Goal: Task Accomplishment & Management: Use online tool/utility

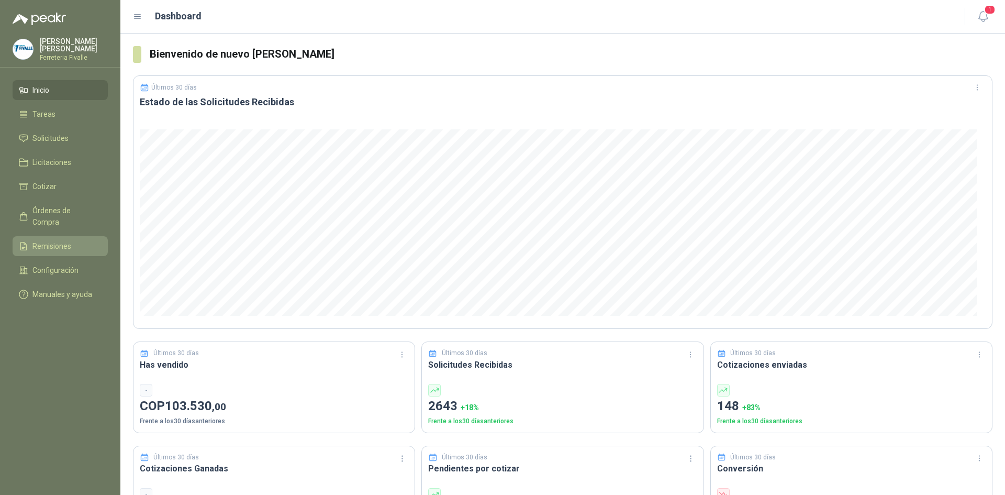
click at [39, 242] on span "Remisiones" at bounding box center [51, 246] width 39 height 12
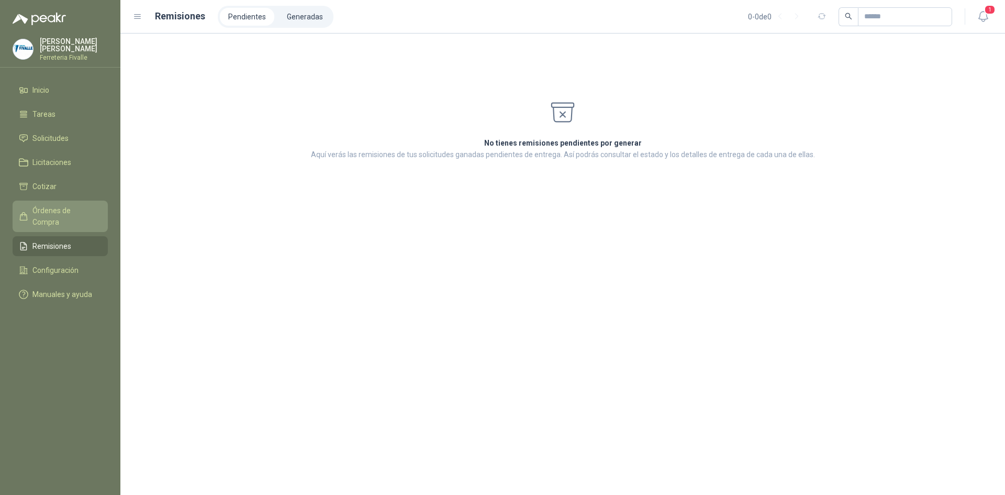
click at [40, 215] on span "Órdenes de Compra" at bounding box center [64, 216] width 65 height 23
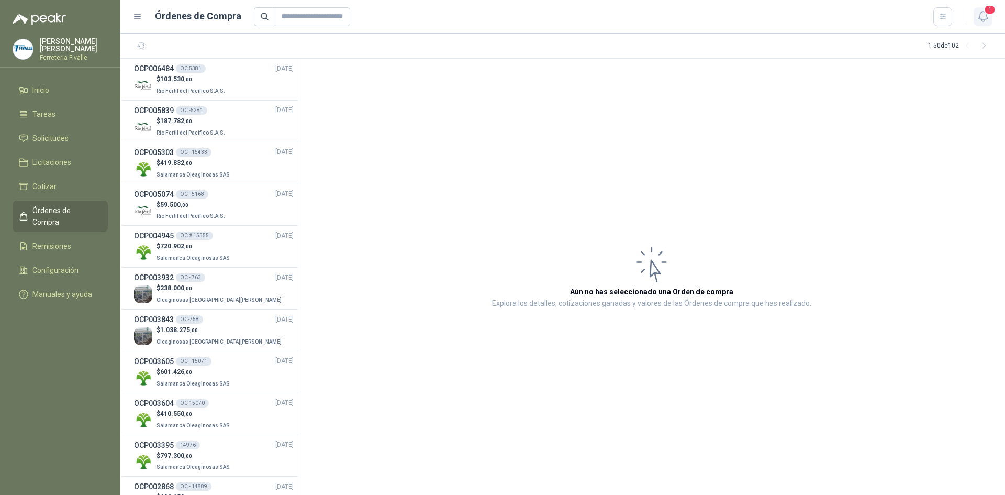
click at [991, 17] on button "1" at bounding box center [982, 16] width 19 height 19
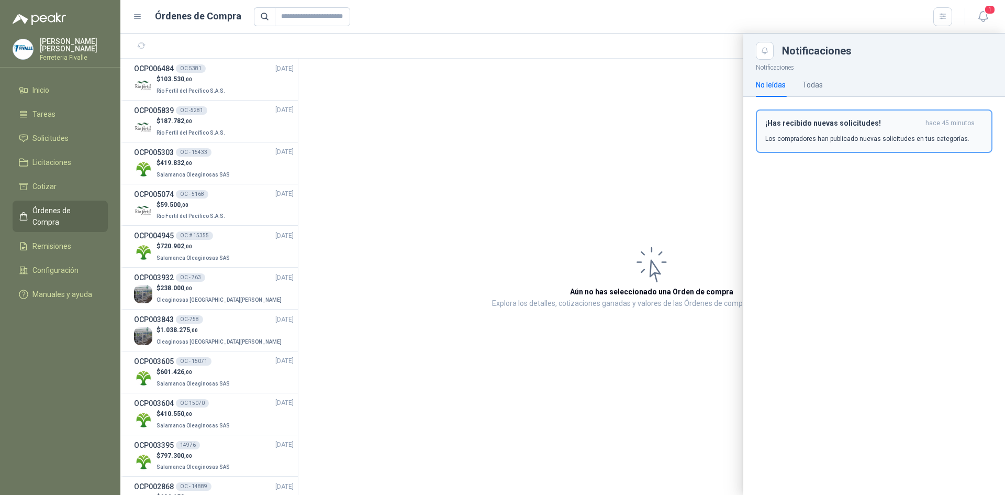
click at [844, 131] on div "¡Has recibido nuevas solicitudes! hace 45 minutos Los compradores han publicado…" at bounding box center [874, 131] width 218 height 25
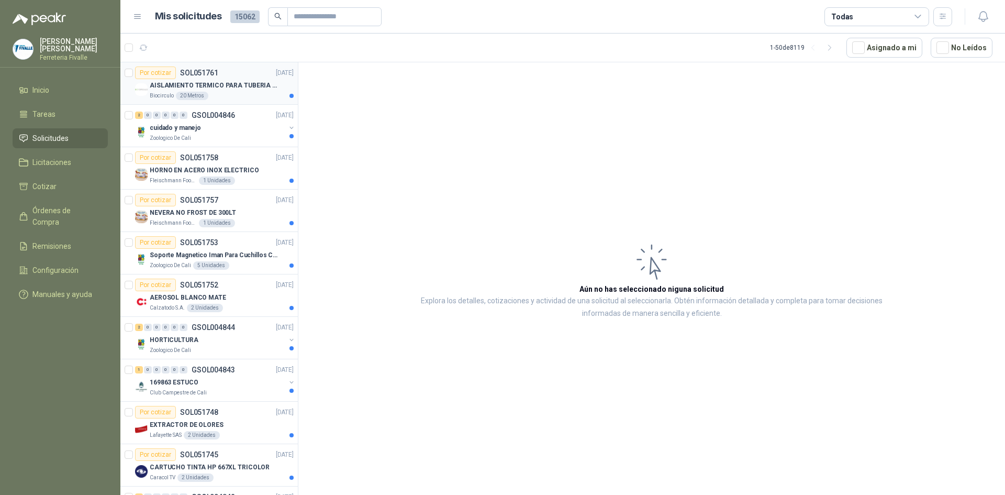
click at [277, 99] on div "Biocirculo 20 Metros" at bounding box center [222, 96] width 144 height 8
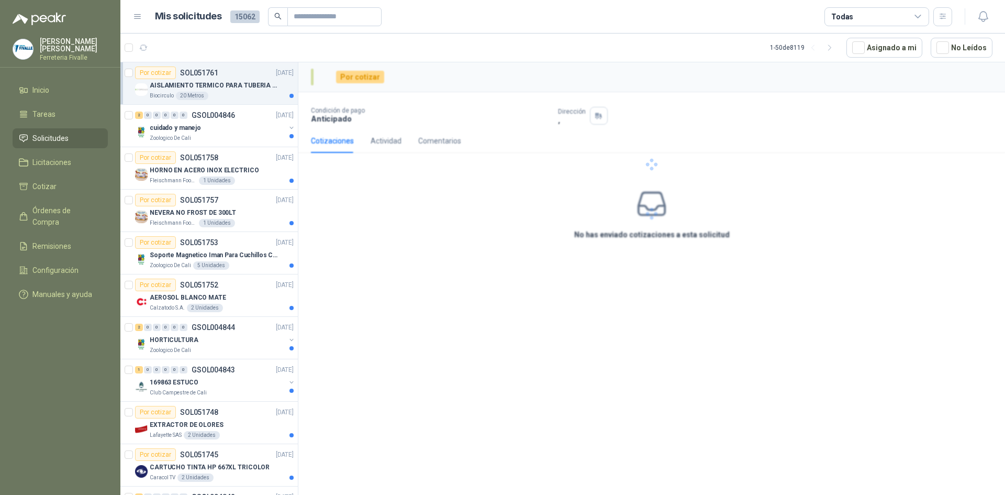
click at [277, 99] on div "Biocirculo 20 Metros" at bounding box center [222, 96] width 144 height 8
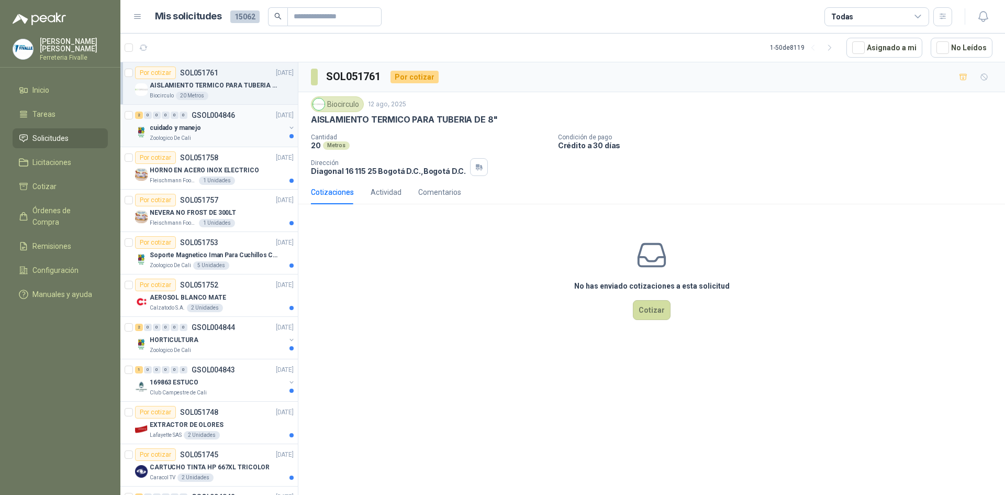
click at [256, 126] on div "cuidado y manejo" at bounding box center [218, 127] width 136 height 13
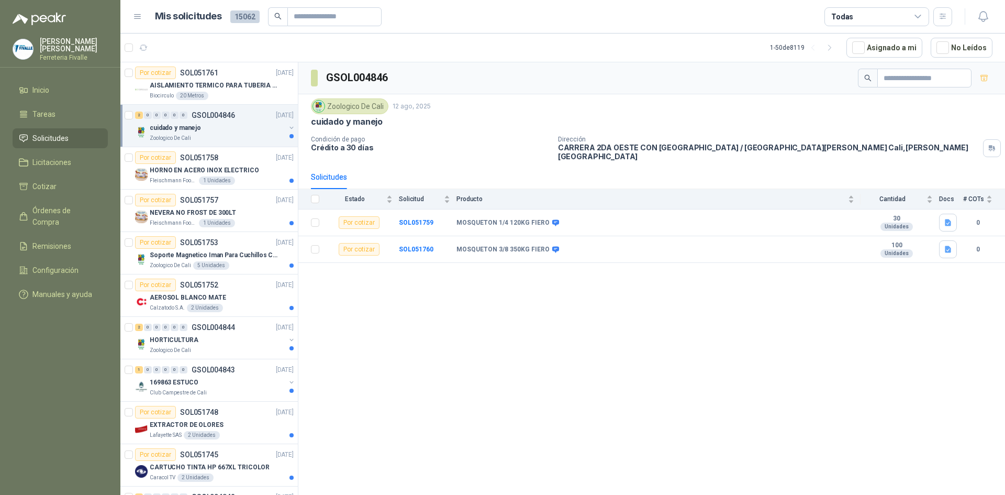
click at [256, 126] on div "cuidado y manejo" at bounding box center [218, 127] width 136 height 13
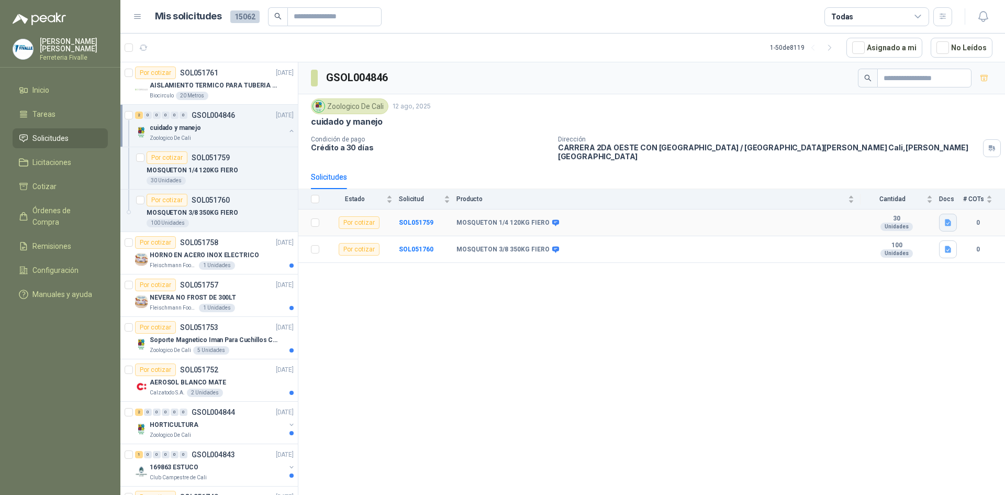
click at [946, 219] on icon "button" at bounding box center [948, 222] width 6 height 7
click at [898, 193] on button "mosqueton 120 -14.jpeg" at bounding box center [905, 192] width 87 height 11
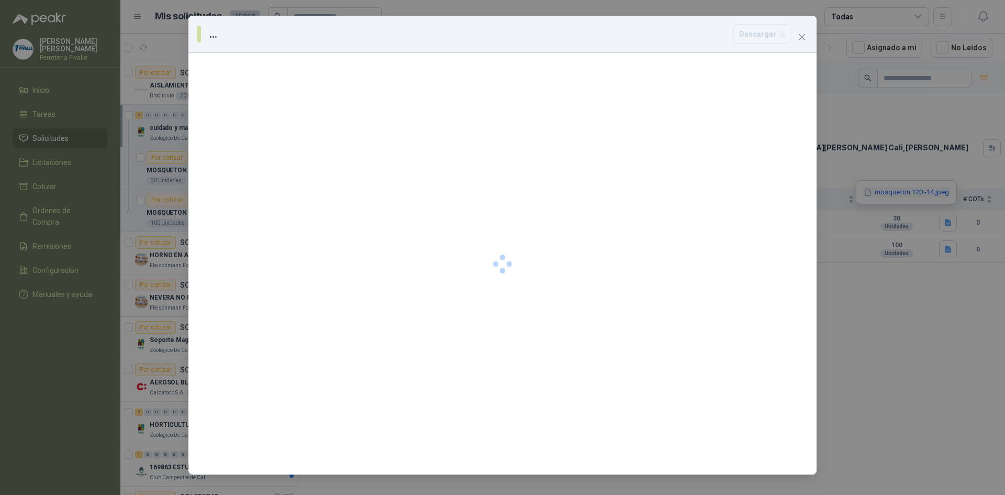
click at [898, 193] on div "... [GEOGRAPHIC_DATA]" at bounding box center [502, 247] width 1005 height 495
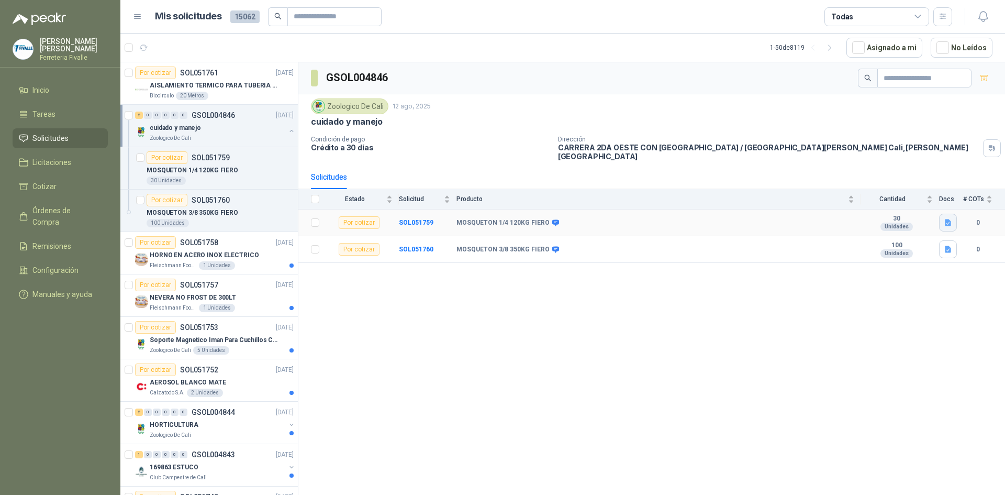
click at [945, 219] on icon "button" at bounding box center [948, 222] width 6 height 7
click at [933, 195] on button "mosqueton 120 -14.jpeg" at bounding box center [905, 192] width 87 height 11
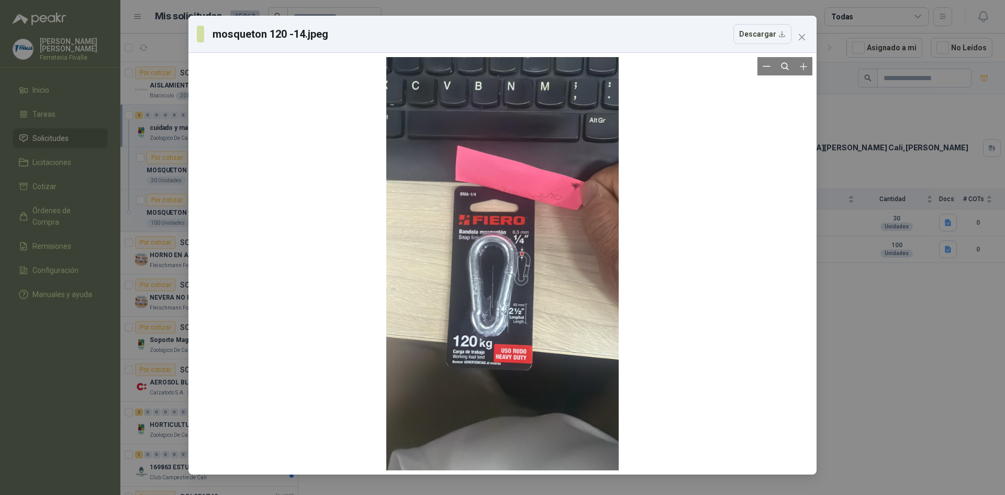
click at [509, 243] on div at bounding box center [502, 263] width 232 height 413
click at [853, 333] on div "mosqueton 120 -14.jpeg Descargar" at bounding box center [502, 247] width 1005 height 495
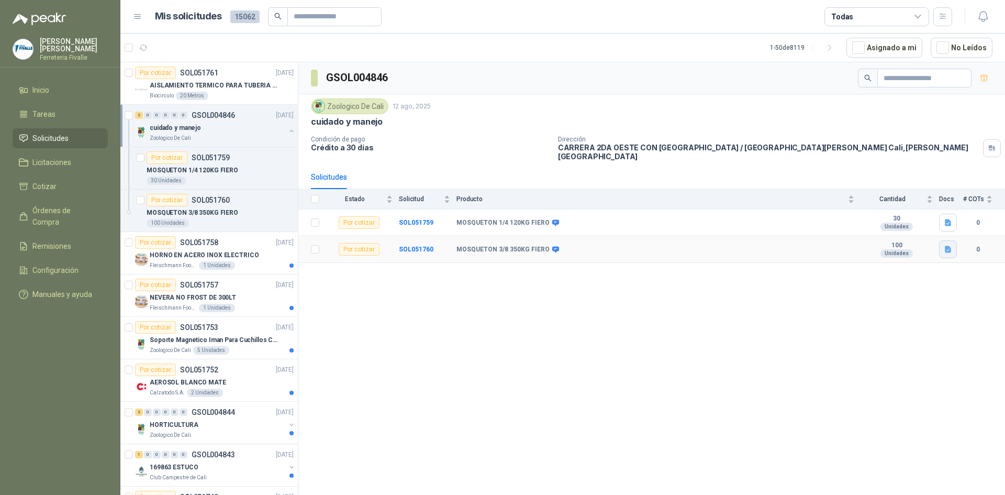
click at [945, 245] on icon "button" at bounding box center [948, 249] width 9 height 9
click at [895, 214] on button "mosqueton 350.jpeg" at bounding box center [911, 219] width 76 height 11
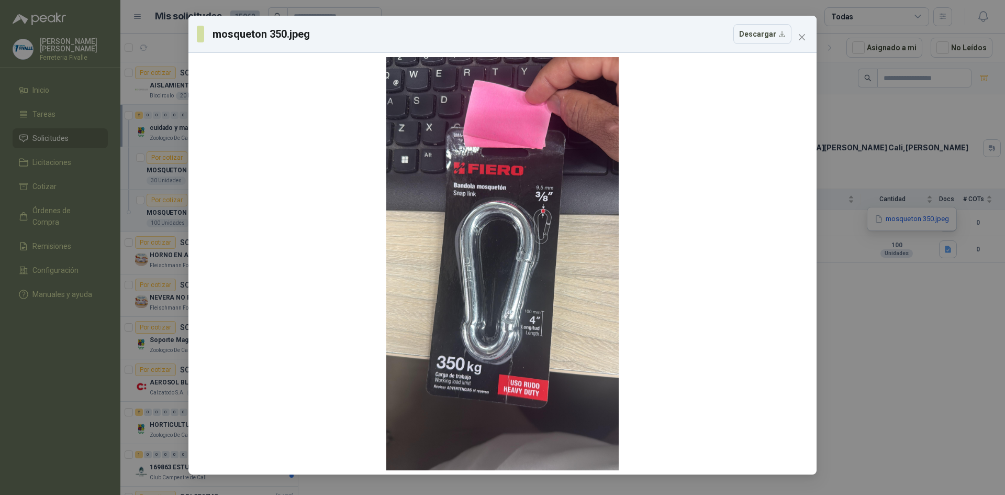
click at [906, 345] on div "mosqueton 350.jpeg Descargar" at bounding box center [502, 247] width 1005 height 495
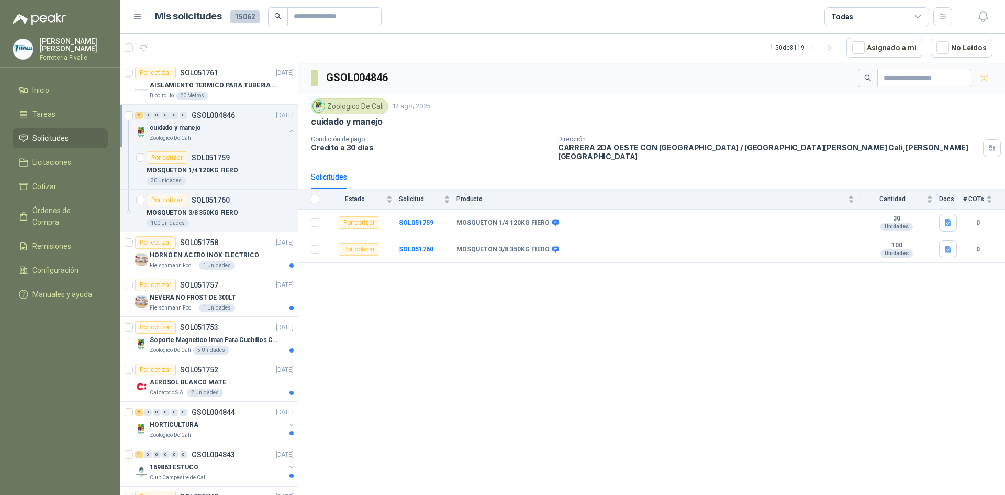
click at [447, 356] on div "GSOL004846 Zoologico De Cali 12 ago, 2025 cuidado y manejo Condición de pago Cr…" at bounding box center [651, 280] width 707 height 436
click at [568, 349] on div "GSOL004846 Zoologico De Cali 12 ago, 2025 cuidado y manejo Condición de pago Cr…" at bounding box center [651, 280] width 707 height 436
click at [446, 398] on div "GSOL004846 Zoologico De Cali 12 ago, 2025 cuidado y manejo Condición de pago Cr…" at bounding box center [651, 280] width 707 height 436
click at [496, 263] on div "GSOL004846 Zoologico De Cali 12 ago, 2025 cuidado y manejo Condición de pago Cr…" at bounding box center [651, 280] width 707 height 436
click at [532, 491] on div "GSOL004846 Zoologico De Cali 12 ago, 2025 cuidado y manejo Condición de pago Cr…" at bounding box center [651, 280] width 707 height 436
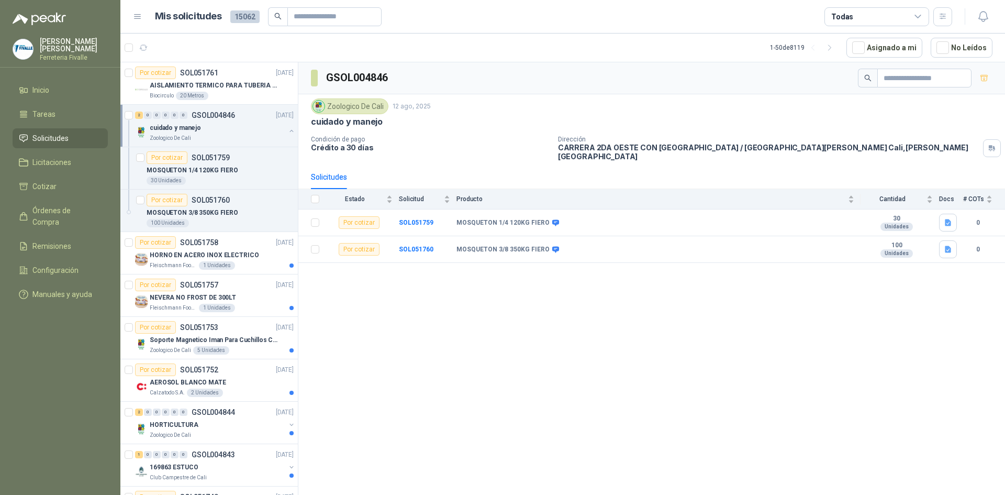
click at [562, 415] on div "GSOL004846 Zoologico De Cali 12 ago, 2025 cuidado y manejo Condición de pago Cr…" at bounding box center [651, 280] width 707 height 436
click at [250, 251] on p "HORNO EN ACERO INOX ELECTRICO" at bounding box center [204, 255] width 109 height 10
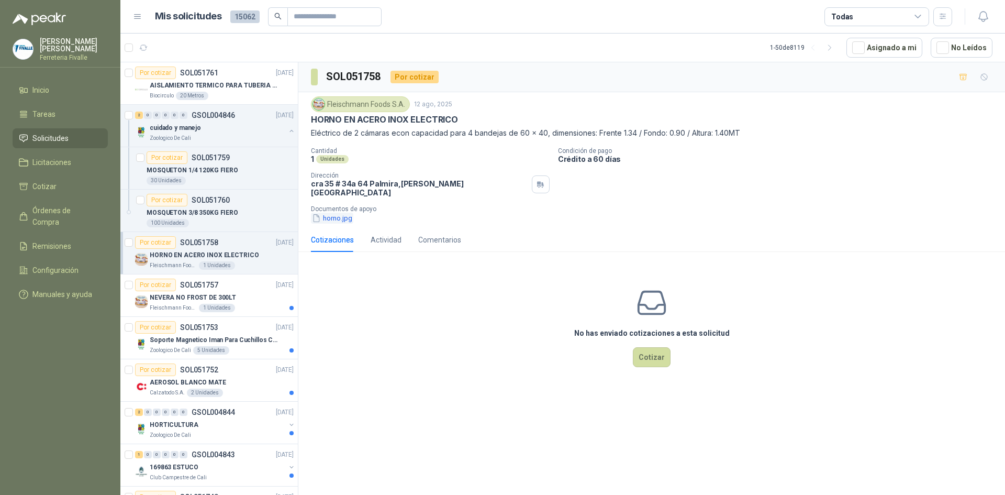
click at [349, 212] on button "horno.jpg" at bounding box center [332, 217] width 42 height 11
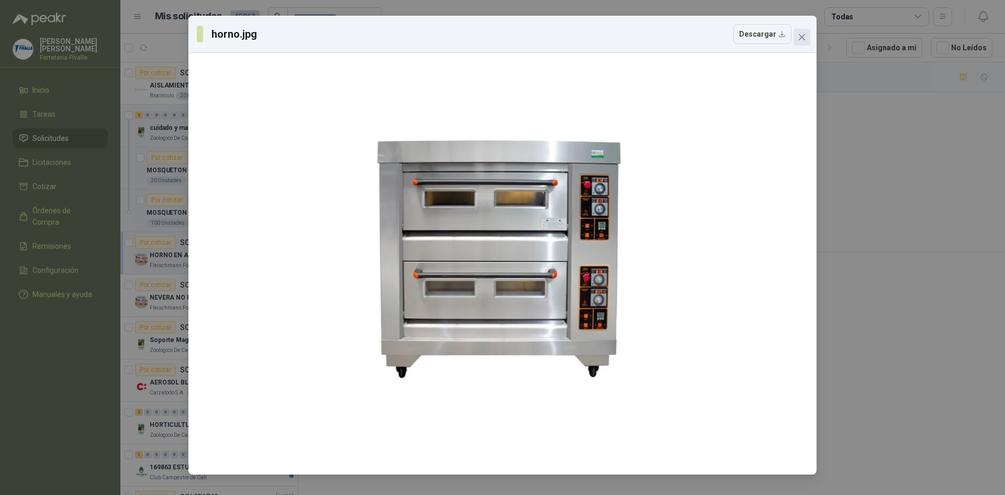
click at [803, 36] on icon "close" at bounding box center [802, 37] width 6 height 6
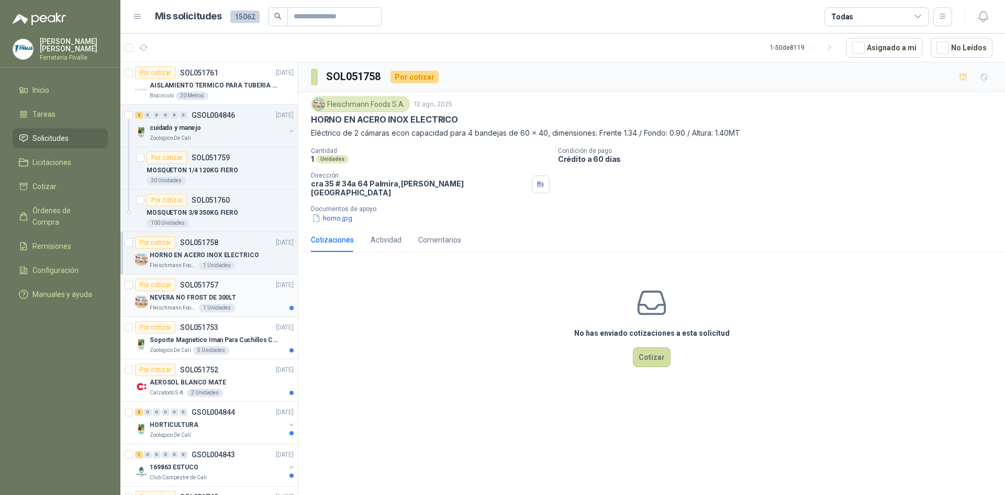
click at [261, 295] on div "NEVERA NO FROST DE 300LT" at bounding box center [222, 297] width 144 height 13
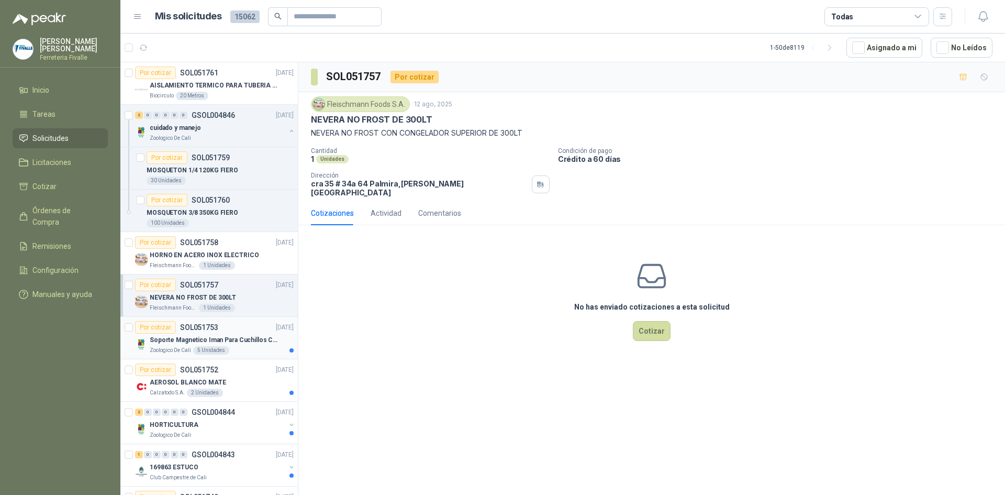
click at [245, 333] on div "Por cotizar SOL051753 [DATE]" at bounding box center [214, 327] width 159 height 13
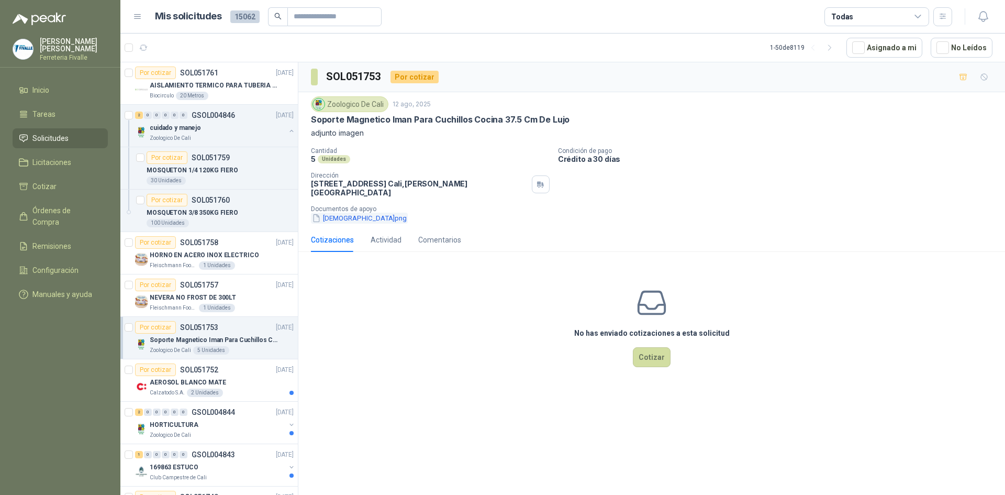
click at [324, 212] on button "[DEMOGRAPHIC_DATA]png" at bounding box center [359, 217] width 97 height 11
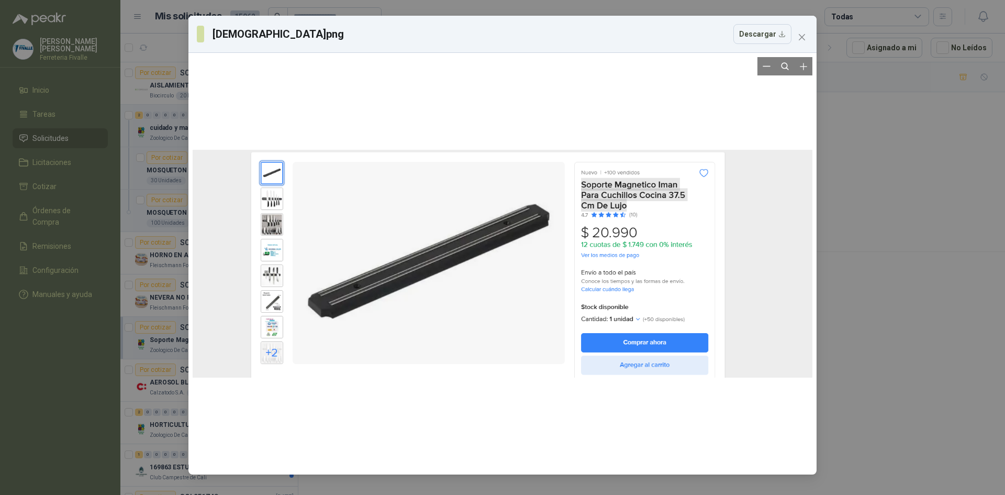
click at [277, 208] on div at bounding box center [503, 263] width 620 height 413
click at [802, 36] on icon "close" at bounding box center [802, 37] width 8 height 8
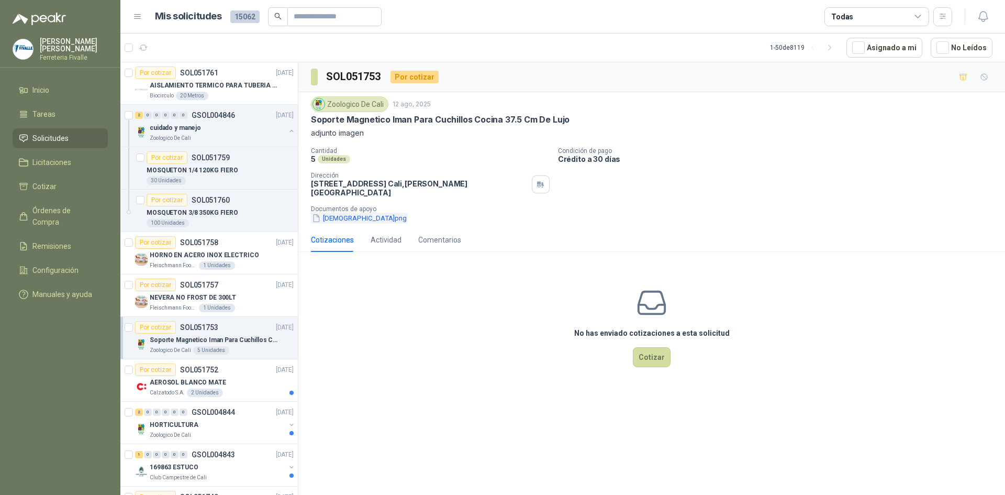
click at [338, 212] on button "[DEMOGRAPHIC_DATA]png" at bounding box center [359, 217] width 97 height 11
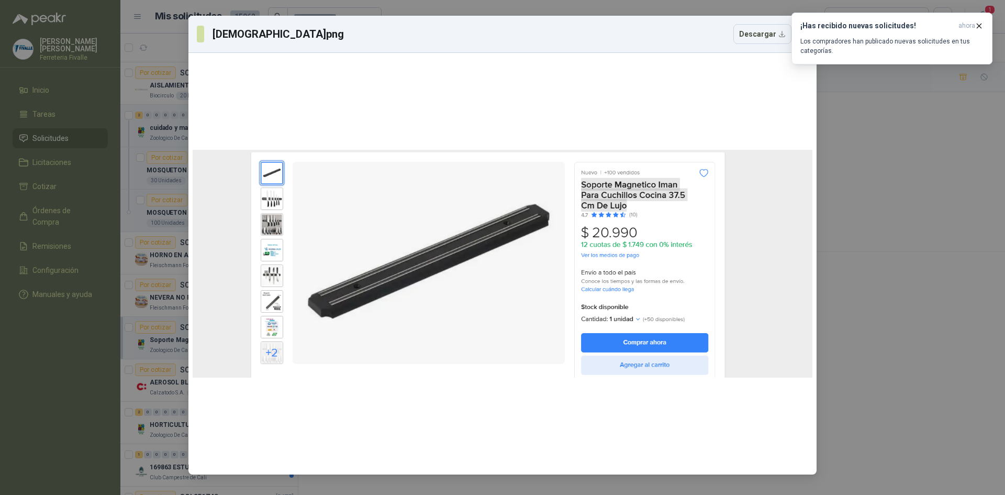
click at [853, 207] on div "[DEMOGRAPHIC_DATA]png Descargar" at bounding box center [502, 247] width 1005 height 495
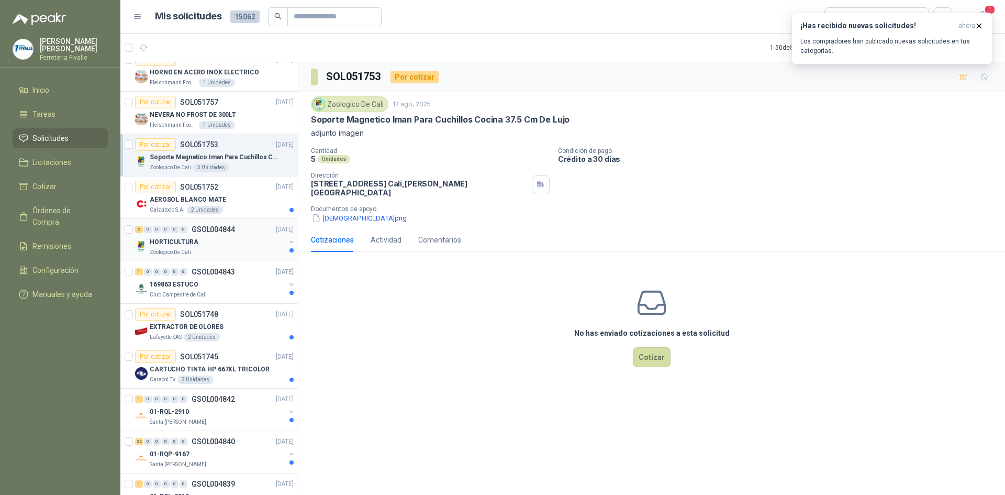
scroll to position [209, 0]
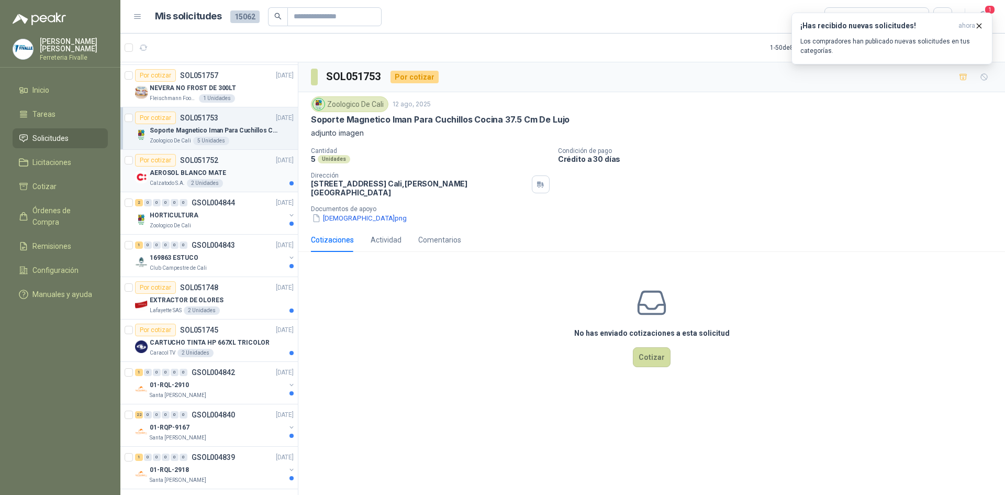
click at [246, 183] on div "Calzatodo S.A. 2 Unidades" at bounding box center [222, 183] width 144 height 8
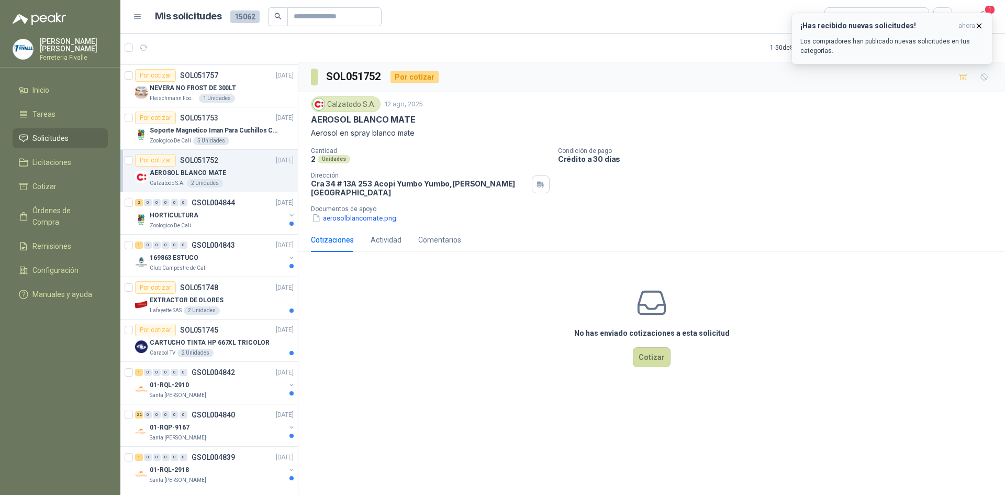
click at [979, 26] on icon "button" at bounding box center [979, 26] width 4 height 4
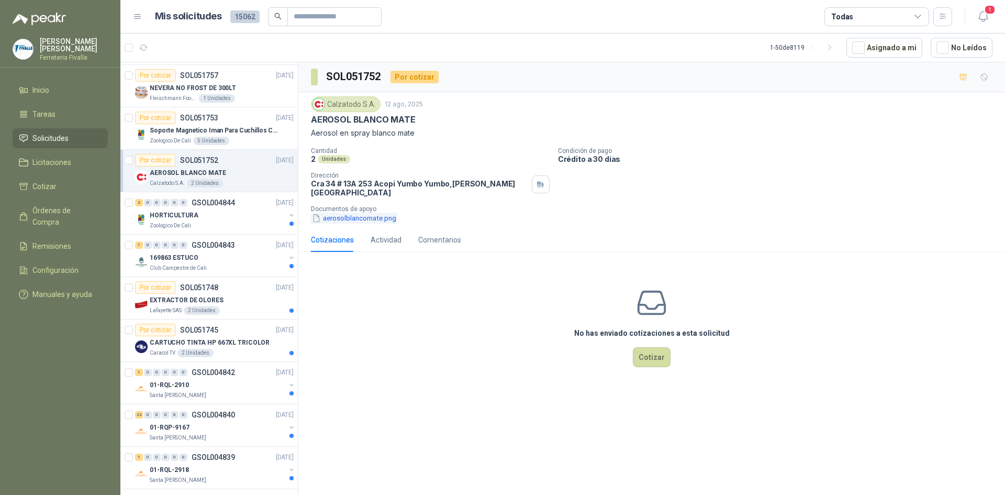
click at [382, 212] on button "aerosolblancomate.png" at bounding box center [354, 217] width 86 height 11
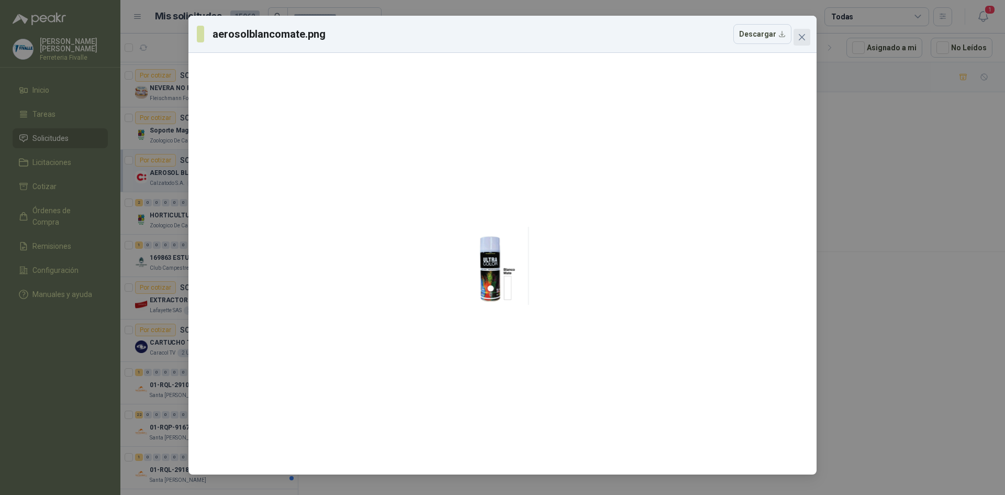
click at [803, 40] on icon "close" at bounding box center [802, 37] width 8 height 8
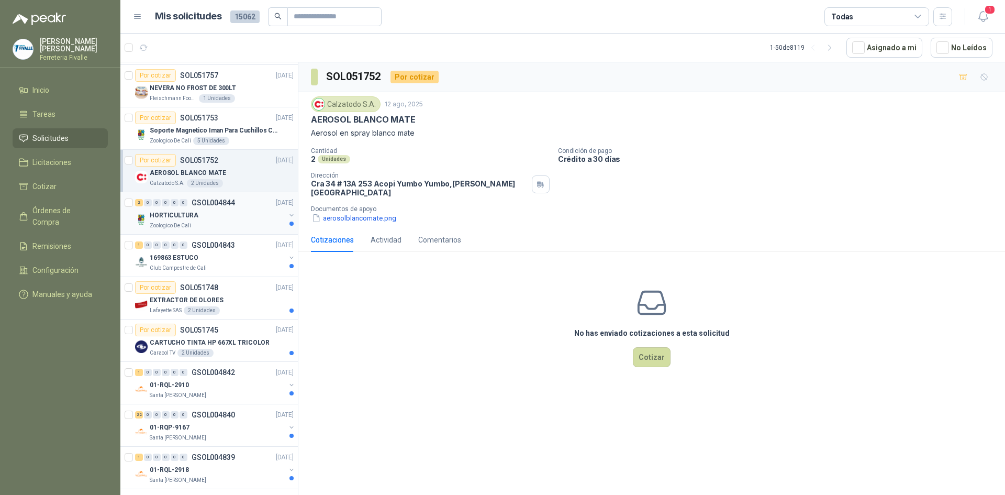
click at [244, 222] on div "Zoologico De Cali" at bounding box center [218, 225] width 136 height 8
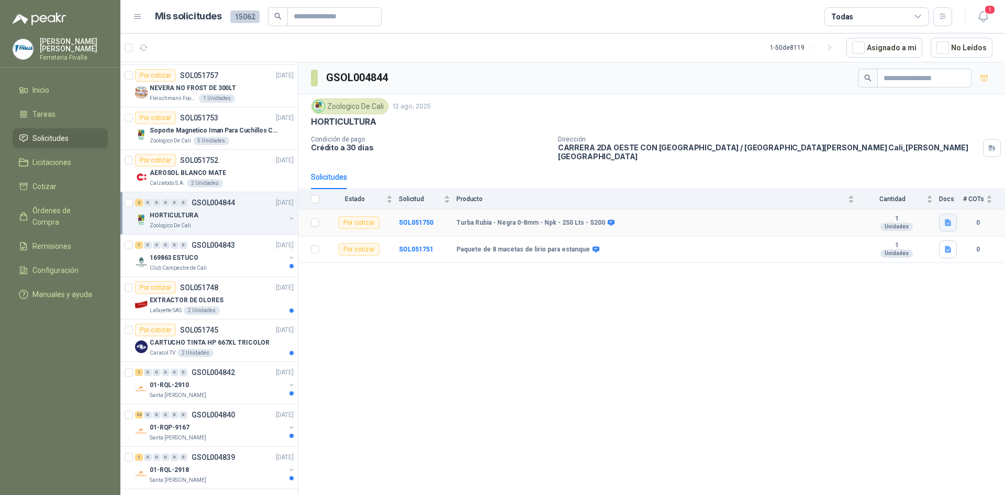
click at [948, 218] on icon "button" at bounding box center [948, 222] width 9 height 9
click at [936, 190] on button "TURBA NEGRA.png" at bounding box center [914, 192] width 72 height 11
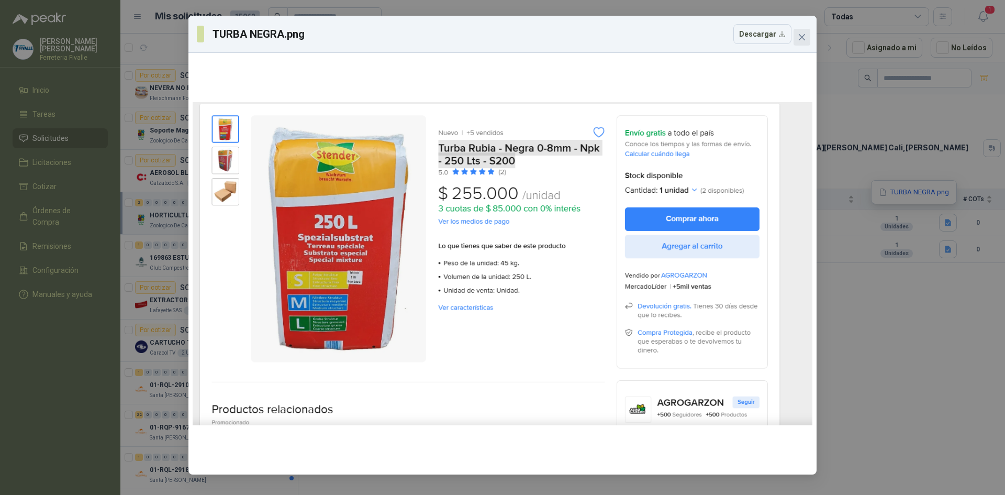
click at [800, 41] on icon "close" at bounding box center [802, 37] width 8 height 8
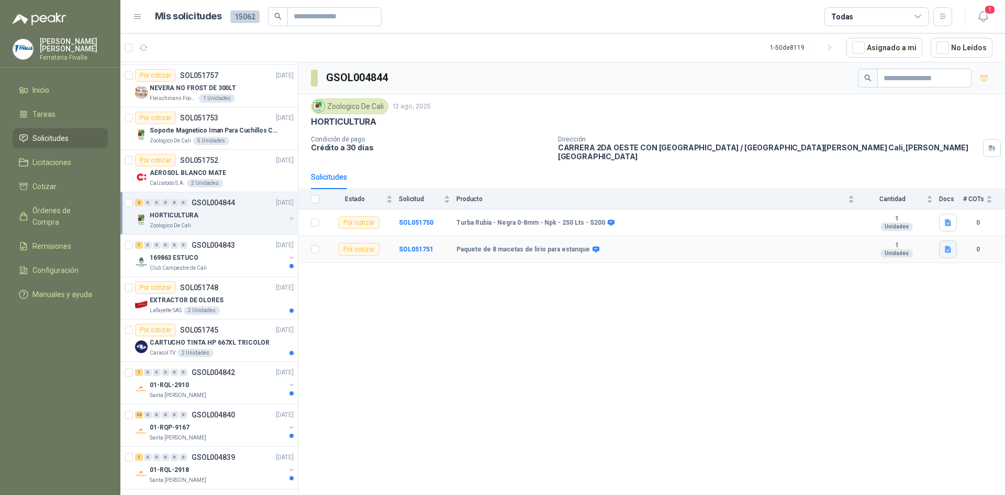
click at [950, 246] on icon "button" at bounding box center [948, 249] width 6 height 7
click at [889, 214] on button "PAQUETE [PERSON_NAME].png" at bounding box center [894, 219] width 109 height 11
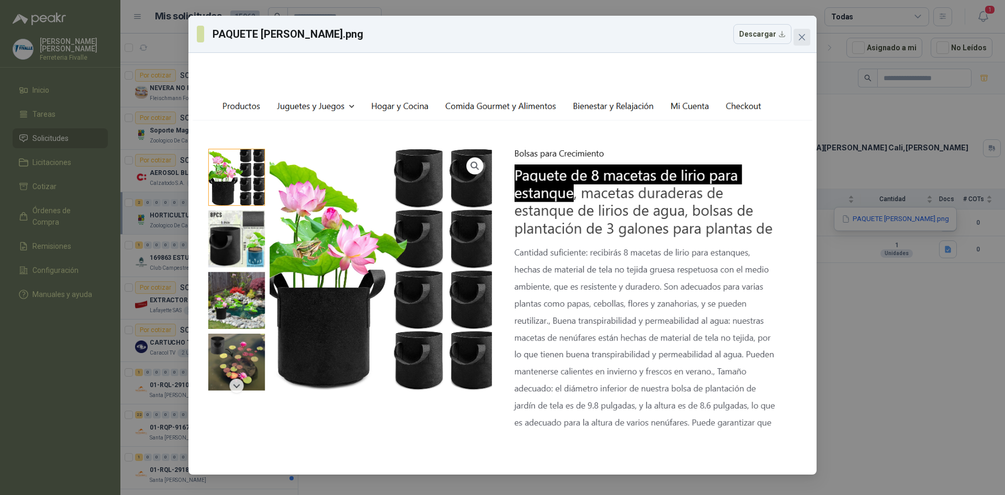
click at [805, 36] on icon "close" at bounding box center [802, 37] width 8 height 8
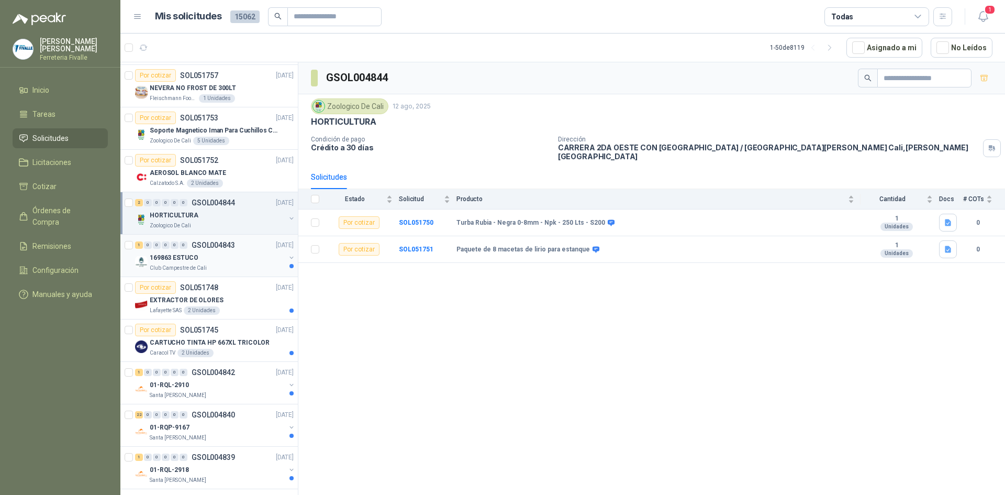
click at [203, 260] on div "169863 ESTUCO" at bounding box center [218, 257] width 136 height 13
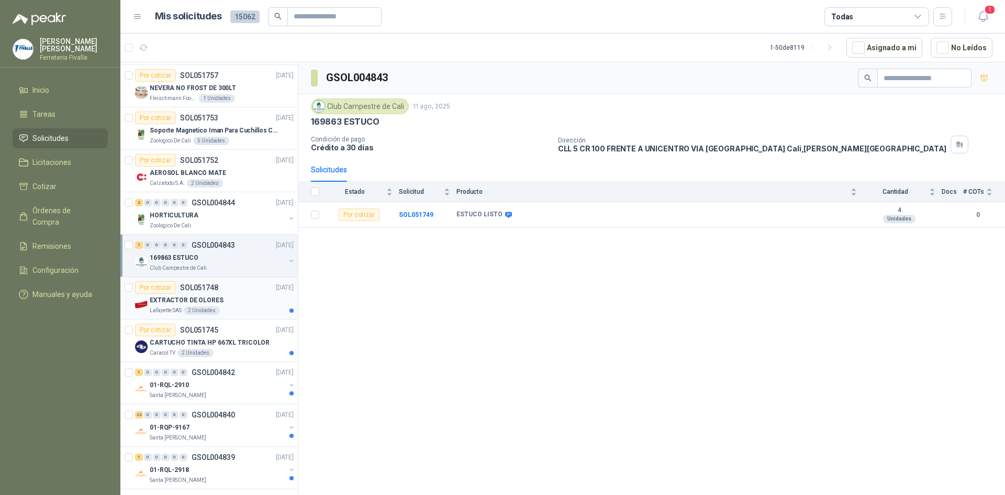
click at [260, 301] on div "EXTRACTOR DE OLORES" at bounding box center [222, 300] width 144 height 13
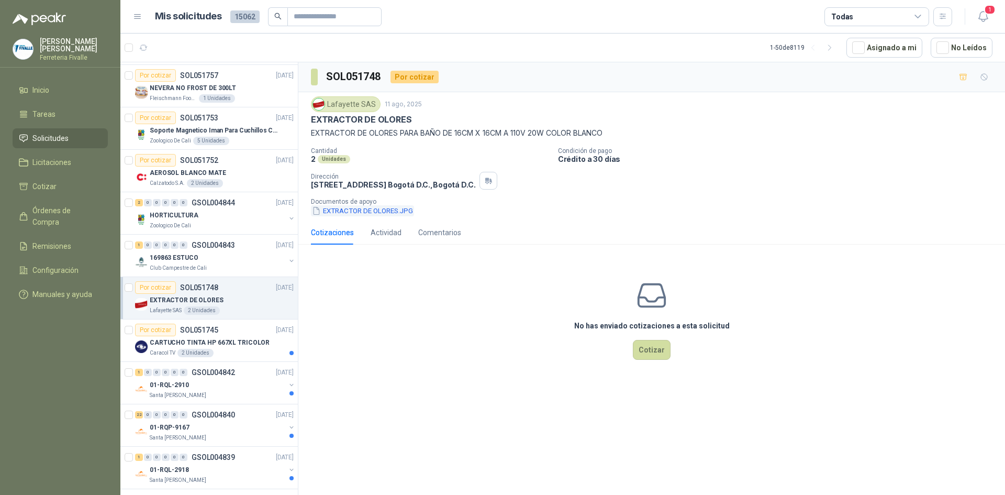
click at [378, 208] on button "EXTRACTOR DE OLORES.JPG" at bounding box center [362, 210] width 103 height 11
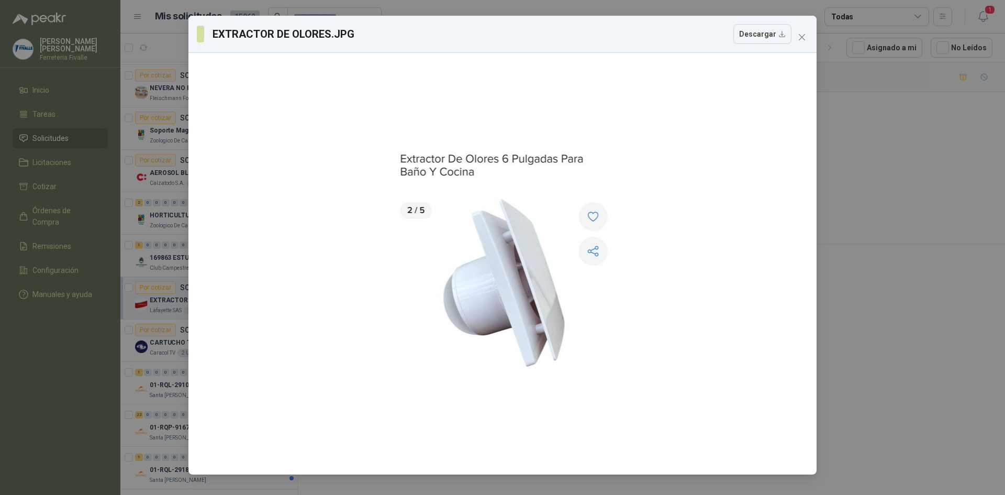
click at [803, 46] on div "EXTRACTOR [PERSON_NAME].JPG Descargar" at bounding box center [502, 34] width 628 height 37
click at [804, 41] on icon "close" at bounding box center [802, 37] width 8 height 8
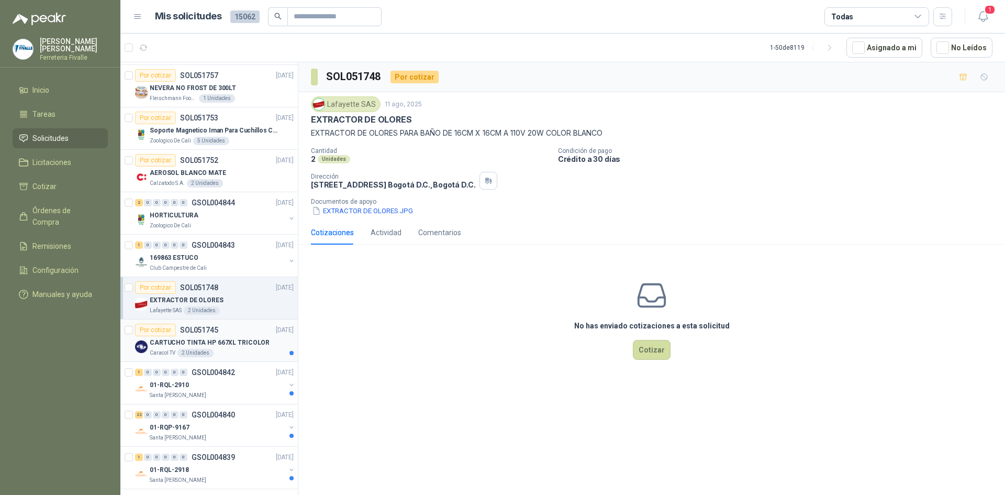
click at [230, 345] on p "CARTUCHO TINTA HP 667XL TRICOLOR" at bounding box center [210, 343] width 120 height 10
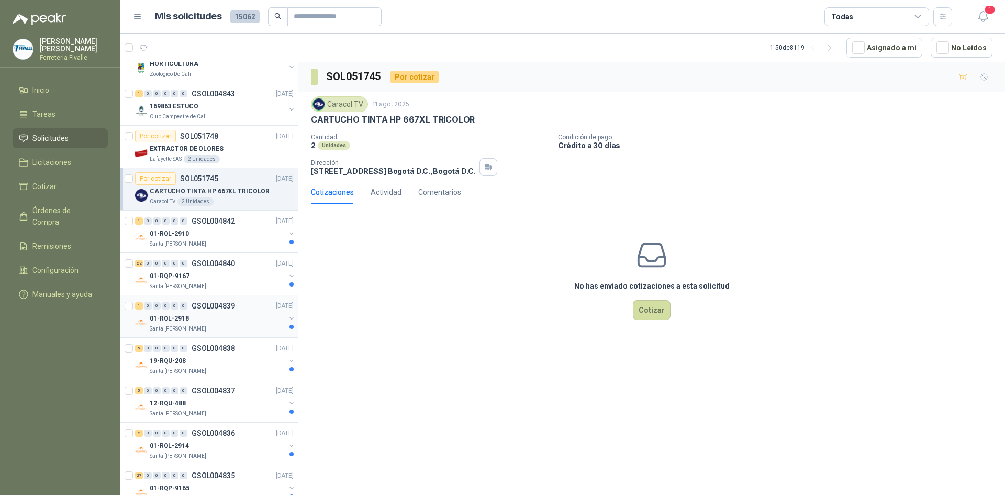
scroll to position [366, 0]
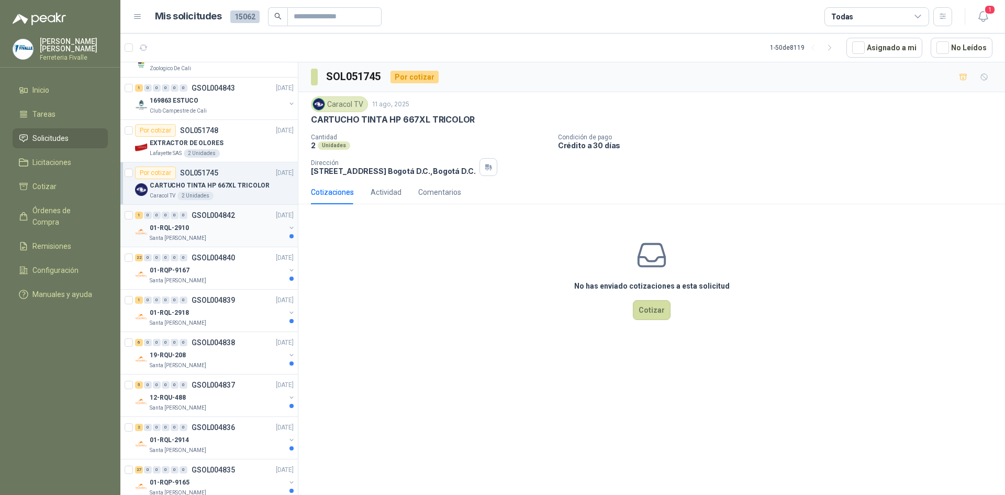
click at [251, 234] on div "Santa [PERSON_NAME]" at bounding box center [218, 238] width 136 height 8
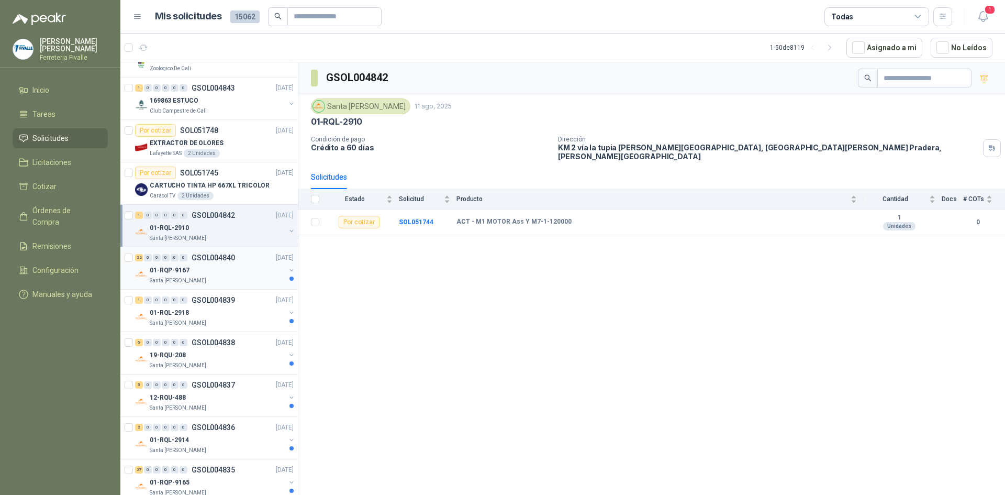
click at [222, 275] on div "01-RQP-9167" at bounding box center [218, 270] width 136 height 13
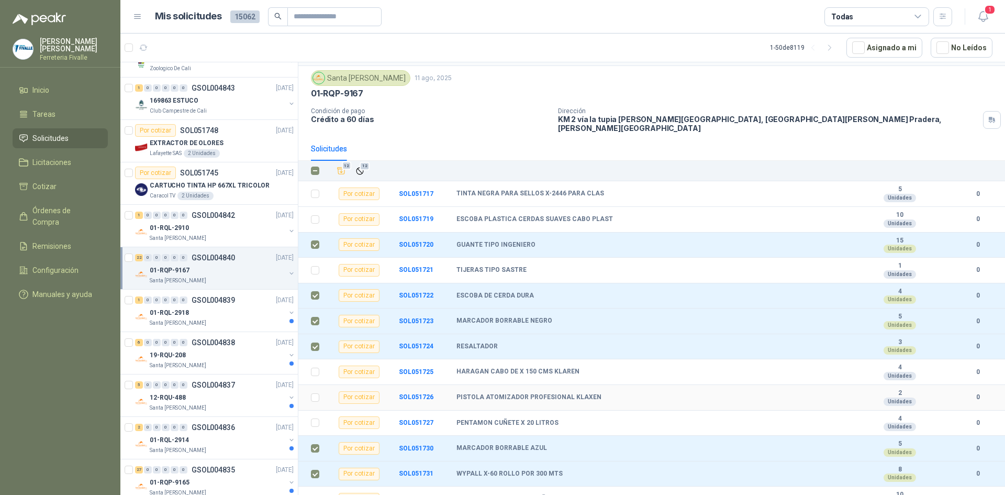
scroll to position [2, 0]
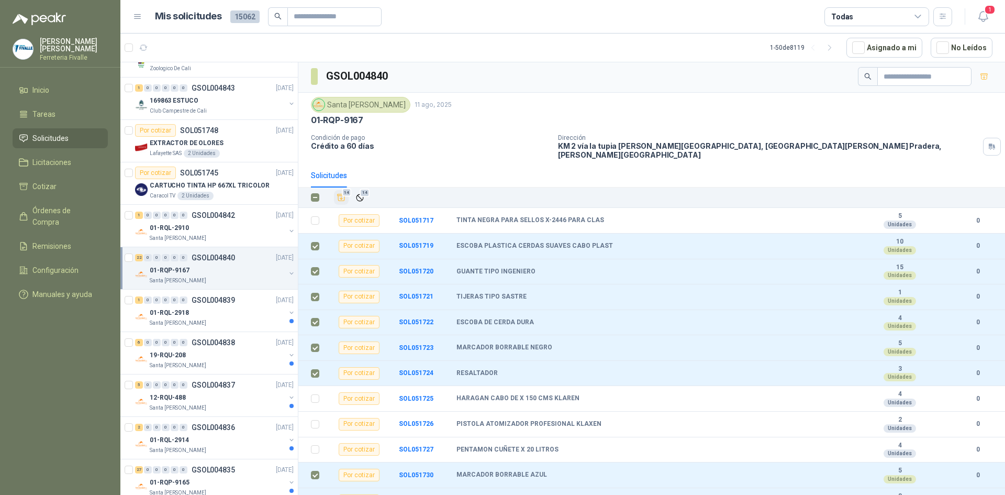
click at [341, 193] on icon "Añadir" at bounding box center [341, 197] width 9 height 9
click at [62, 188] on li "Cotizar 14" at bounding box center [60, 187] width 83 height 12
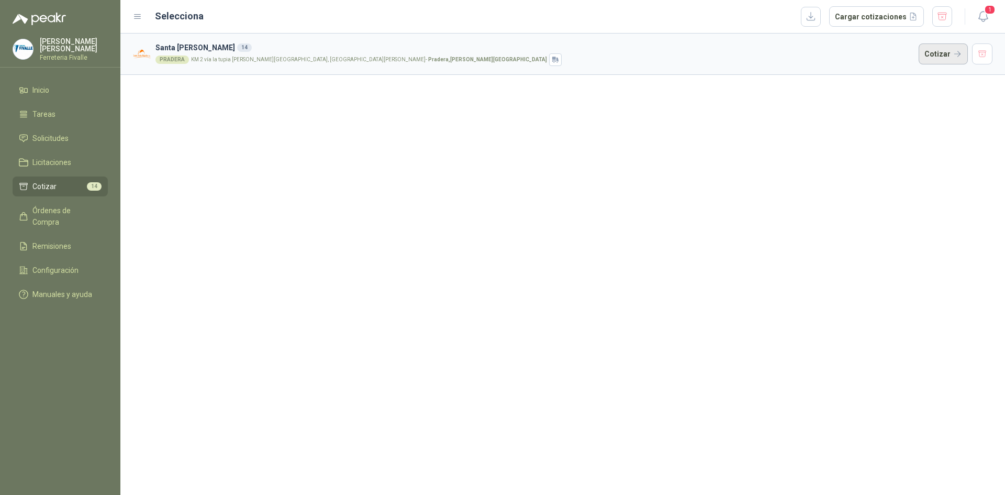
click at [928, 53] on button "Cotizar" at bounding box center [942, 53] width 49 height 21
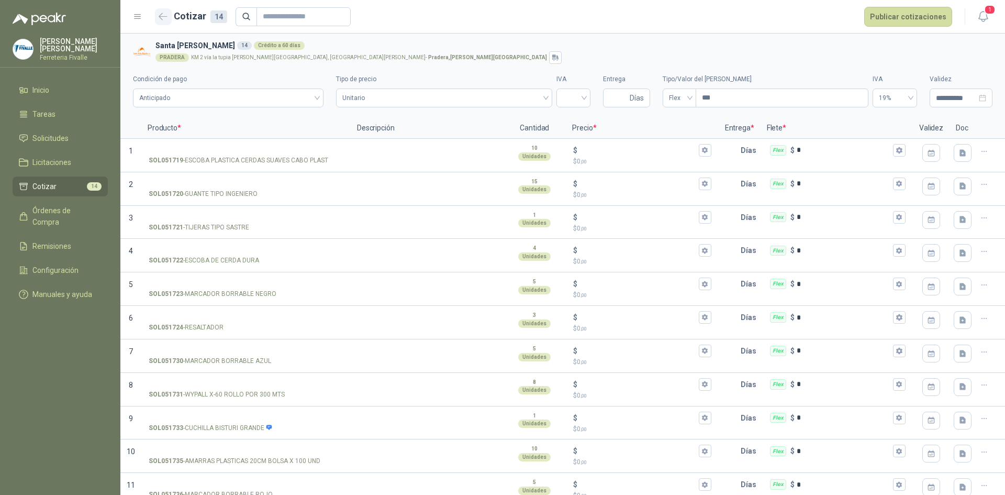
click at [165, 21] on button "button" at bounding box center [163, 16] width 17 height 17
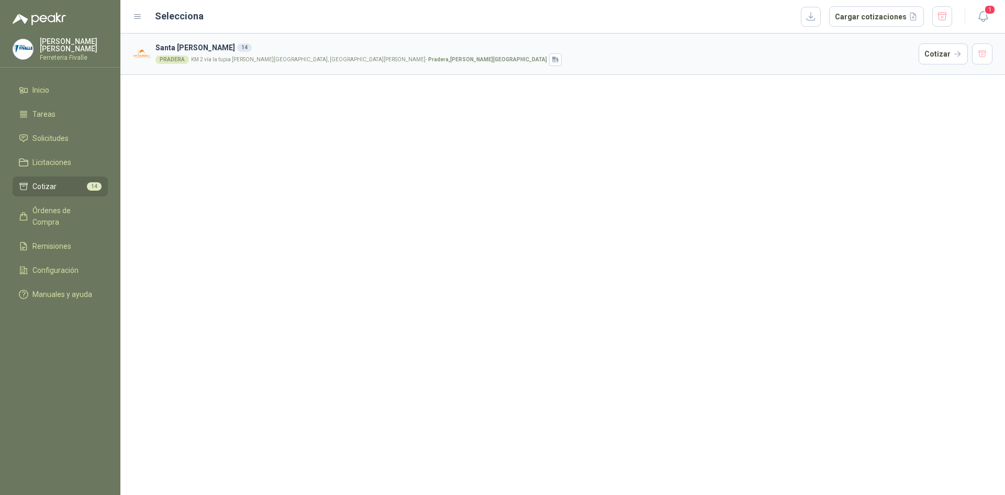
click at [72, 135] on ul "Inicio Tareas Solicitudes Licitaciones Cotizar 14 Órdenes de Compra Remisiones …" at bounding box center [60, 194] width 120 height 228
click at [69, 143] on li "Solicitudes" at bounding box center [60, 138] width 83 height 12
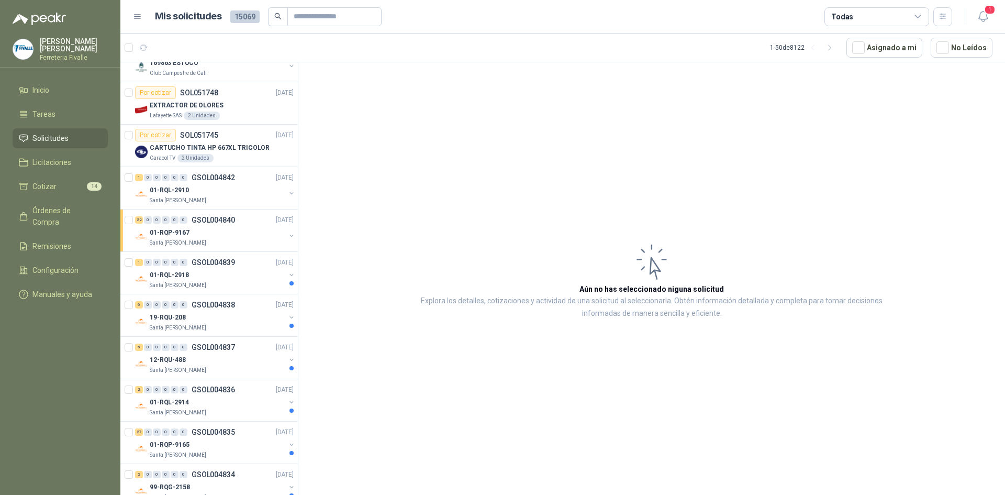
scroll to position [471, 0]
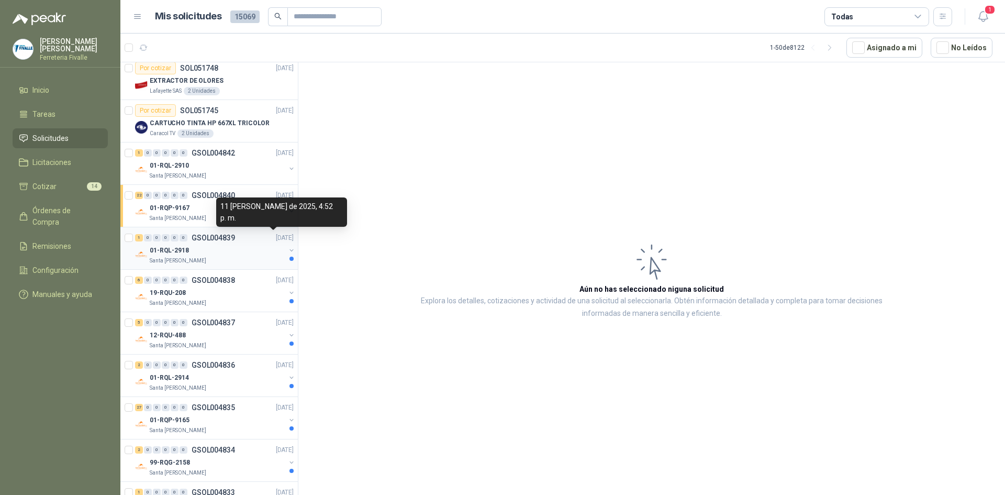
click at [264, 250] on div "01-RQL-2918" at bounding box center [218, 250] width 136 height 13
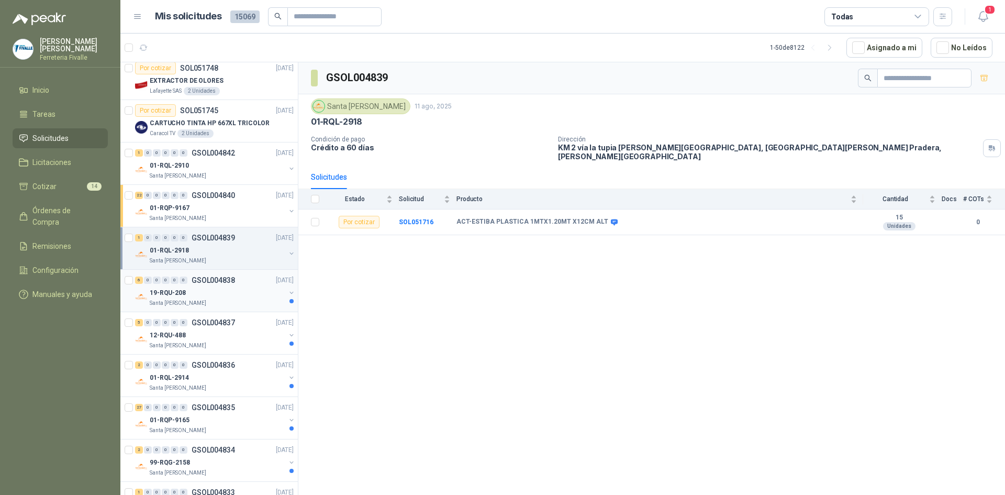
click at [238, 292] on div "19-RQU-208" at bounding box center [218, 292] width 136 height 13
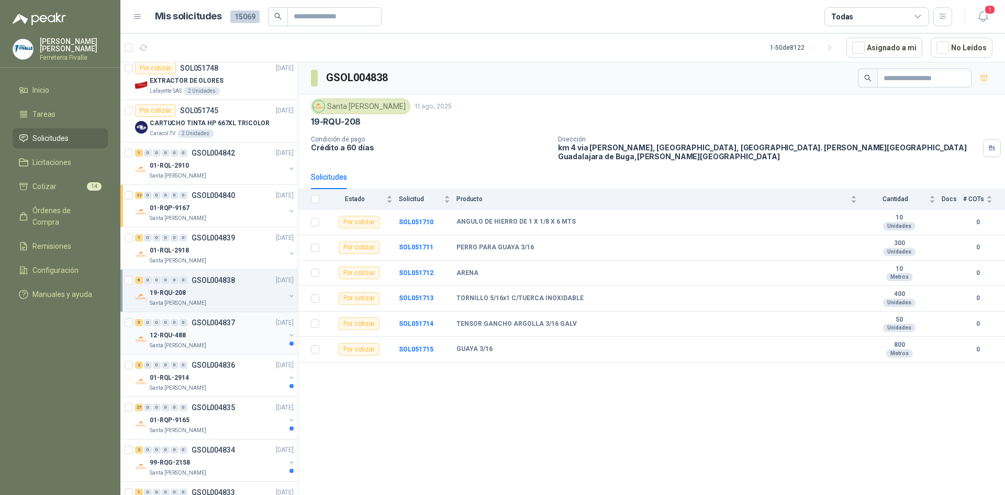
click at [248, 344] on div "Santa [PERSON_NAME]" at bounding box center [218, 345] width 136 height 8
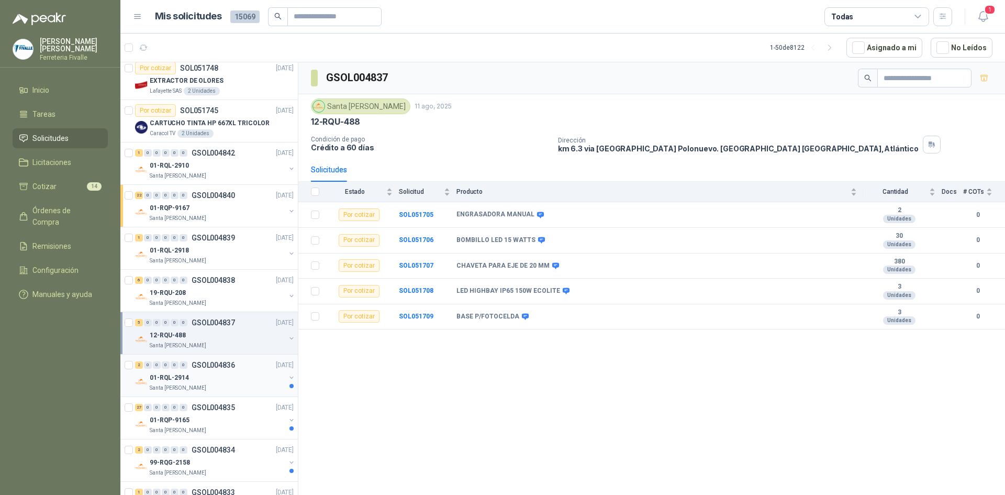
click at [251, 370] on div "2 0 0 0 0 0 GSOL004836 [DATE]" at bounding box center [215, 364] width 161 height 13
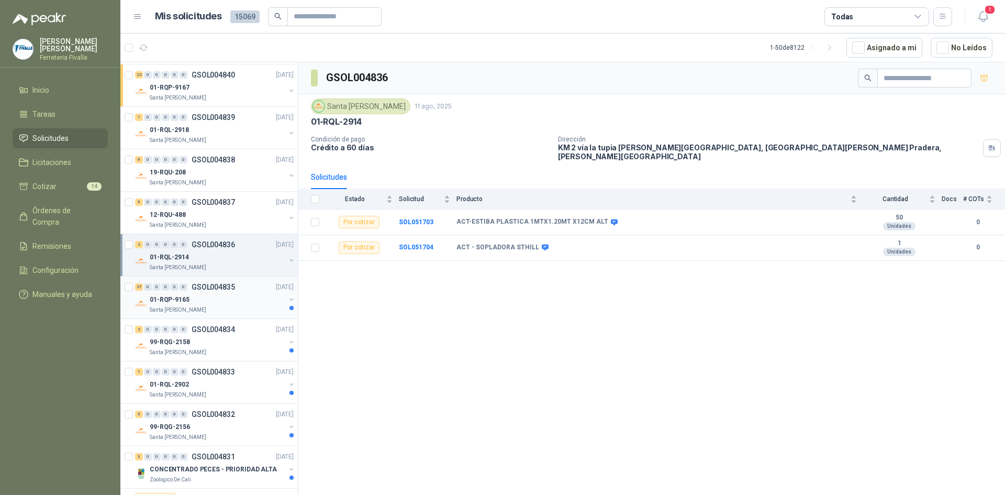
scroll to position [628, 0]
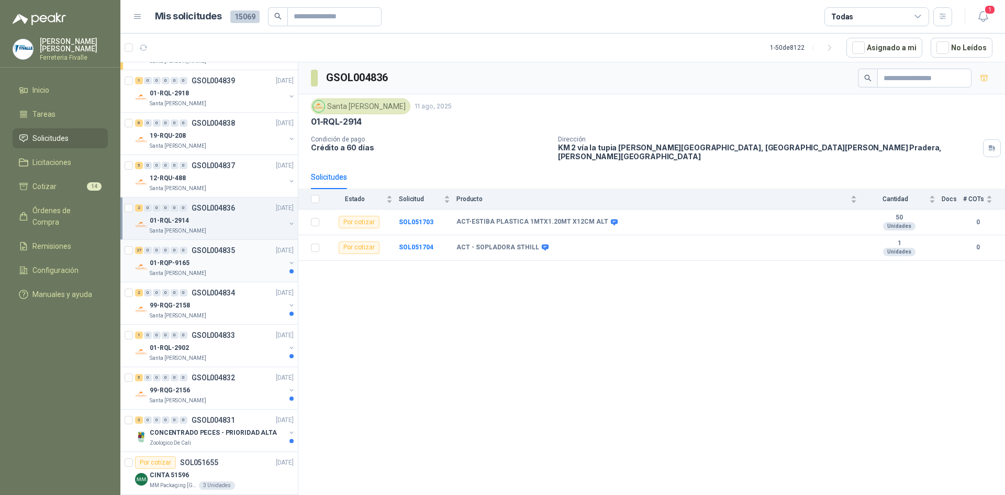
click at [235, 273] on div "Santa [PERSON_NAME]" at bounding box center [218, 273] width 136 height 8
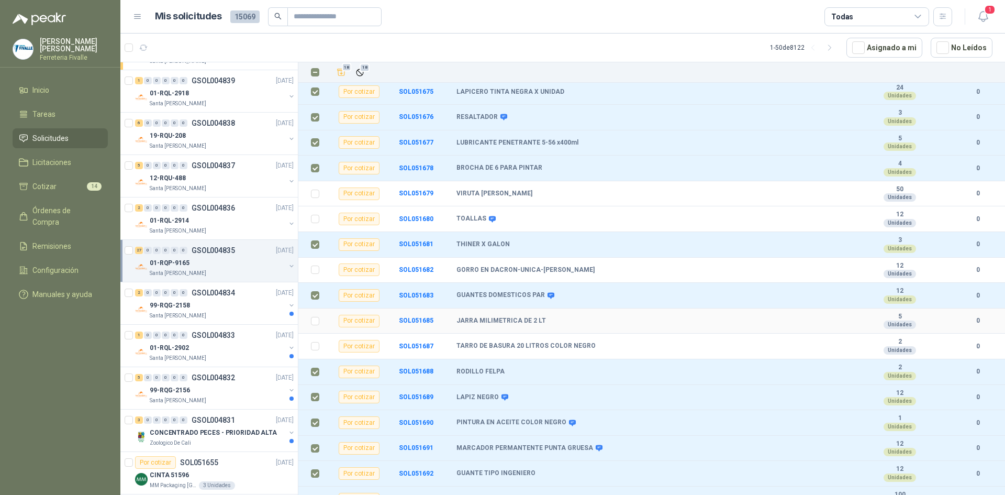
scroll to position [76, 0]
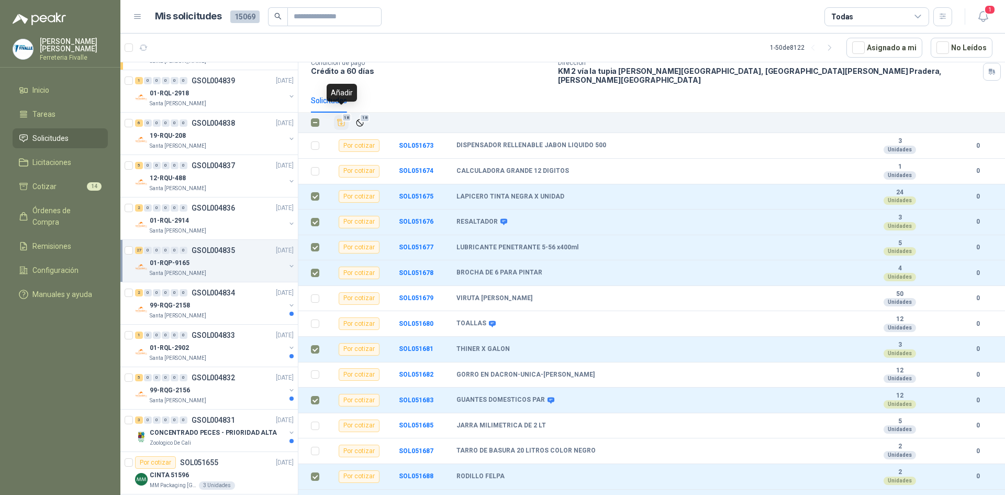
click at [343, 118] on icon "Añadir" at bounding box center [341, 122] width 9 height 9
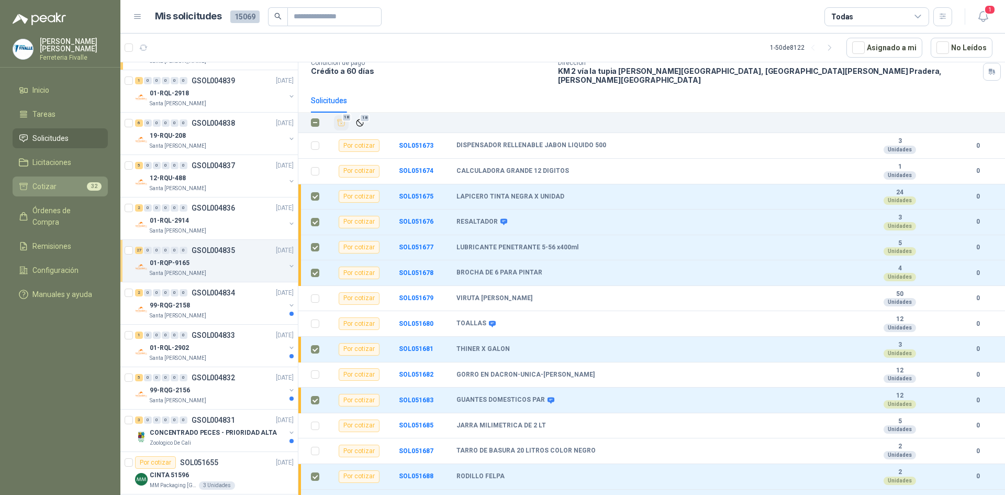
click at [59, 190] on li "Cotizar 32" at bounding box center [60, 187] width 83 height 12
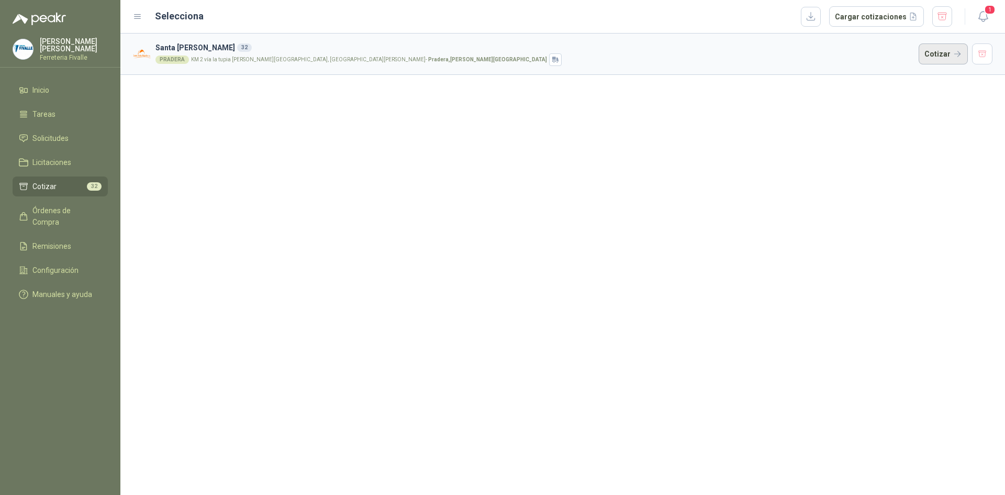
click at [930, 55] on button "Cotizar" at bounding box center [942, 53] width 49 height 21
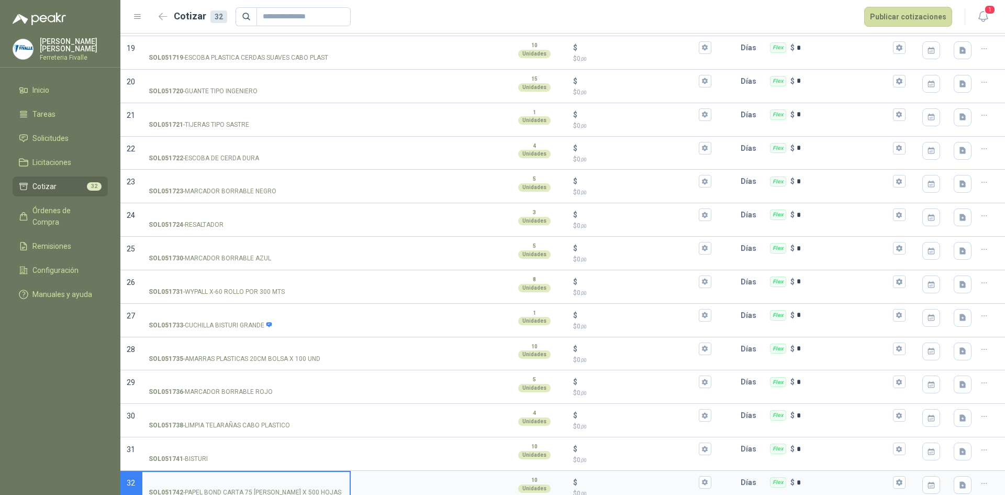
scroll to position [713, 0]
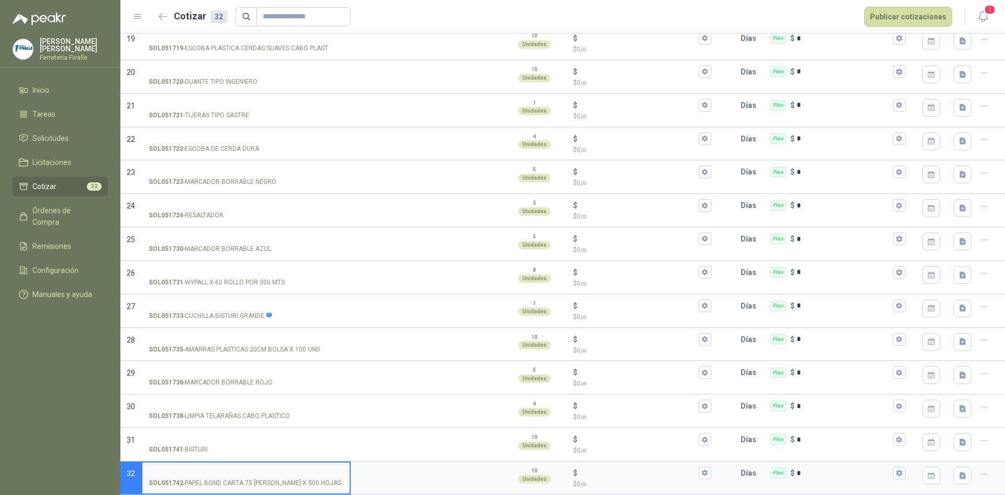
click at [982, 474] on button "button" at bounding box center [984, 473] width 17 height 17
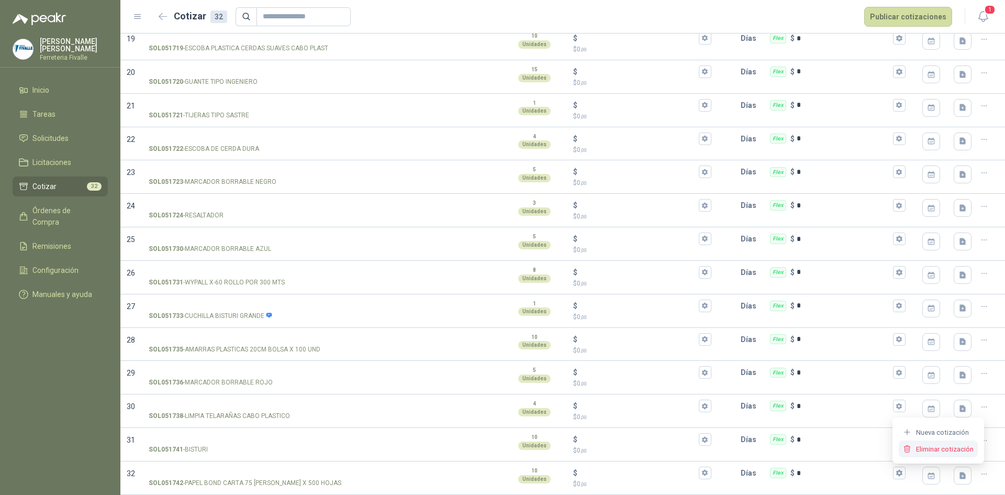
click at [952, 451] on button "Eliminar cotización" at bounding box center [938, 448] width 79 height 17
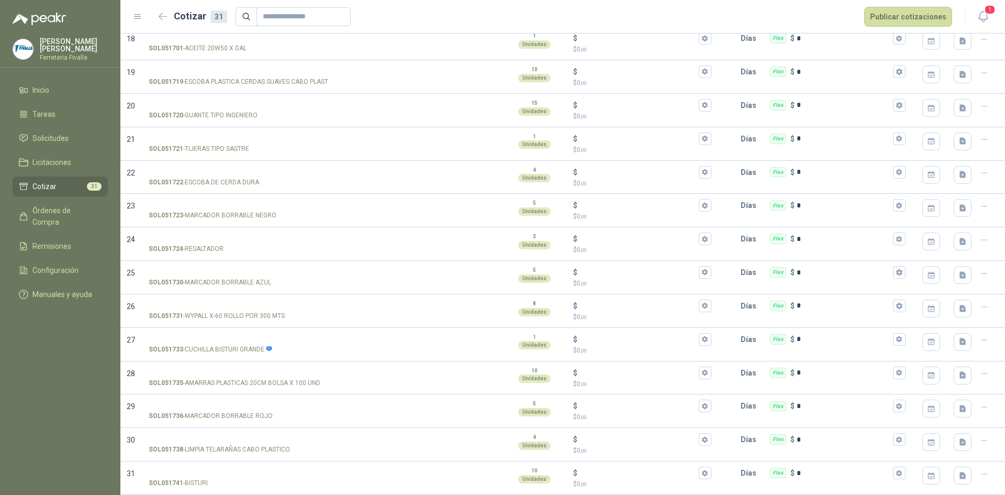
scroll to position [680, 0]
click at [984, 473] on div at bounding box center [990, 477] width 29 height 33
click at [980, 472] on icon "button" at bounding box center [984, 473] width 9 height 9
click at [965, 450] on button "Eliminar cotización" at bounding box center [938, 448] width 79 height 17
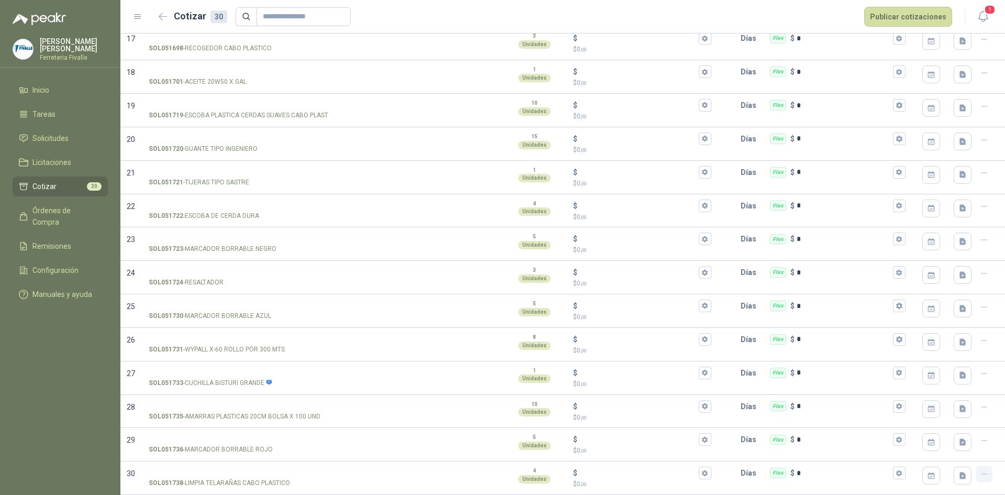
click at [980, 468] on button "button" at bounding box center [984, 473] width 17 height 17
click at [962, 452] on button "Eliminar cotización" at bounding box center [938, 448] width 79 height 17
click at [980, 475] on button "button" at bounding box center [984, 473] width 17 height 17
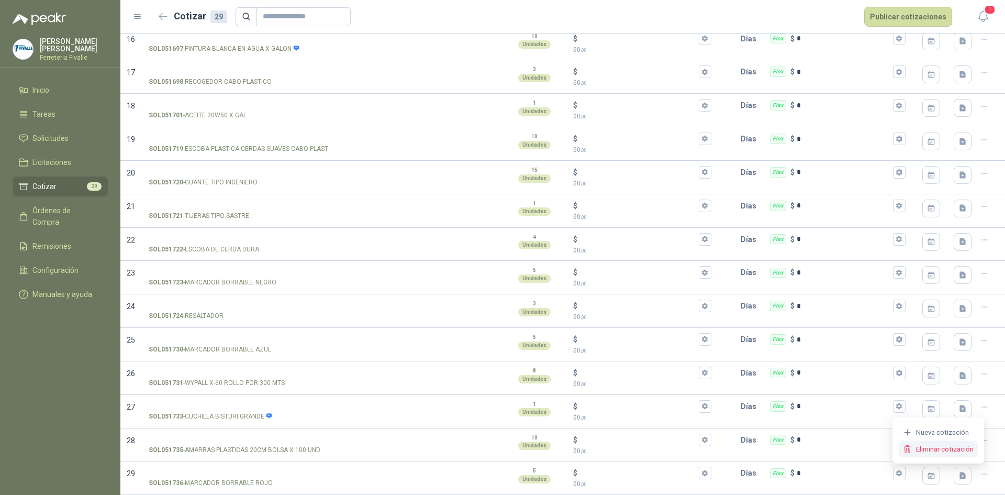
click at [965, 451] on button "Eliminar cotización" at bounding box center [938, 448] width 79 height 17
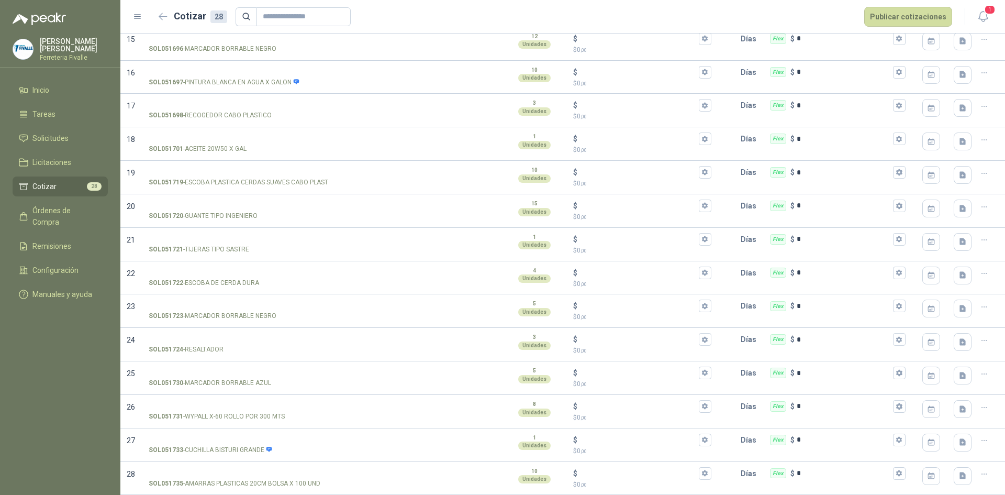
scroll to position [579, 0]
click at [976, 477] on button "button" at bounding box center [984, 474] width 17 height 17
click at [956, 455] on button "Eliminar cotización" at bounding box center [938, 449] width 79 height 17
click at [977, 477] on button "button" at bounding box center [984, 473] width 17 height 17
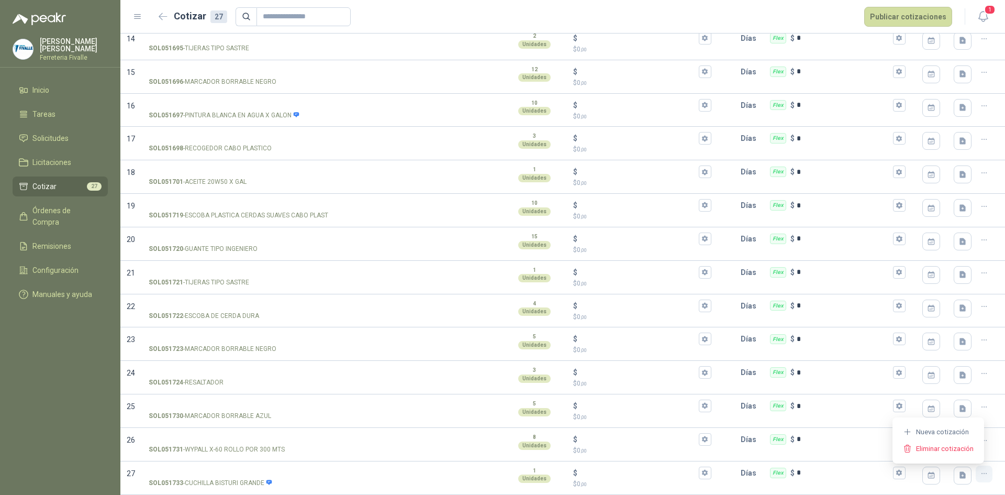
click at [980, 478] on icon "button" at bounding box center [984, 473] width 9 height 9
click at [976, 482] on div at bounding box center [990, 477] width 29 height 33
click at [976, 466] on button "button" at bounding box center [984, 473] width 17 height 17
click at [966, 446] on button "Eliminar cotización" at bounding box center [938, 448] width 79 height 17
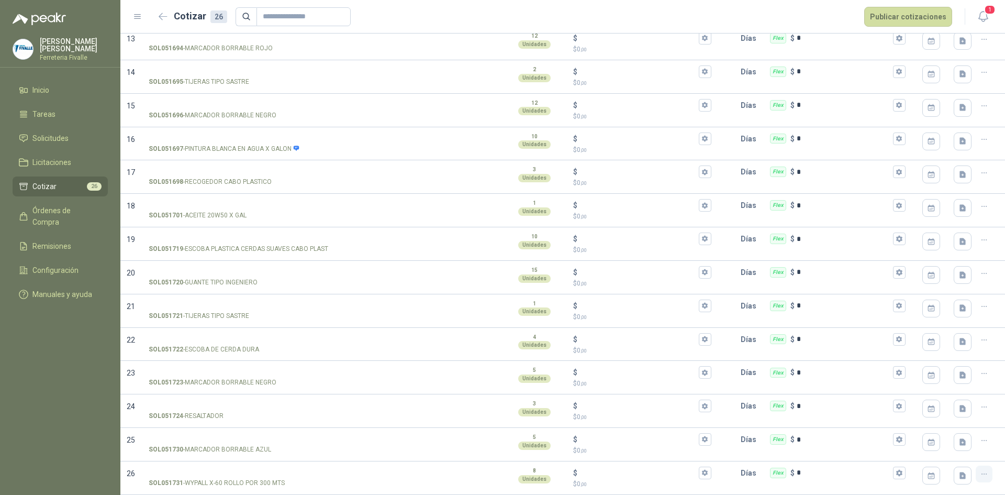
click at [980, 473] on icon "button" at bounding box center [984, 473] width 9 height 9
click at [973, 450] on button "Eliminar cotización" at bounding box center [938, 448] width 79 height 17
click at [980, 472] on icon "button" at bounding box center [984, 473] width 9 height 9
click at [973, 447] on button "Eliminar cotización" at bounding box center [938, 448] width 79 height 17
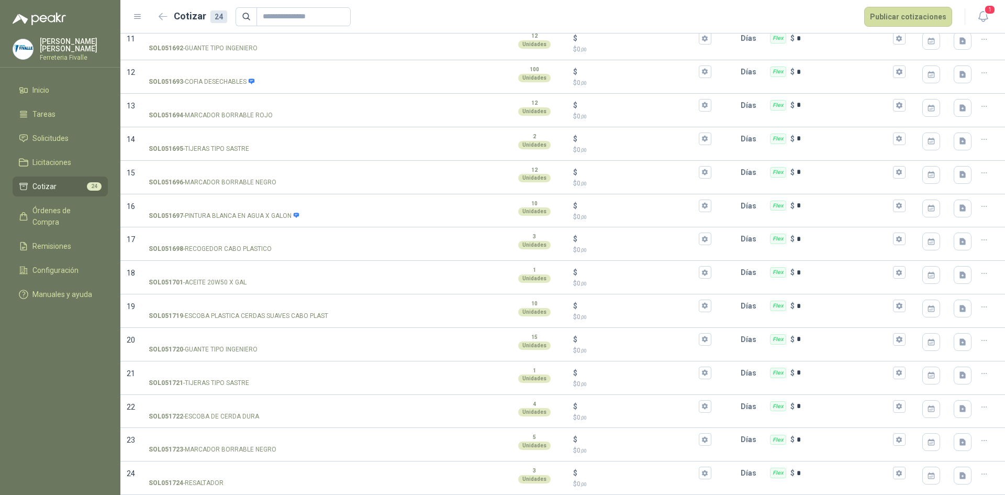
scroll to position [446, 0]
click at [980, 475] on icon "button" at bounding box center [984, 473] width 9 height 9
click at [967, 449] on button "Eliminar cotización" at bounding box center [938, 448] width 79 height 17
click at [980, 474] on icon "button" at bounding box center [984, 473] width 9 height 9
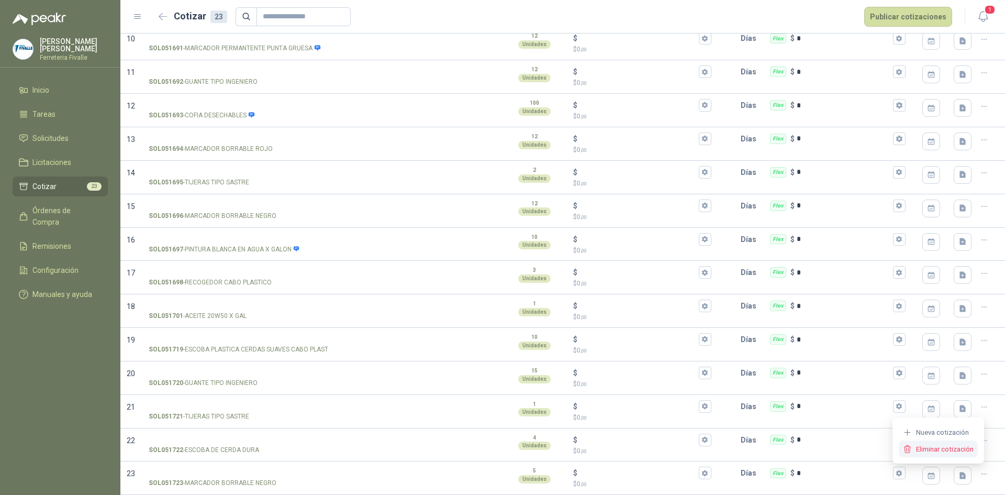
click at [968, 450] on button "Eliminar cotización" at bounding box center [938, 448] width 79 height 17
click at [982, 475] on button "button" at bounding box center [984, 474] width 17 height 17
click at [967, 452] on button "Eliminar cotización" at bounding box center [938, 449] width 79 height 17
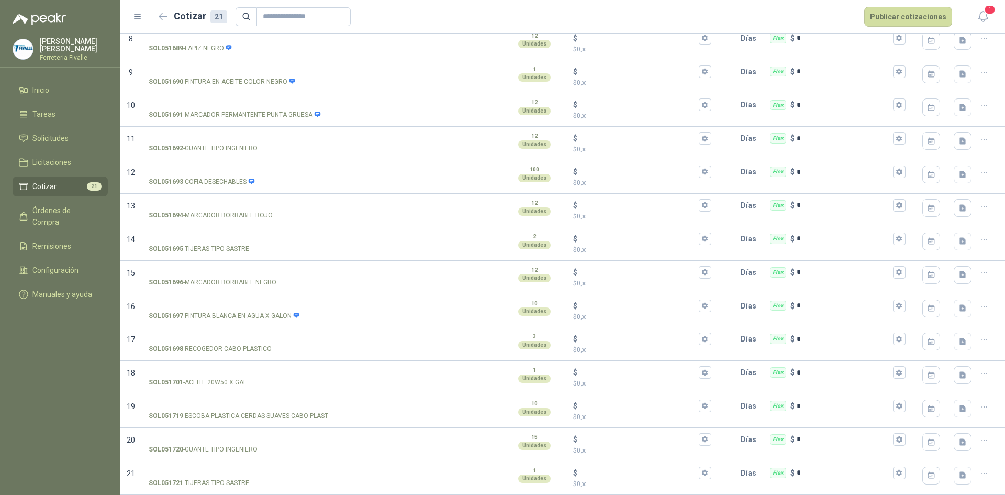
scroll to position [346, 0]
click at [980, 471] on icon "button" at bounding box center [984, 473] width 9 height 9
click at [937, 453] on button "Eliminar cotización" at bounding box center [938, 448] width 79 height 17
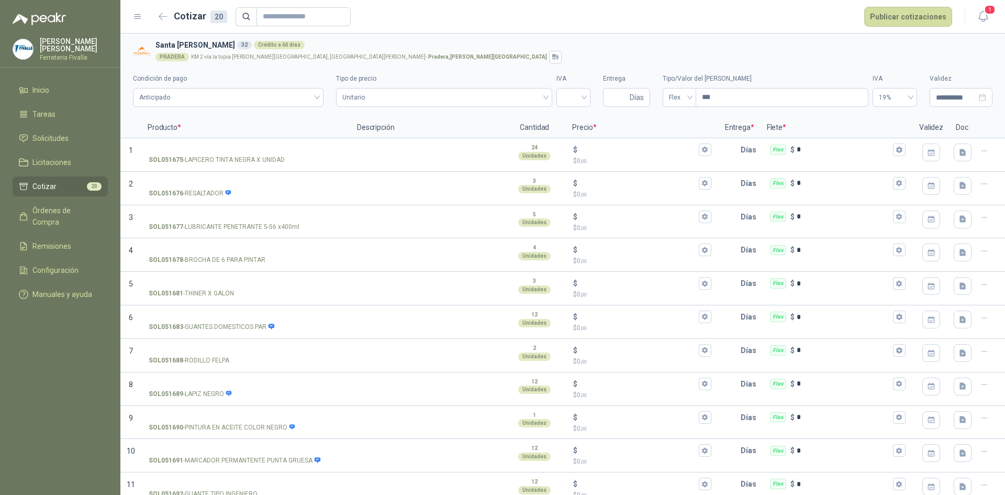
scroll to position [0, 0]
click at [43, 196] on link "Cotizar 20" at bounding box center [60, 186] width 95 height 20
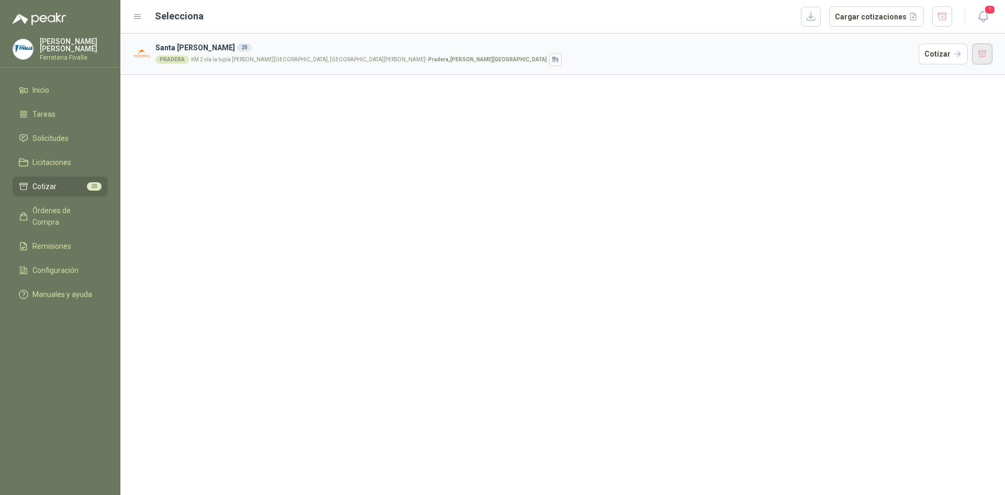
click at [982, 55] on button "button" at bounding box center [982, 53] width 21 height 21
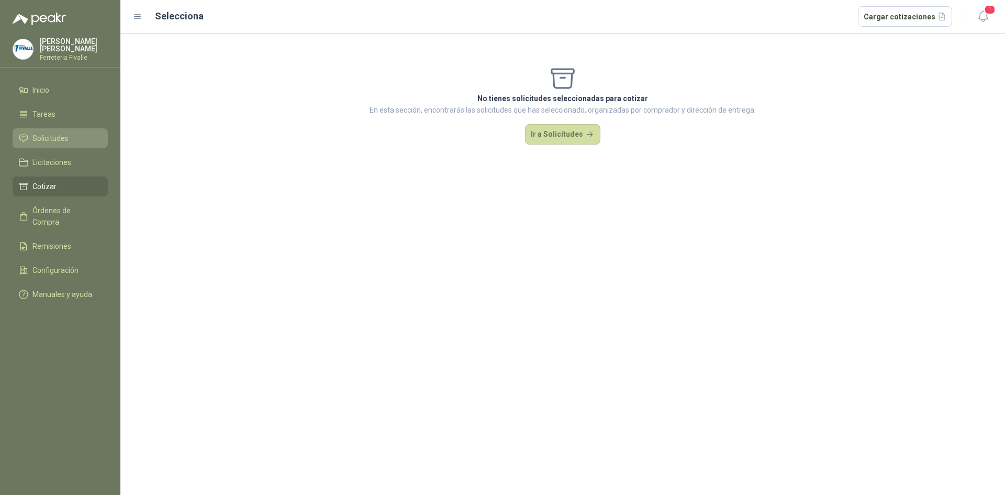
click at [42, 141] on span "Solicitudes" at bounding box center [50, 138] width 36 height 12
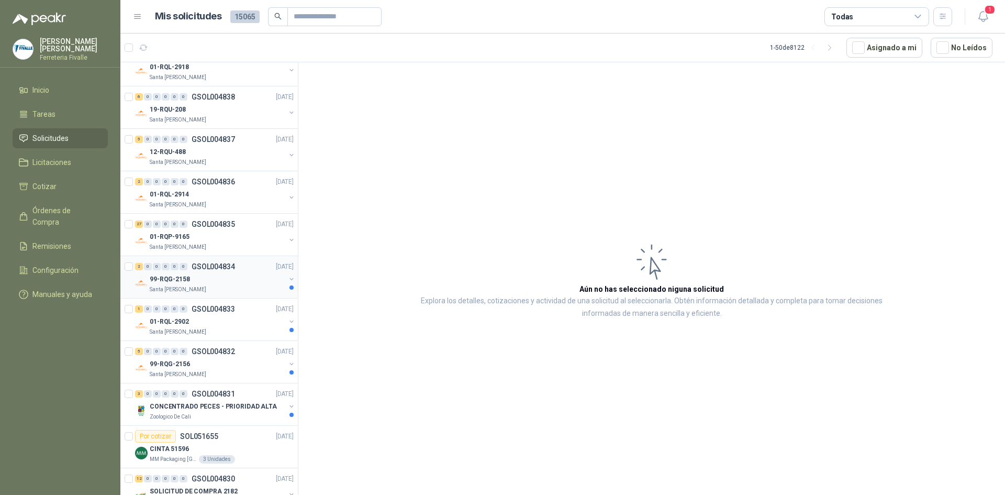
scroll to position [680, 0]
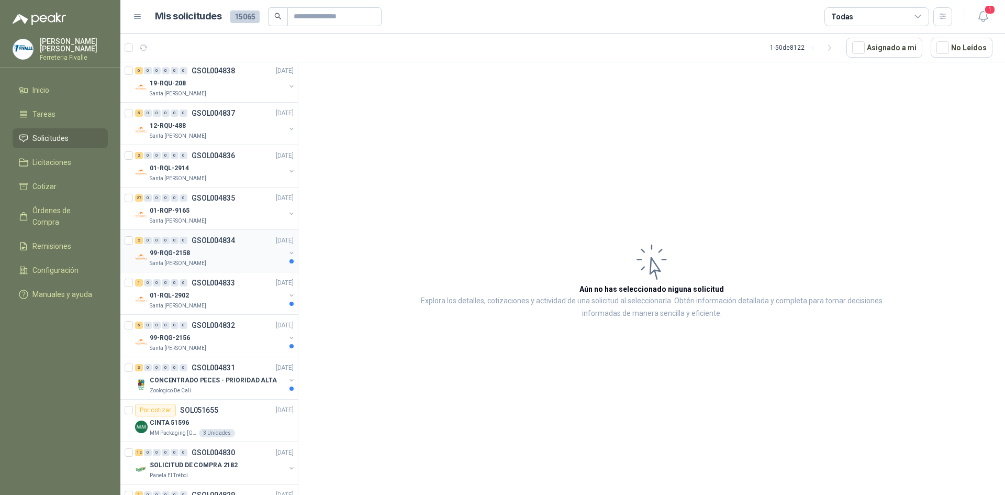
click at [228, 253] on div "99-RQG-2158" at bounding box center [218, 252] width 136 height 13
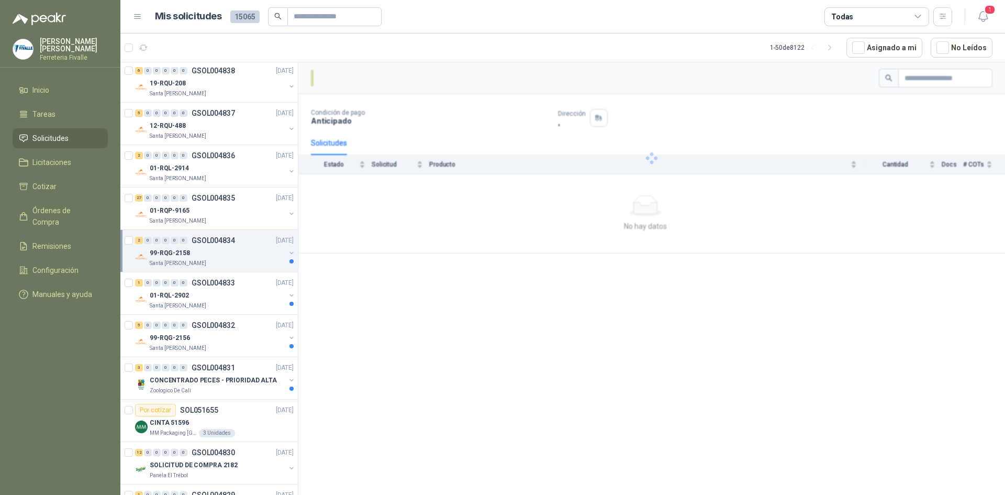
click at [228, 252] on div "99-RQG-2158" at bounding box center [218, 252] width 136 height 13
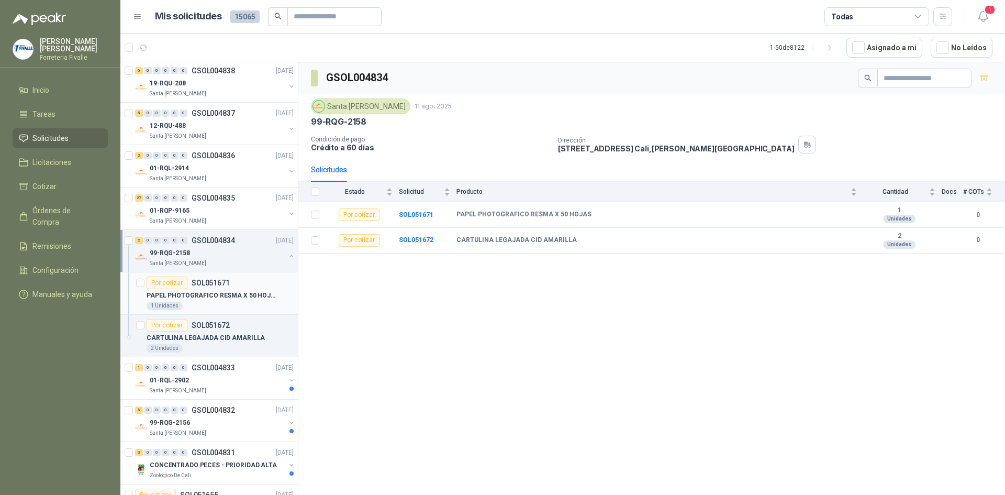
click at [234, 283] on div "Por cotizar SOL051671" at bounding box center [220, 282] width 147 height 13
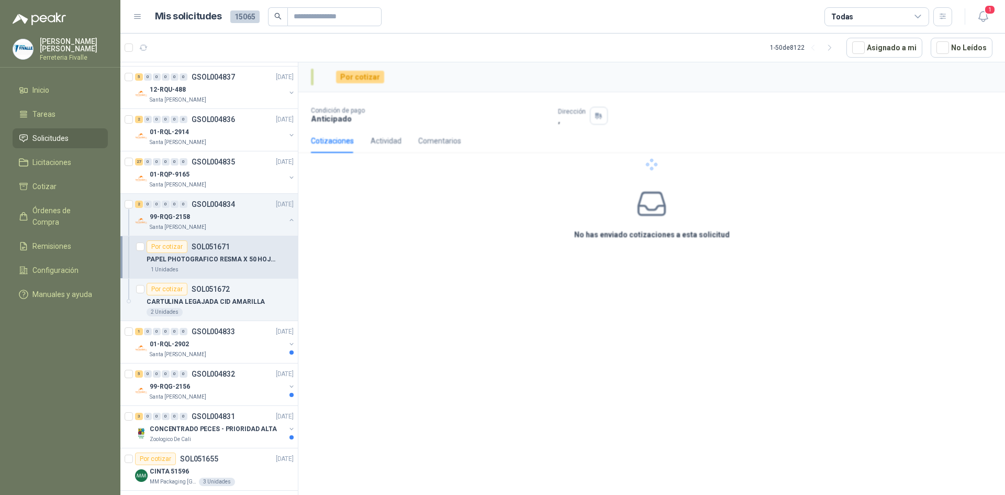
scroll to position [733, 0]
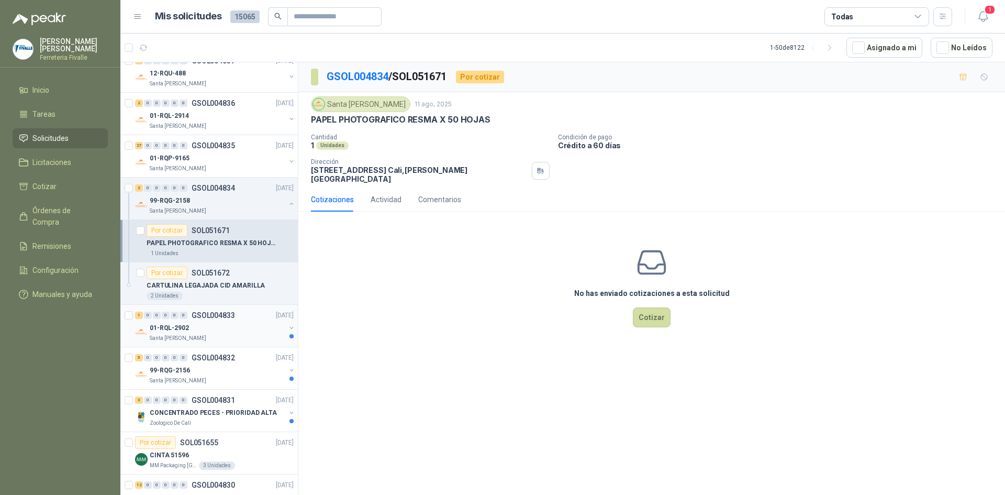
click at [239, 327] on div "01-RQL-2902" at bounding box center [218, 327] width 136 height 13
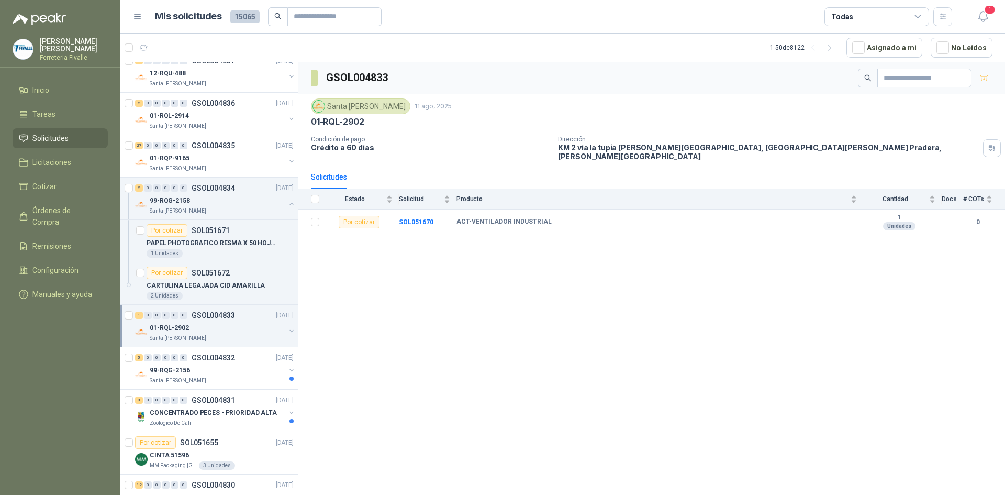
click at [236, 327] on div "01-RQL-2902" at bounding box center [218, 327] width 136 height 13
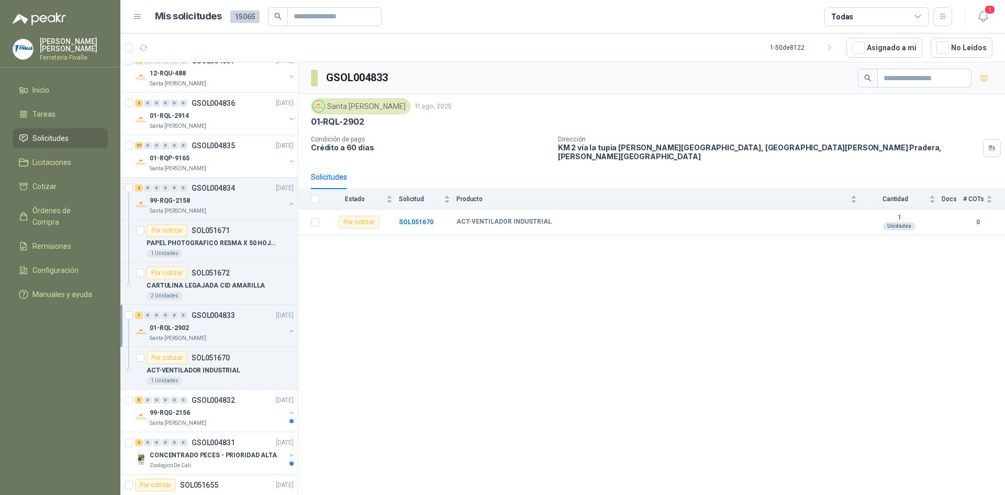
click at [236, 327] on div "01-RQL-2902" at bounding box center [218, 327] width 136 height 13
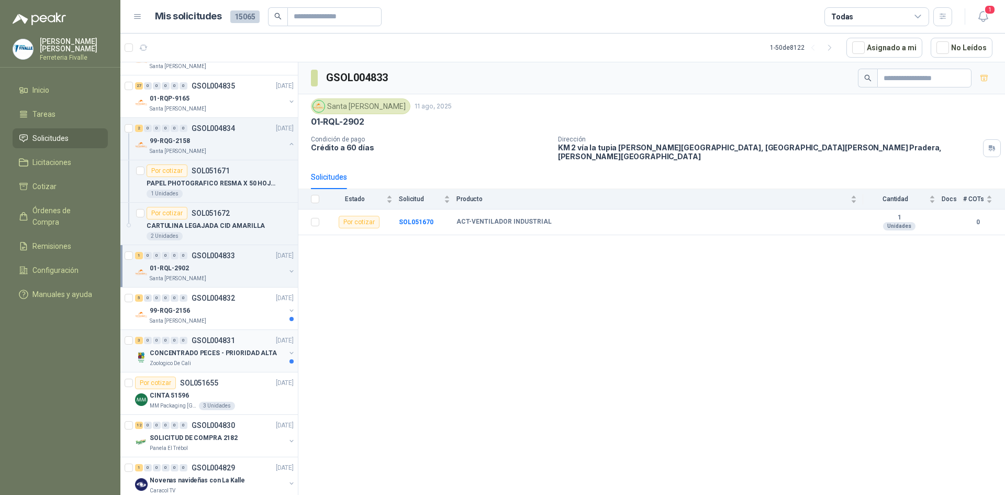
scroll to position [837, 0]
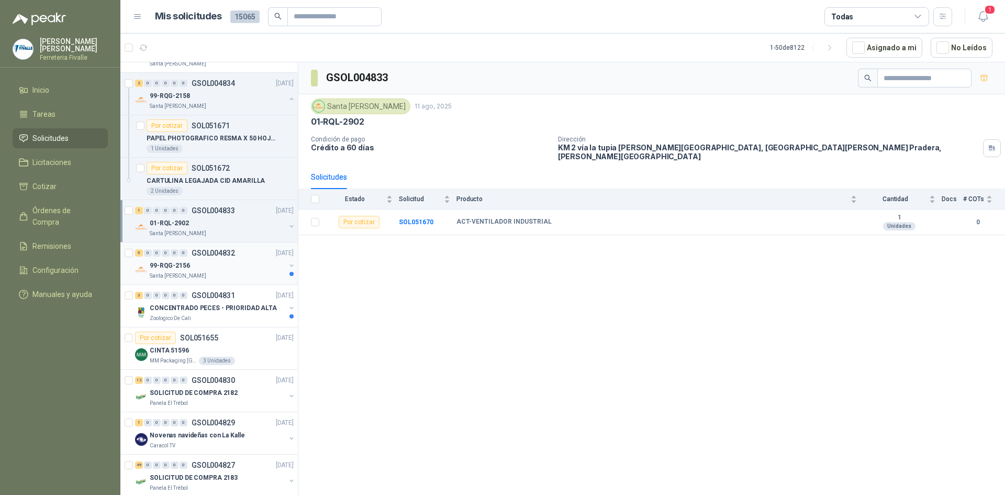
click at [262, 265] on div "99-RQG-2156" at bounding box center [218, 265] width 136 height 13
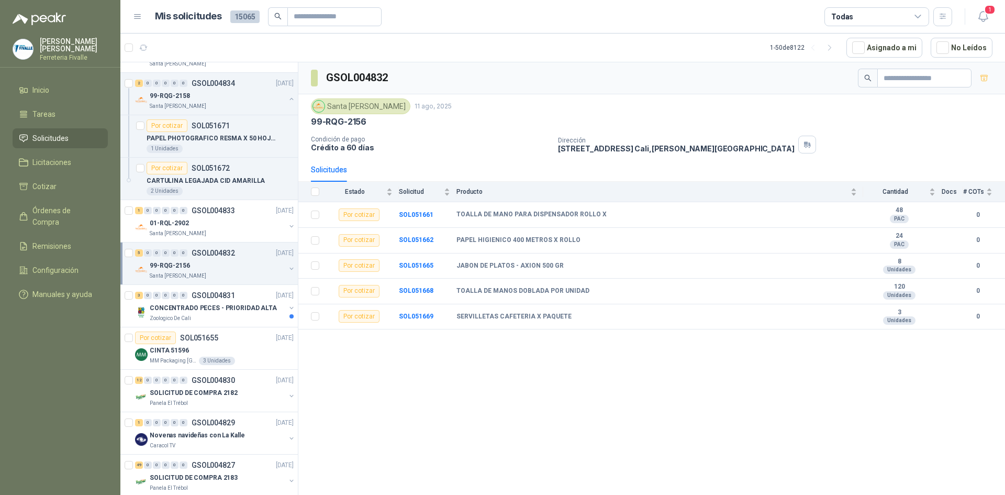
click at [262, 265] on div "99-RQG-2156" at bounding box center [218, 265] width 136 height 13
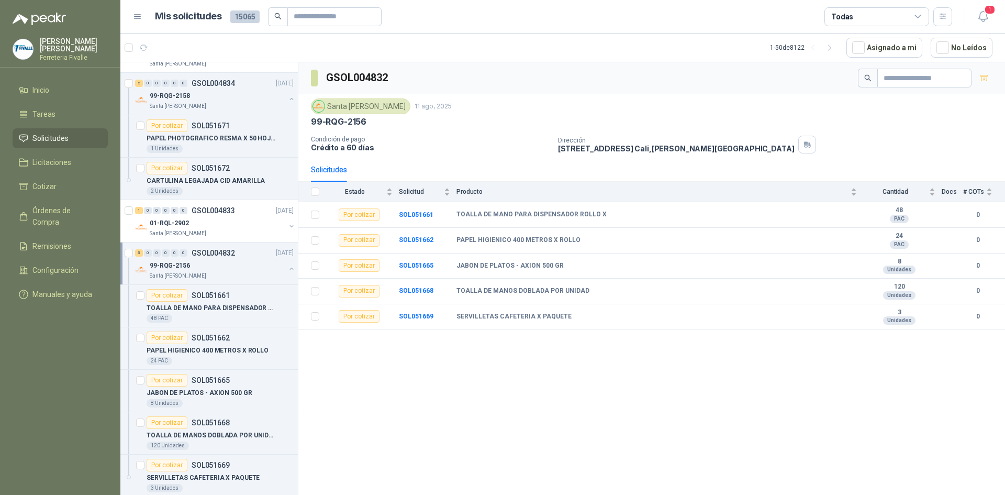
click at [563, 388] on div "GSOL004832 Santa [PERSON_NAME] 11 ago, 2025 99-RQG-2156 Condición de pago Crédi…" at bounding box center [651, 280] width 707 height 436
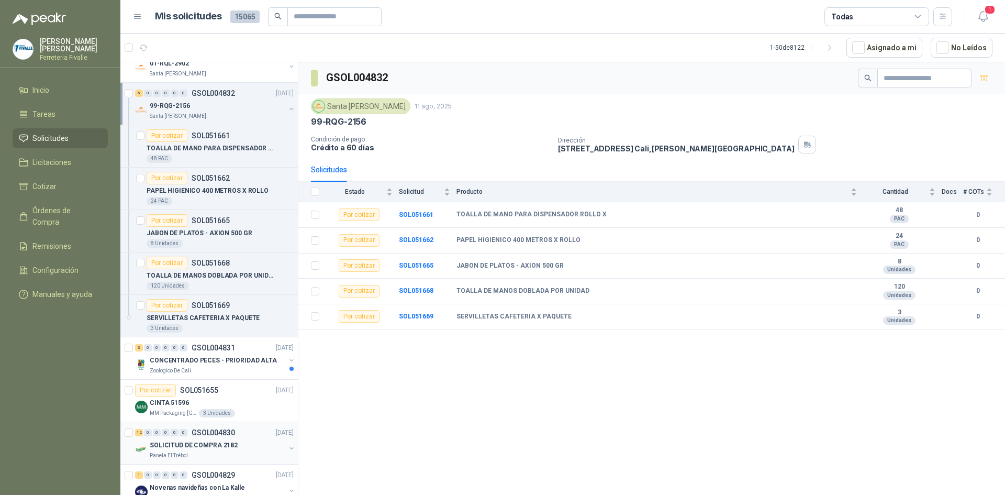
scroll to position [1151, 0]
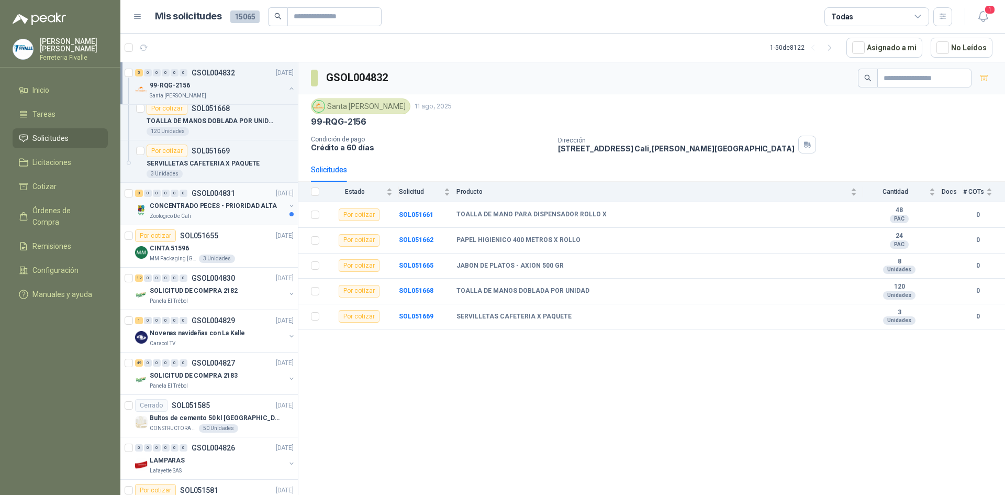
click at [265, 208] on p "CONCENTRADO PECES - PRIORIDAD ALTA" at bounding box center [213, 206] width 127 height 10
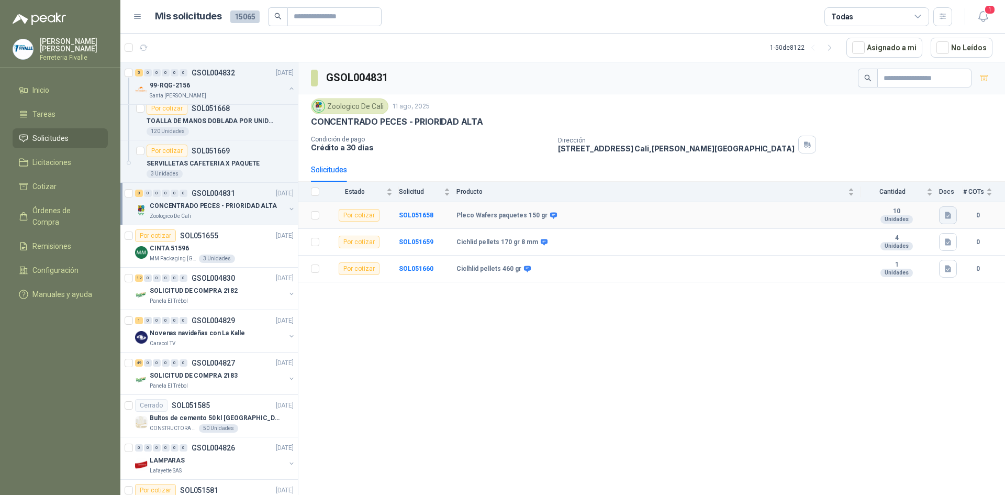
click at [945, 215] on icon "button" at bounding box center [948, 215] width 6 height 7
click at [888, 192] on button "Pleco Wafers paquetes 150 gr.png" at bounding box center [890, 192] width 119 height 11
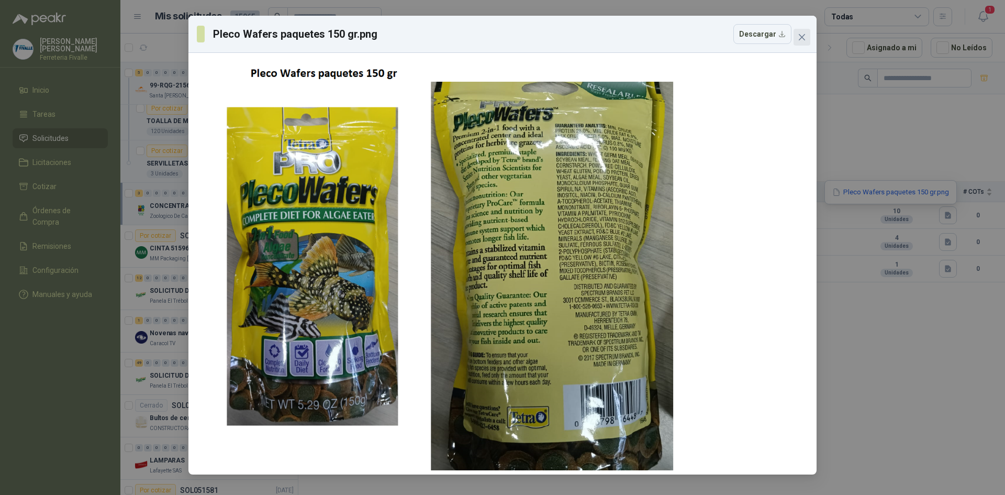
click at [801, 43] on button "Close" at bounding box center [801, 37] width 17 height 17
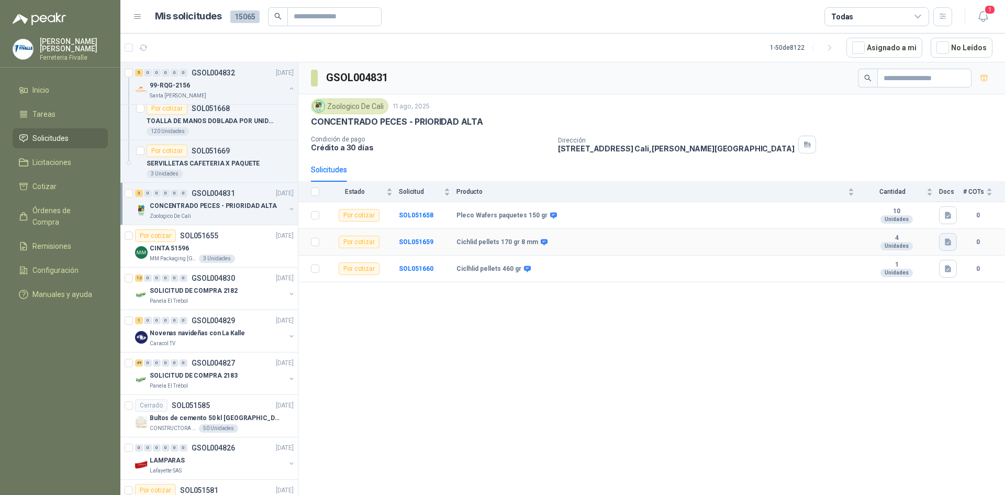
click at [950, 243] on icon "button" at bounding box center [948, 242] width 6 height 7
click at [893, 205] on td "10 Unidades" at bounding box center [899, 215] width 79 height 27
click at [948, 240] on icon "button" at bounding box center [948, 242] width 6 height 7
click at [869, 214] on button "Cichlid pellets 170 gr 8 mm.png" at bounding box center [895, 219] width 109 height 11
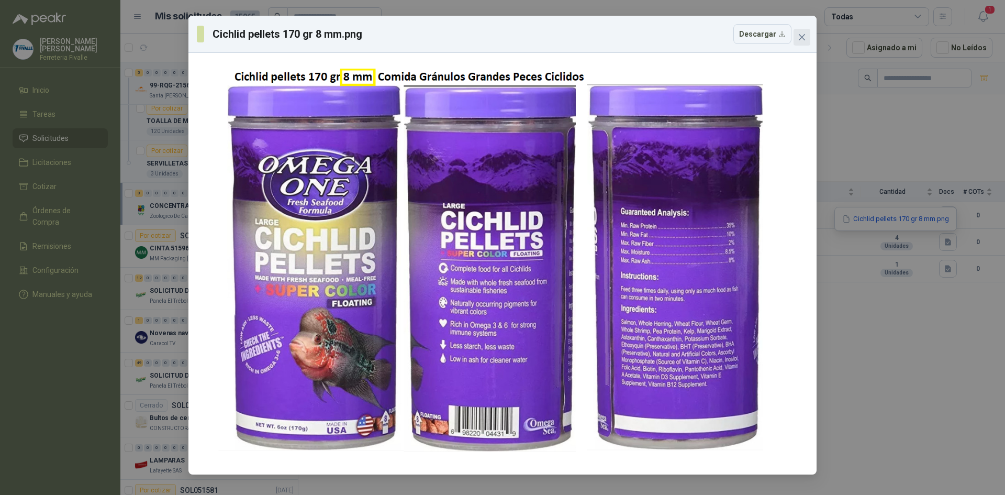
click at [798, 39] on icon "close" at bounding box center [802, 37] width 8 height 8
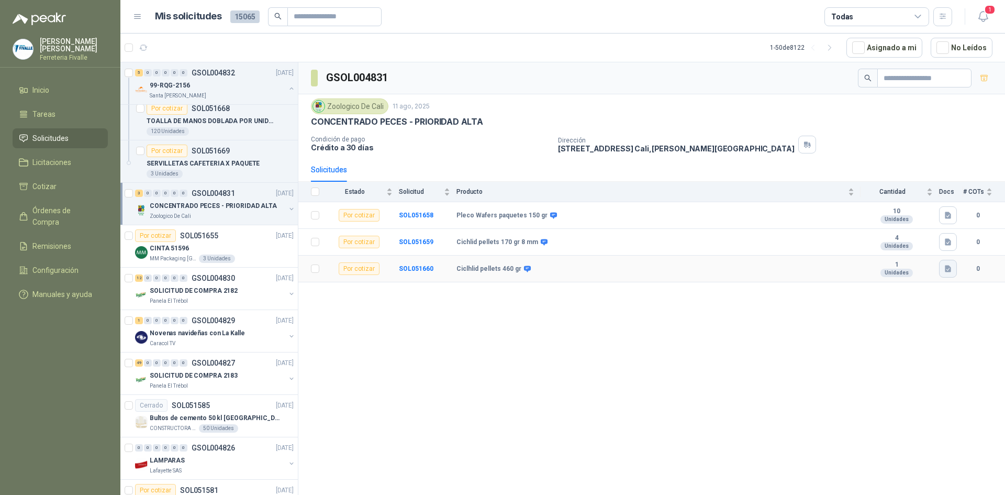
click at [948, 267] on icon "button" at bounding box center [948, 268] width 6 height 7
click at [920, 244] on button "Ciclhlid pellets 460 gr 2 mm.png" at bounding box center [894, 245] width 110 height 11
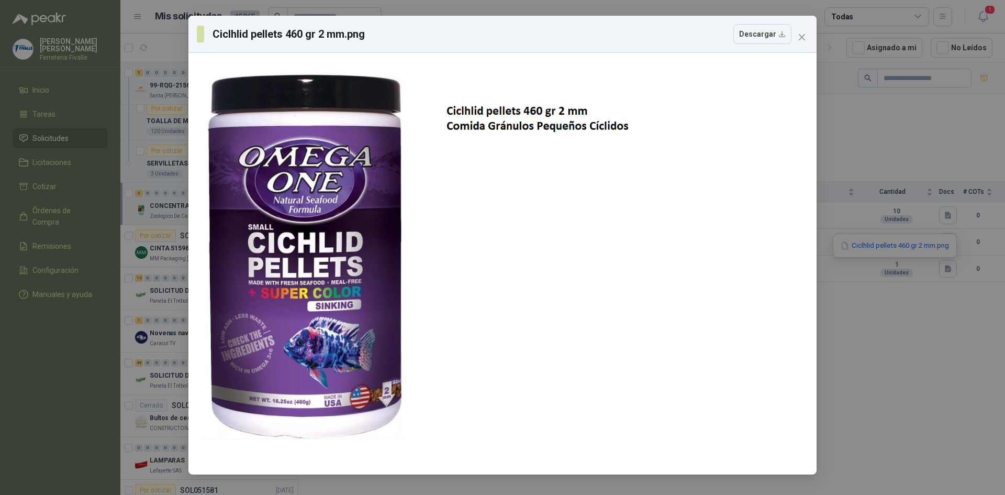
click at [804, 36] on icon "close" at bounding box center [802, 37] width 8 height 8
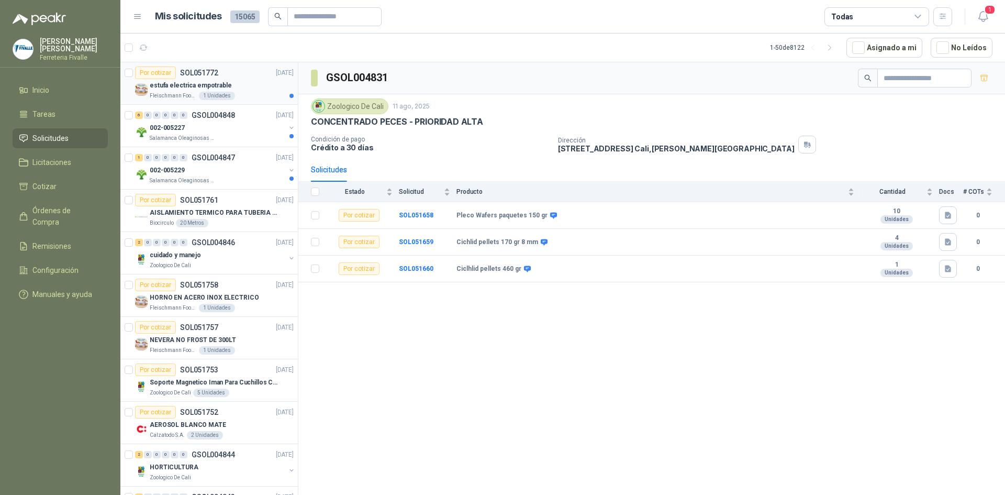
click at [232, 83] on div "estufa electrica empotrable" at bounding box center [222, 85] width 144 height 13
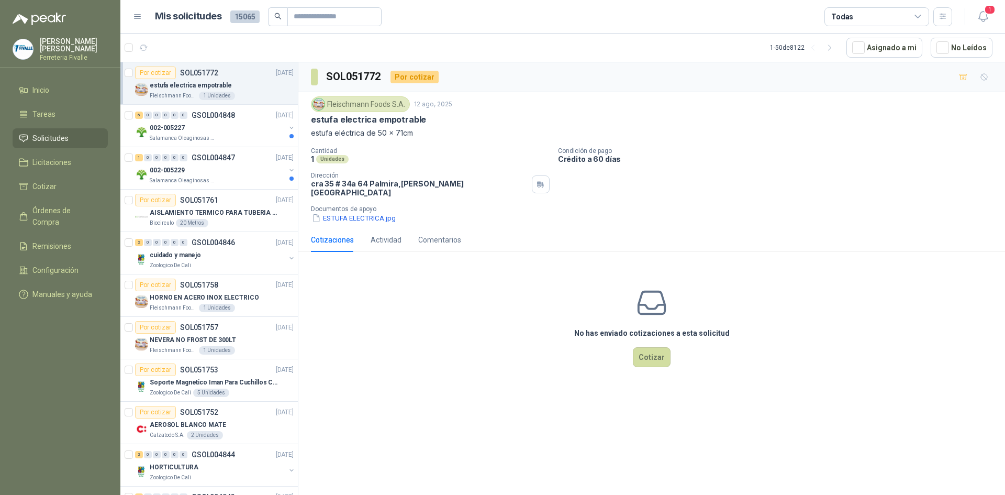
click at [232, 83] on div "estufa electrica empotrable" at bounding box center [222, 85] width 144 height 13
click at [346, 212] on button "ESTUFA ELECTRICA.jpg" at bounding box center [354, 217] width 86 height 11
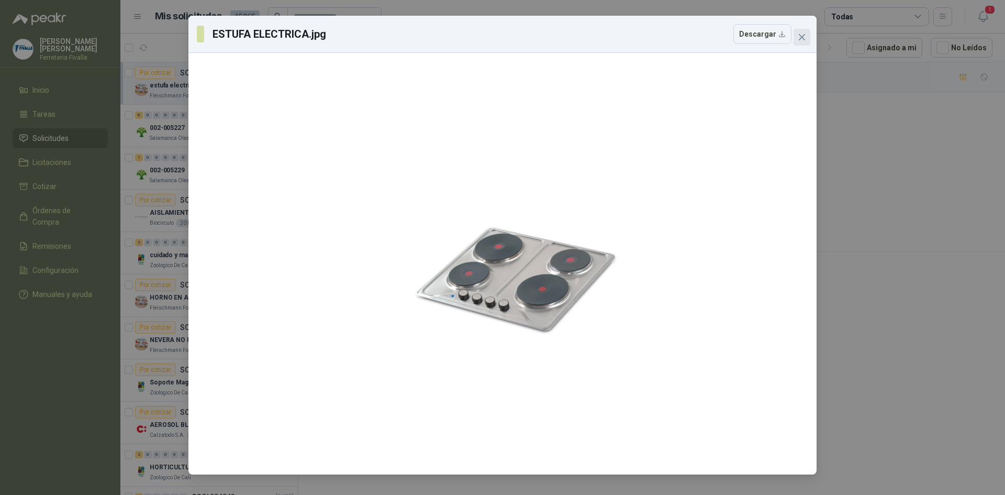
click at [803, 38] on icon "close" at bounding box center [802, 37] width 6 height 6
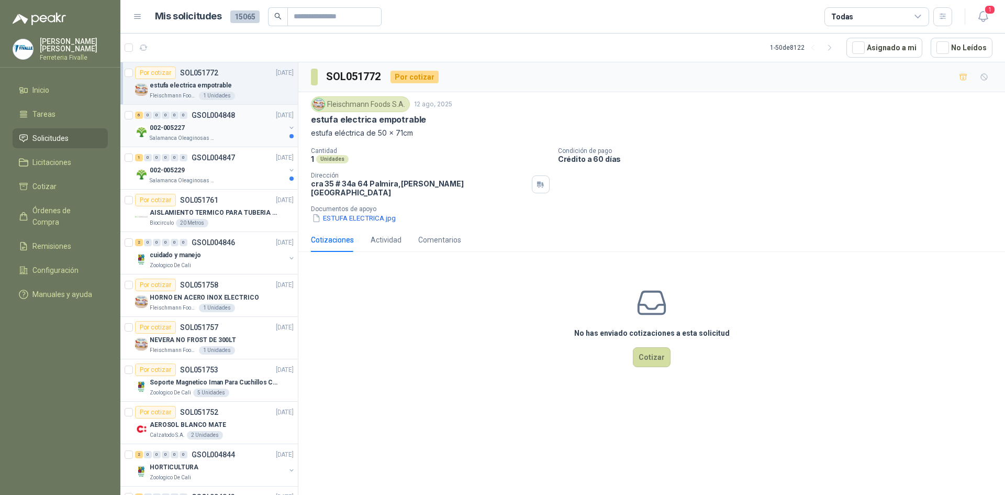
click at [255, 136] on div "Salamanca Oleaginosas SAS" at bounding box center [218, 138] width 136 height 8
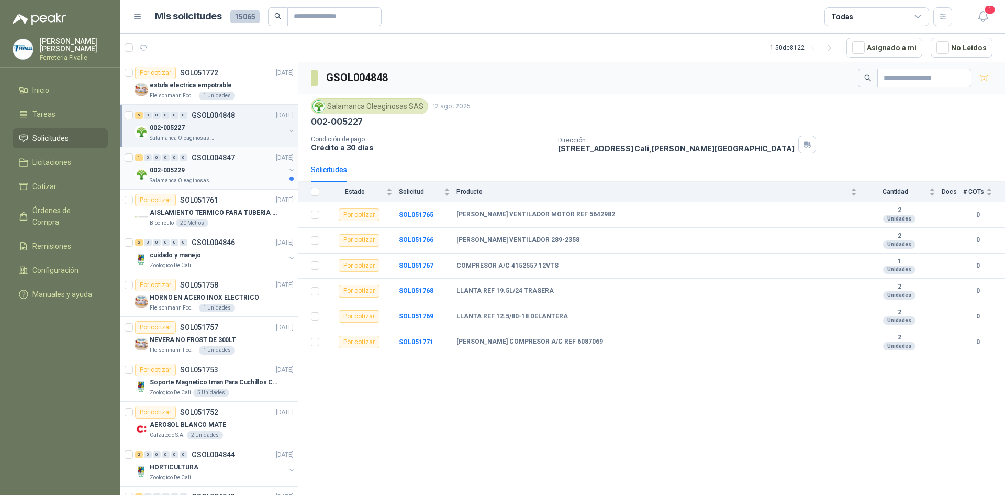
click at [226, 167] on div "002-005229" at bounding box center [218, 170] width 136 height 13
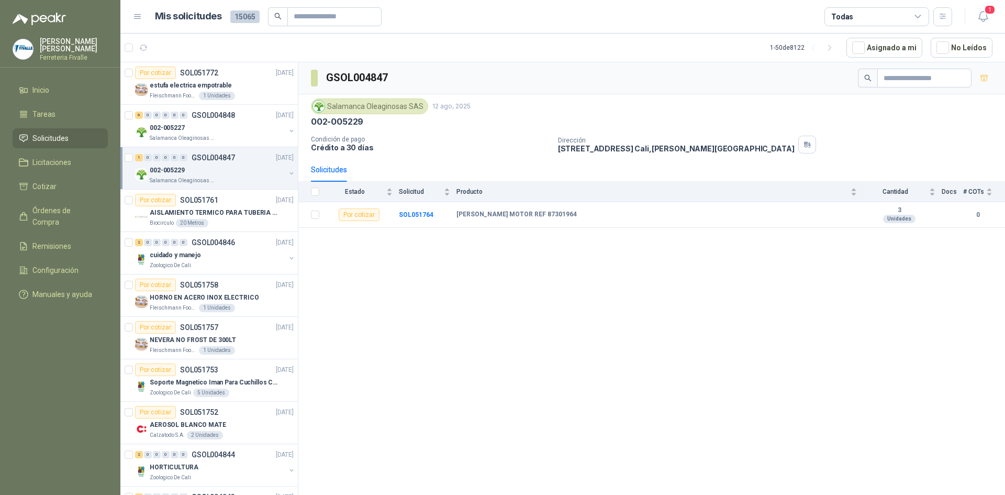
drag, startPoint x: 656, startPoint y: 426, endPoint x: 605, endPoint y: 425, distance: 50.8
click at [656, 426] on div "GSOL004847 Salamanca Oleaginosas SAS 12 ago, 2025 002-005229 Condición de pago …" at bounding box center [651, 280] width 707 height 436
click at [603, 321] on div "GSOL004847 Salamanca Oleaginosas SAS 12 ago, 2025 002-005229 Condición de pago …" at bounding box center [651, 280] width 707 height 436
click at [985, 16] on icon "button" at bounding box center [983, 16] width 13 height 13
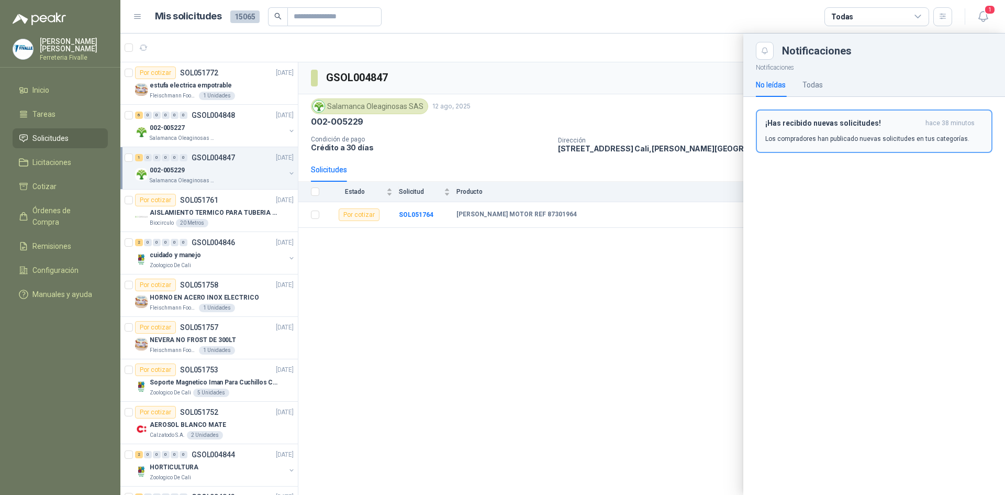
click at [813, 141] on p "Los compradores han publicado nuevas solicitudes en tus categorías." at bounding box center [867, 138] width 204 height 9
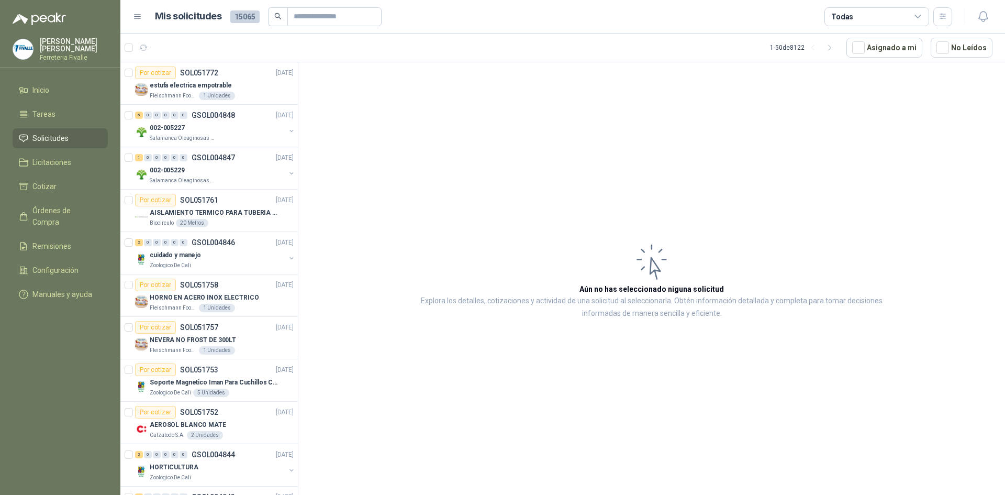
click at [573, 160] on article "Aún no has seleccionado niguna solicitud Explora los detalles, cotizaciones y a…" at bounding box center [651, 280] width 707 height 436
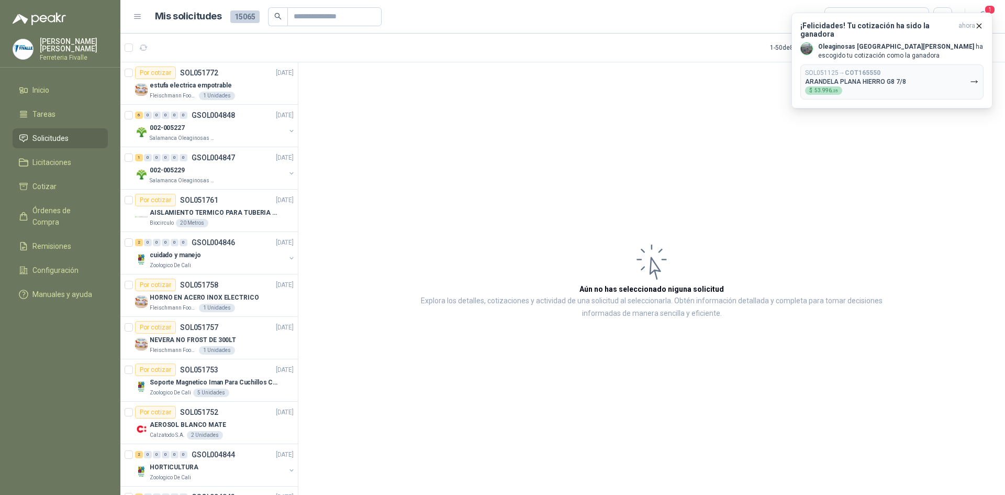
click at [511, 119] on article "Aún no has seleccionado niguna solicitud Explora los detalles, cotizaciones y a…" at bounding box center [651, 280] width 707 height 436
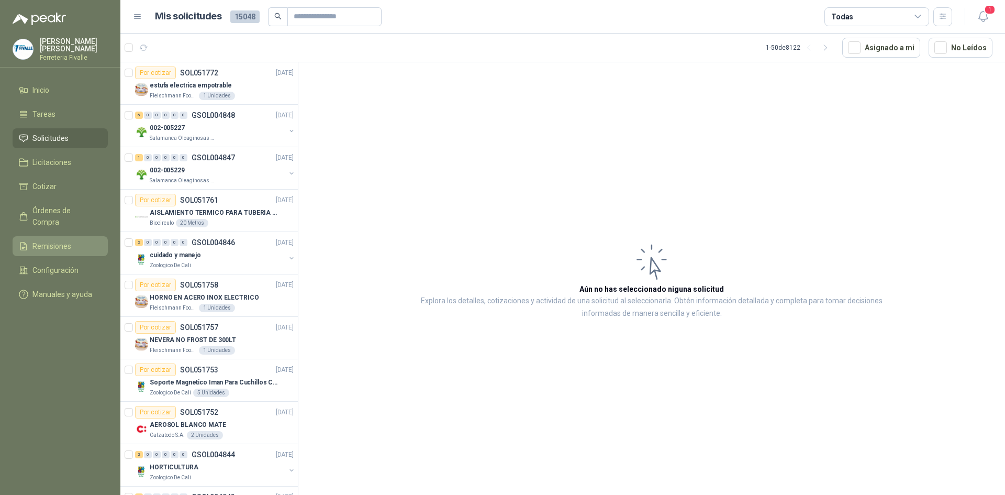
click at [52, 240] on span "Remisiones" at bounding box center [51, 246] width 39 height 12
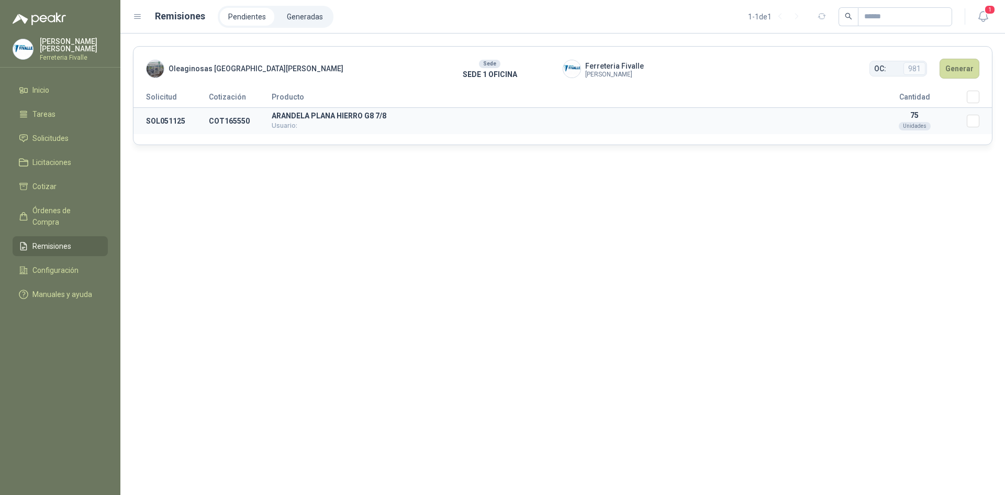
click at [388, 127] on td "ARANDELA PLANA HIERRO G8 7/8 Usuario:" at bounding box center [567, 121] width 590 height 27
click at [962, 59] on button "Generar" at bounding box center [959, 69] width 40 height 20
click at [961, 69] on button "Generar" at bounding box center [959, 69] width 40 height 20
click at [963, 70] on button "Generar" at bounding box center [959, 69] width 40 height 20
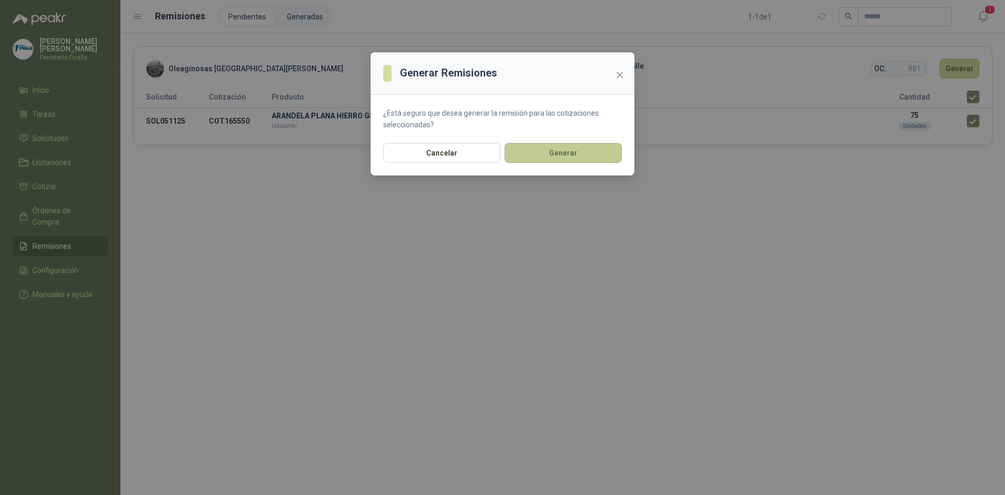
click at [577, 153] on button "Generar" at bounding box center [563, 153] width 117 height 20
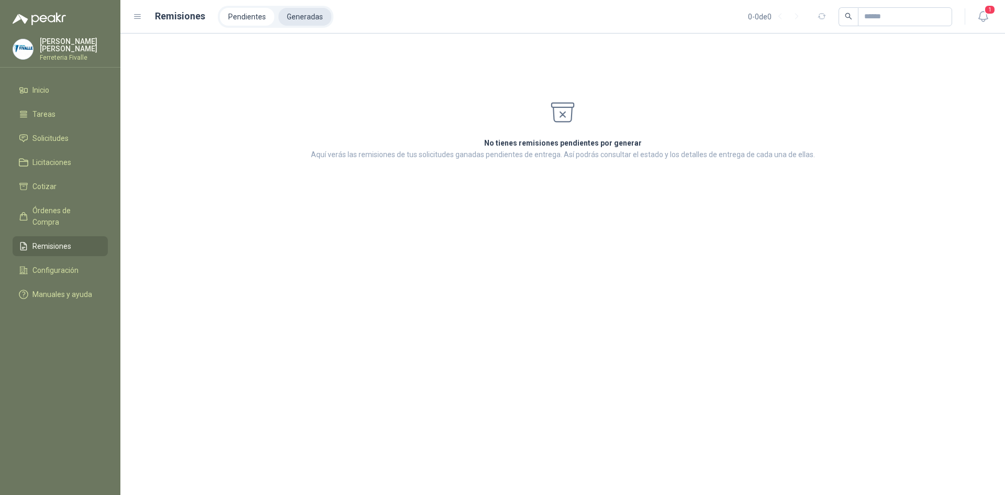
click at [303, 23] on li "Generadas" at bounding box center [304, 17] width 53 height 18
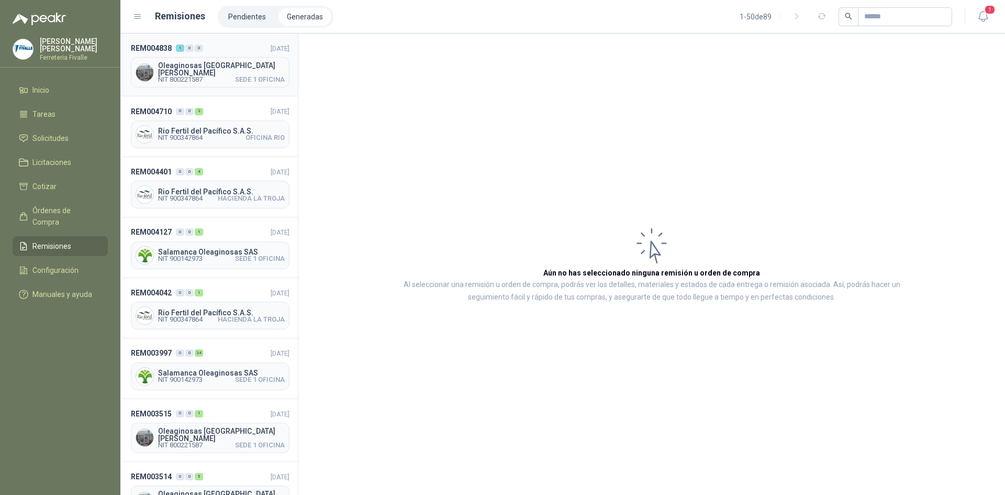
click at [209, 76] on span "NIT 800221587 SEDE 1 OFICINA" at bounding box center [221, 79] width 127 height 6
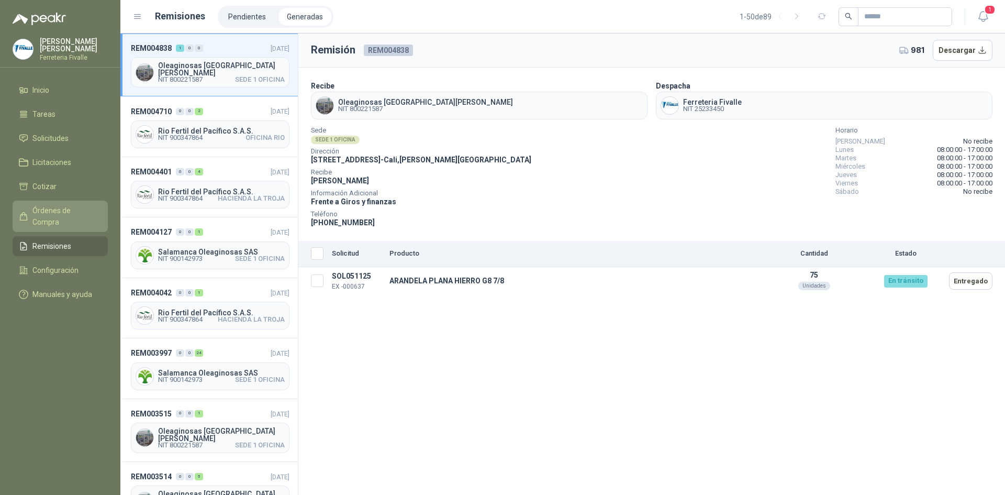
click at [63, 220] on span "Órdenes de Compra" at bounding box center [64, 216] width 65 height 23
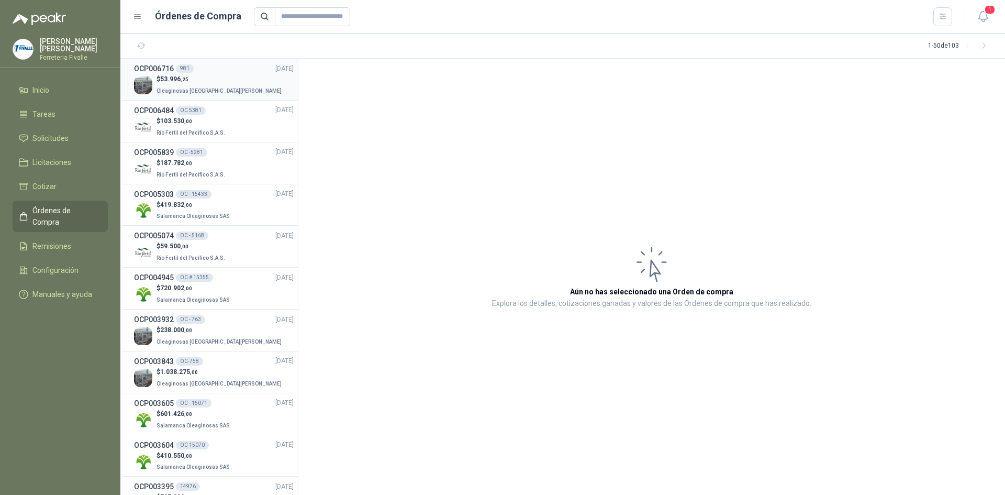
click at [207, 83] on p "$ 53.996 ,25" at bounding box center [219, 79] width 127 height 10
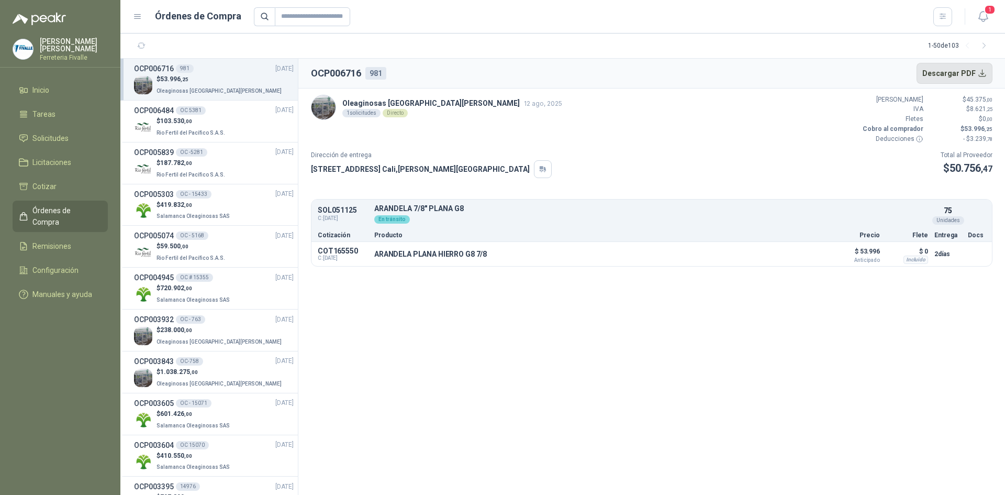
click at [947, 76] on button "Descargar PDF" at bounding box center [954, 73] width 76 height 21
click at [46, 244] on span "Remisiones" at bounding box center [51, 246] width 39 height 12
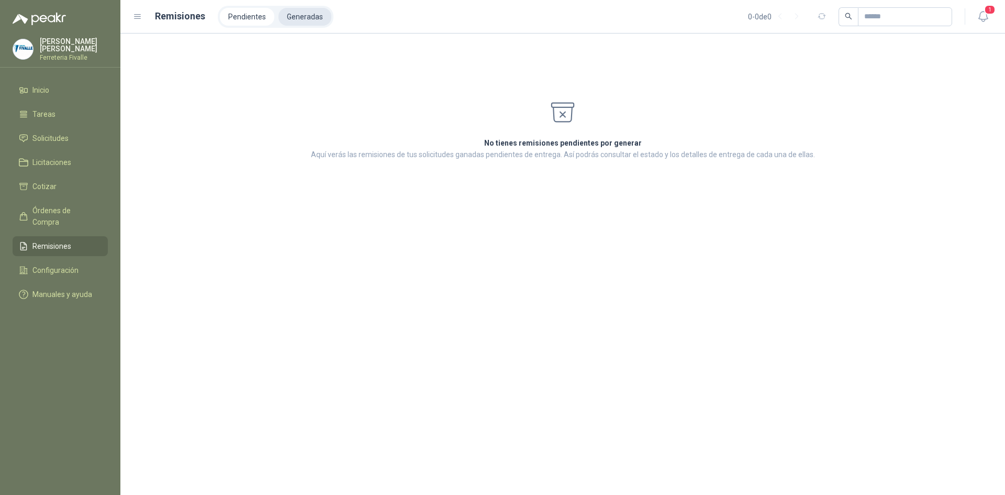
click at [285, 17] on li "Generadas" at bounding box center [304, 17] width 53 height 18
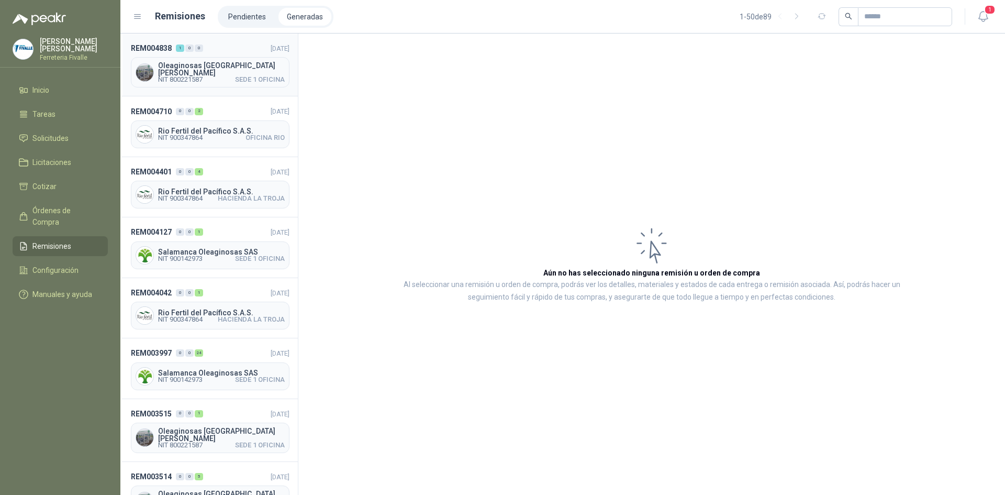
click at [253, 78] on span "SEDE 1 OFICINA" at bounding box center [260, 79] width 50 height 6
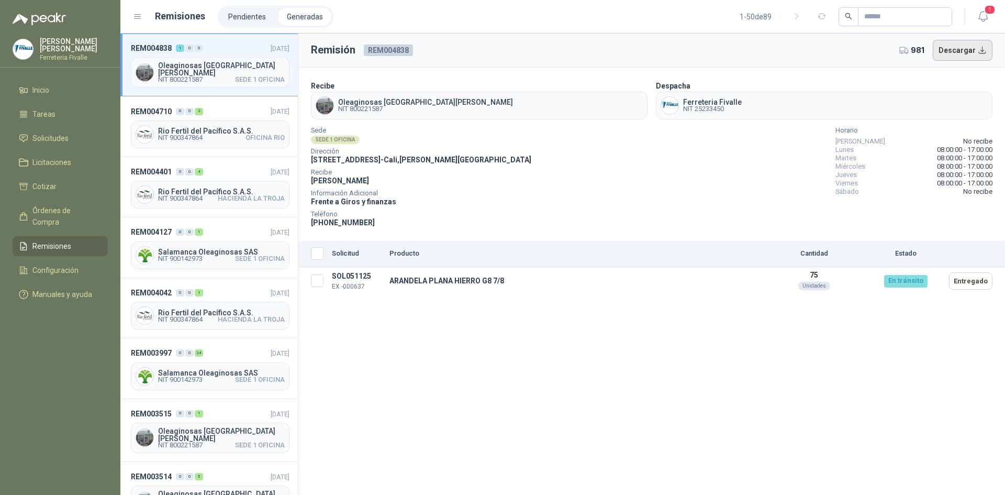
click at [948, 48] on button "Descargar" at bounding box center [963, 50] width 60 height 21
click at [560, 288] on td "ARANDELA PLANA HIERRO G8 7/8" at bounding box center [573, 281] width 376 height 28
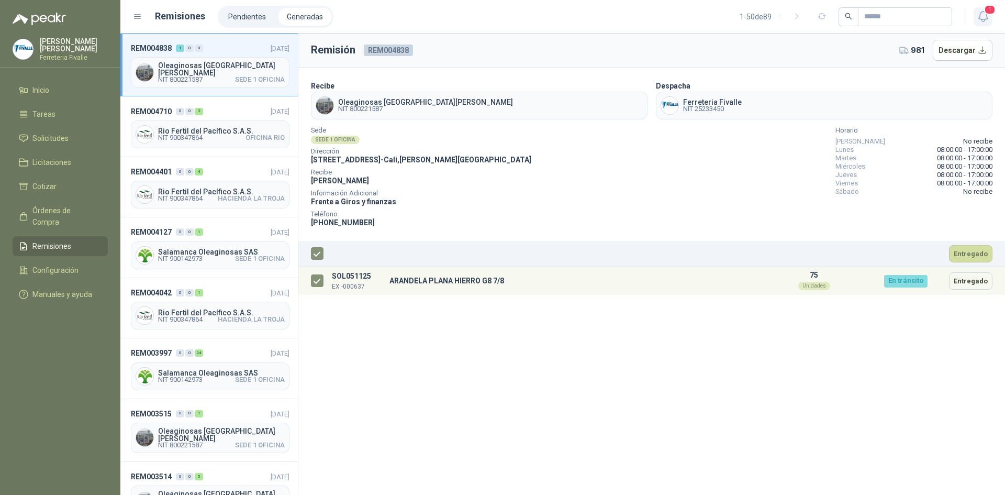
click at [988, 19] on icon "button" at bounding box center [983, 16] width 13 height 13
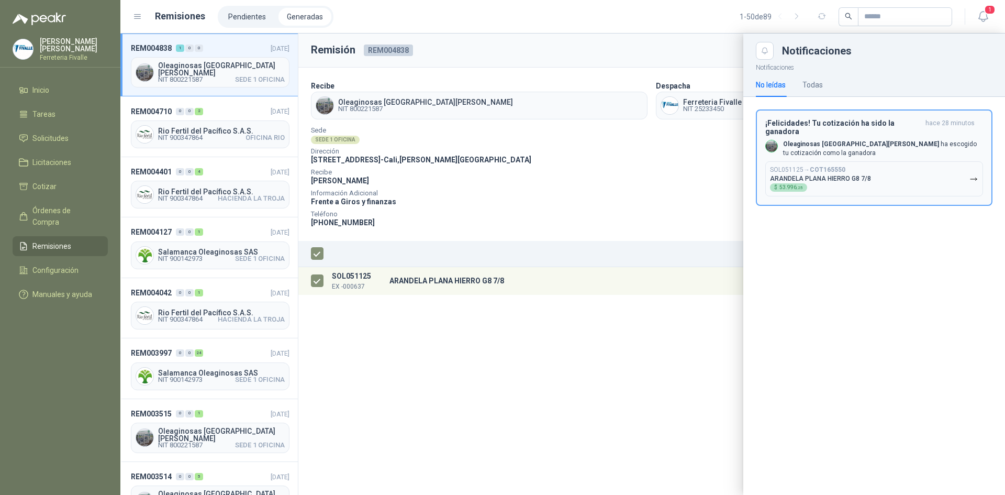
click at [892, 175] on button "SOL051125 → COT165550 ARANDELA PLANA HIERRO G8 7/8 $ 53.996 ,25" at bounding box center [874, 178] width 218 height 35
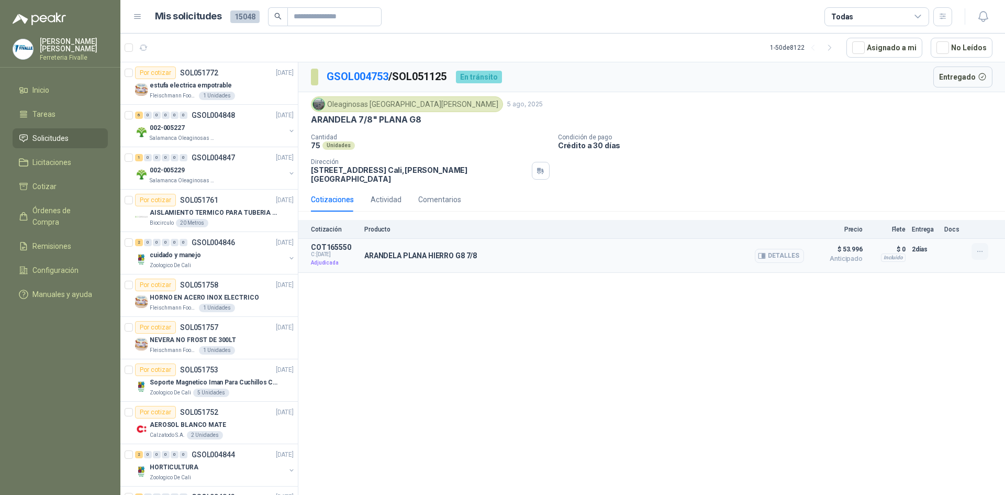
click at [982, 249] on button "button" at bounding box center [979, 251] width 17 height 17
click at [939, 273] on div "GSOL004753 / SOL051125 En tránsito Entregado Oleaginosas San Fernando 5 ago, 20…" at bounding box center [651, 280] width 707 height 436
click at [70, 241] on span "Remisiones" at bounding box center [51, 246] width 39 height 12
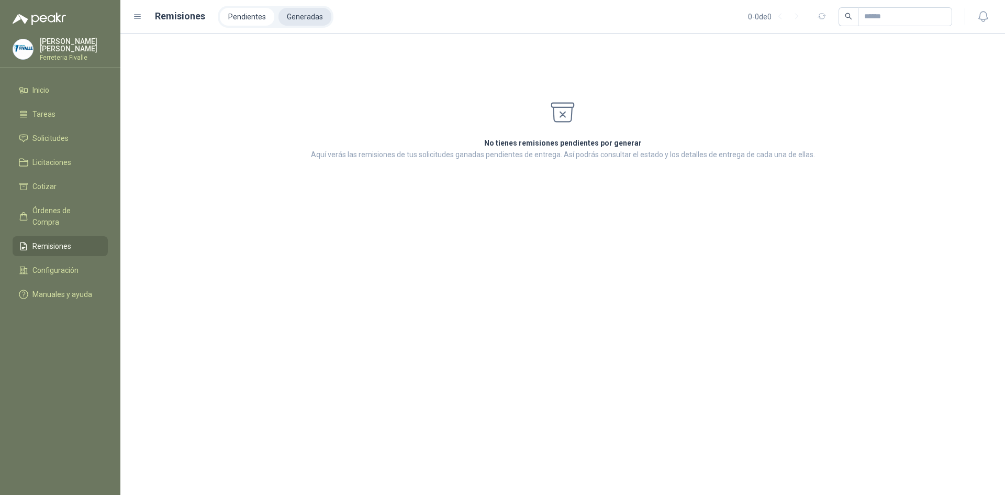
click at [303, 15] on li "Generadas" at bounding box center [304, 17] width 53 height 18
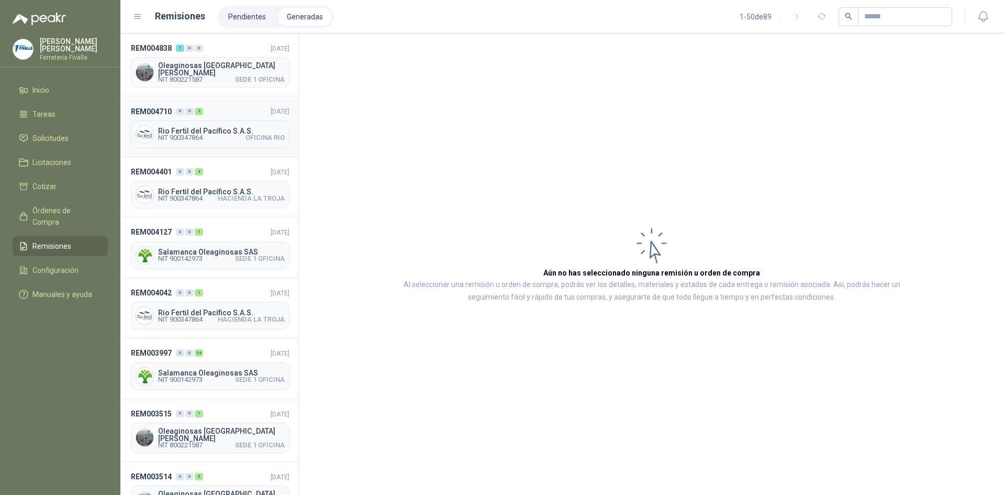
click at [199, 108] on div "2" at bounding box center [199, 111] width 8 height 7
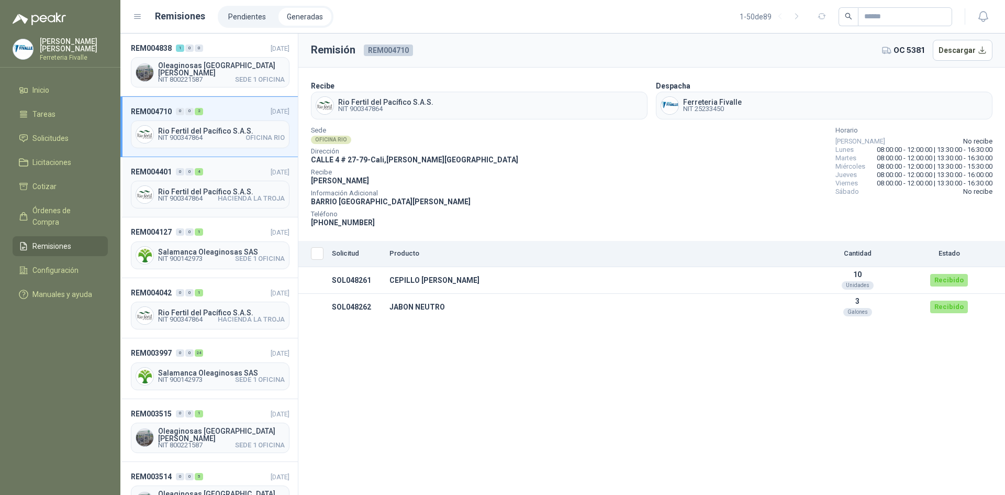
click at [198, 181] on div "Rio Fertil del Pacífico S.A.S. NIT 900347864 HACIENDA LA TROJA" at bounding box center [210, 195] width 159 height 28
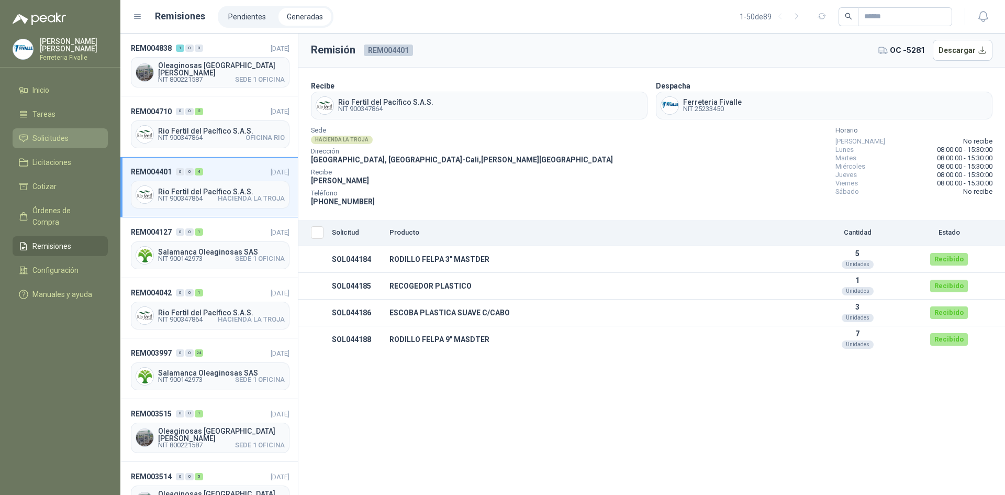
click at [62, 143] on span "Solicitudes" at bounding box center [50, 138] width 36 height 12
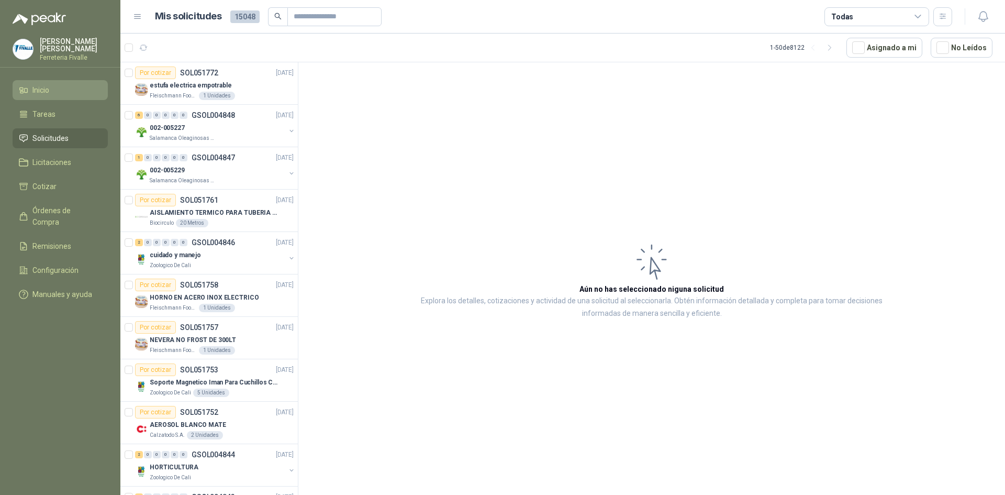
click at [49, 96] on span "Inicio" at bounding box center [40, 90] width 17 height 12
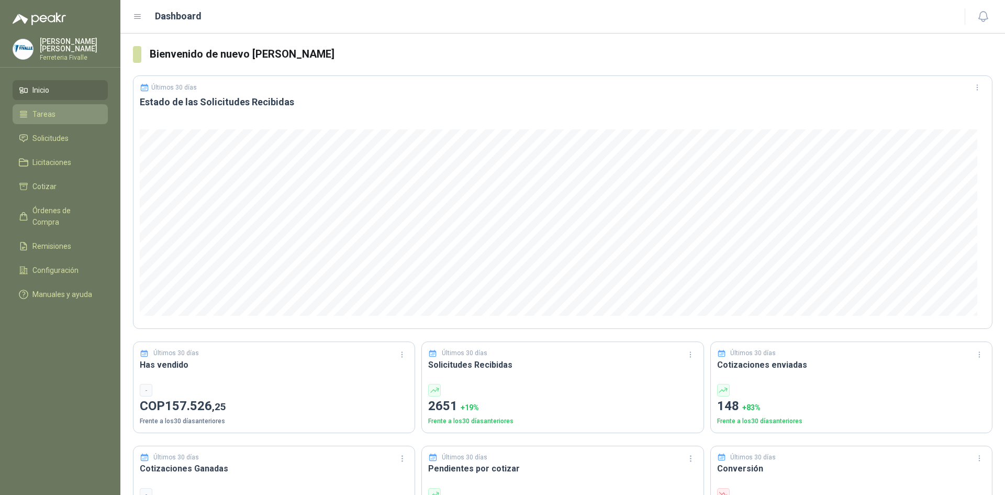
click at [40, 120] on span "Tareas" at bounding box center [43, 114] width 23 height 12
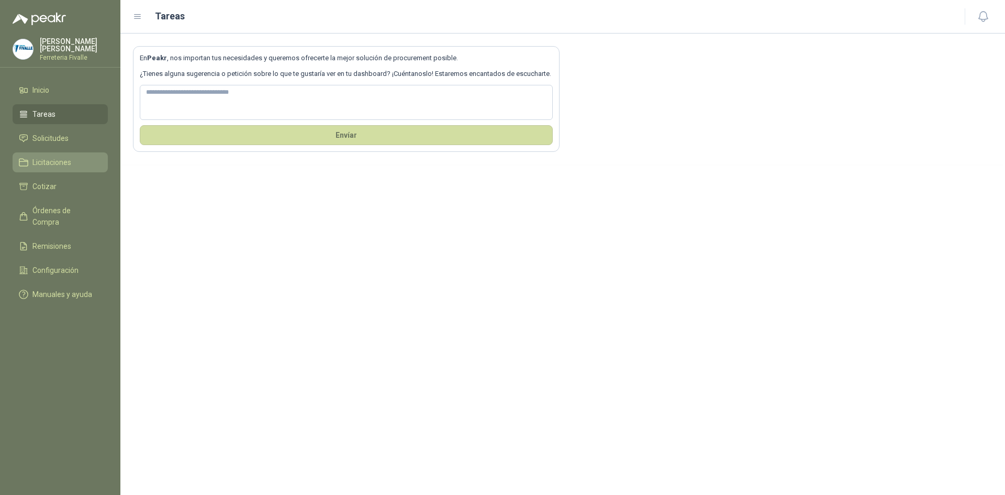
click at [67, 168] on span "Licitaciones" at bounding box center [51, 162] width 39 height 12
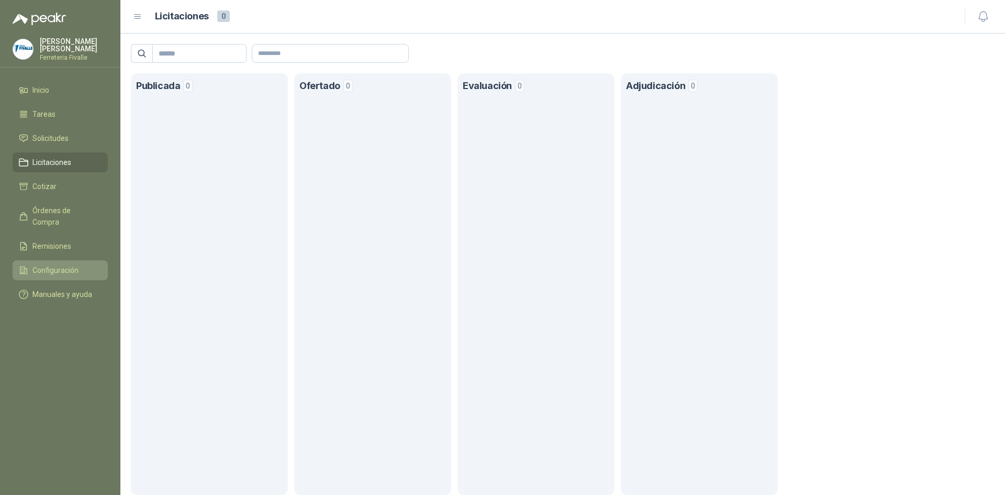
click at [69, 264] on span "Configuración" at bounding box center [55, 270] width 46 height 12
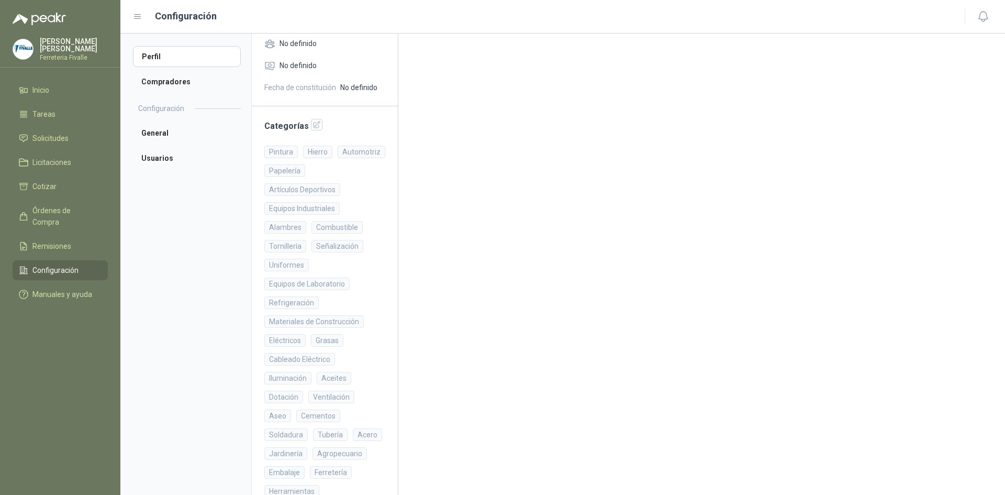
scroll to position [168, 0]
click at [53, 295] on span "Manuales y ayuda" at bounding box center [62, 294] width 60 height 12
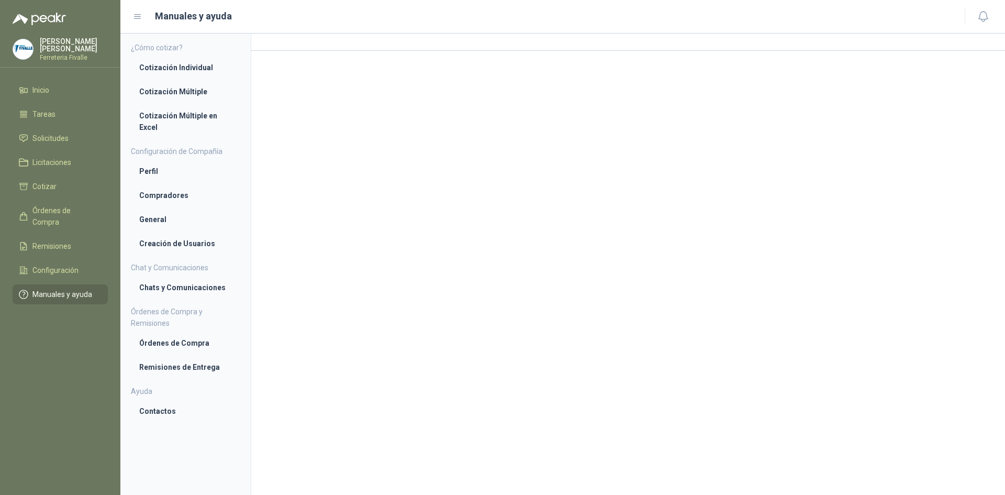
click at [60, 290] on span "Manuales y ayuda" at bounding box center [62, 294] width 60 height 12
click at [193, 62] on li "Cotización Individual" at bounding box center [185, 68] width 93 height 12
click at [190, 98] on li "Cotización Múltiple" at bounding box center [185, 93] width 93 height 12
click at [71, 144] on li "Solicitudes" at bounding box center [60, 138] width 83 height 12
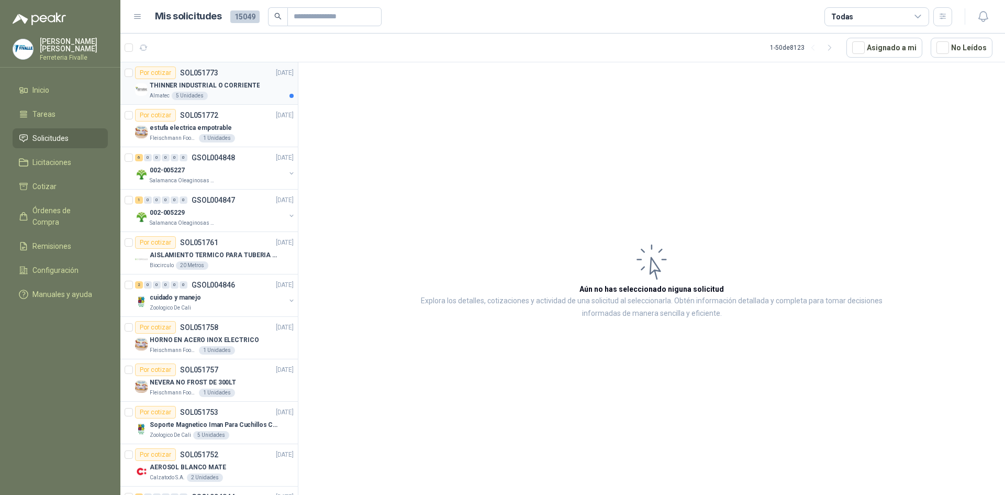
click at [257, 101] on article "Por cotizar SOL051773 12/08/25 THINNER INDUSTRIAL O CORRIENTE Almatec 5 Unidad…" at bounding box center [208, 83] width 177 height 42
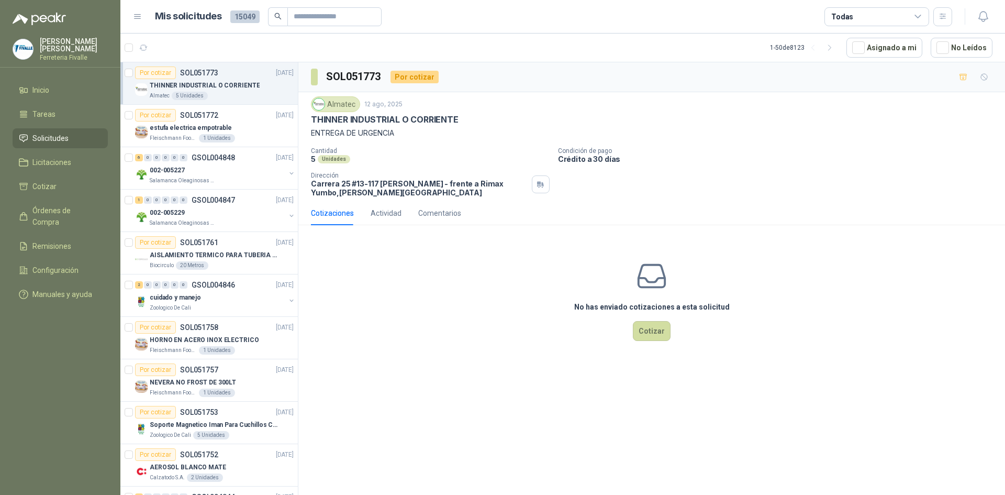
click at [80, 144] on li "Solicitudes" at bounding box center [60, 138] width 83 height 12
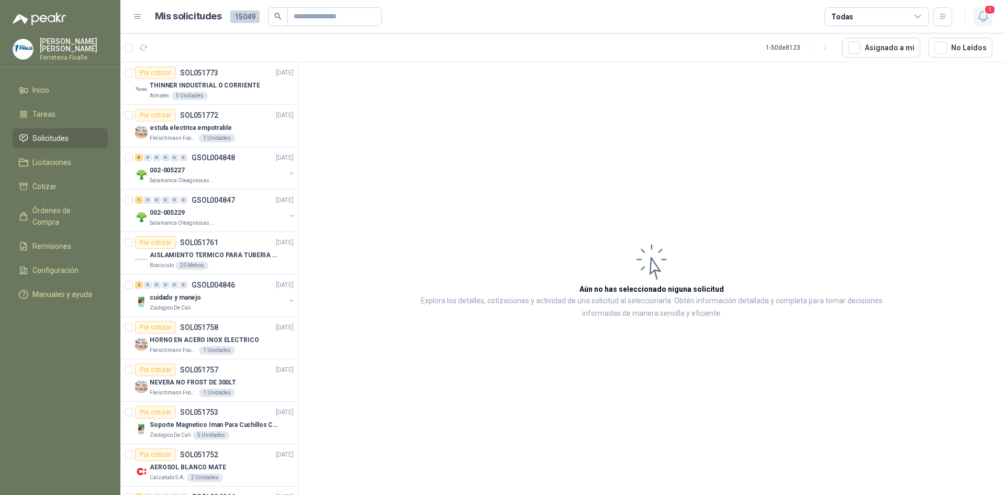
click at [978, 22] on icon "button" at bounding box center [983, 16] width 13 height 13
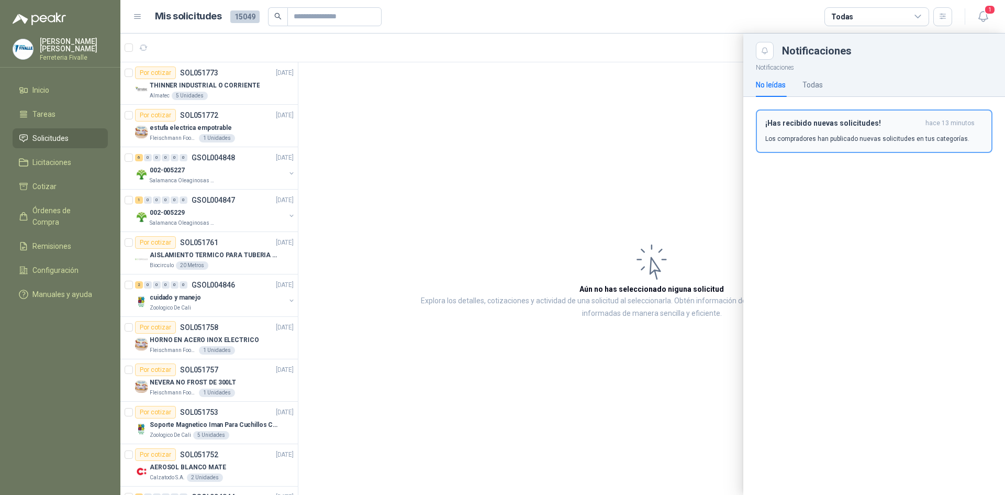
click at [883, 138] on p "Los compradores han publicado nuevas solicitudes en tus categorías." at bounding box center [867, 138] width 204 height 9
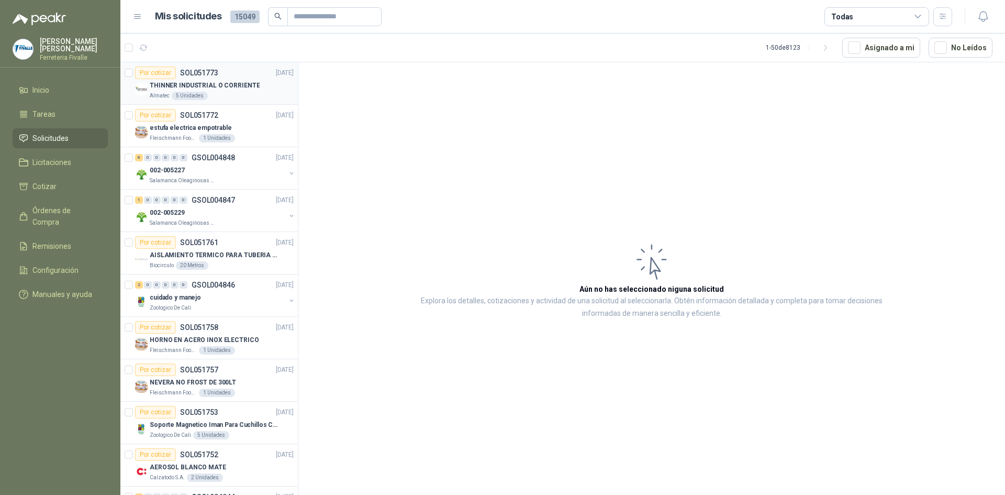
click at [226, 89] on p "THINNER INDUSTRIAL O CORRIENTE" at bounding box center [205, 86] width 110 height 10
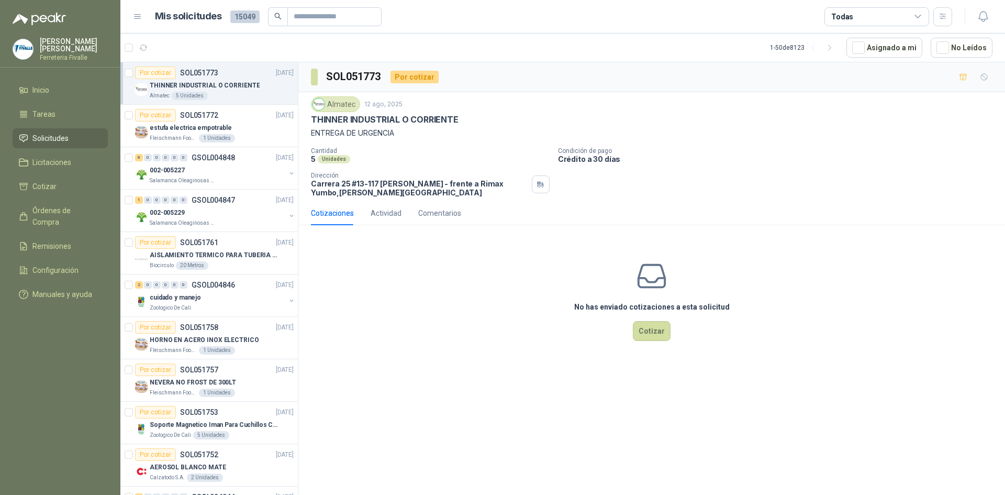
click at [384, 358] on div "No has enviado cotizaciones a esta solicitud Cotizar" at bounding box center [651, 299] width 707 height 133
click at [860, 178] on div "Cantidad 5 Unidades Condición de pago Crédito a 30 días Dirección Carrera 25 #1…" at bounding box center [651, 172] width 681 height 50
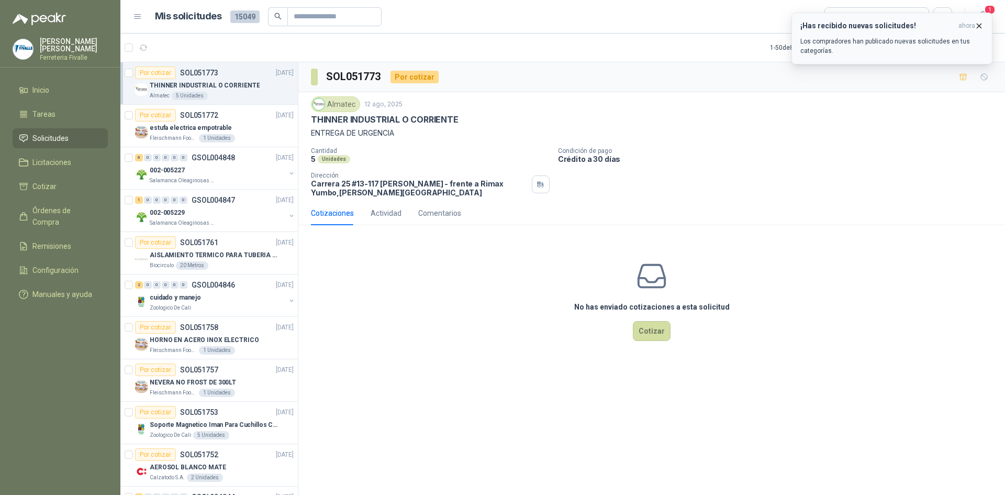
click at [981, 26] on icon "button" at bounding box center [978, 25] width 9 height 9
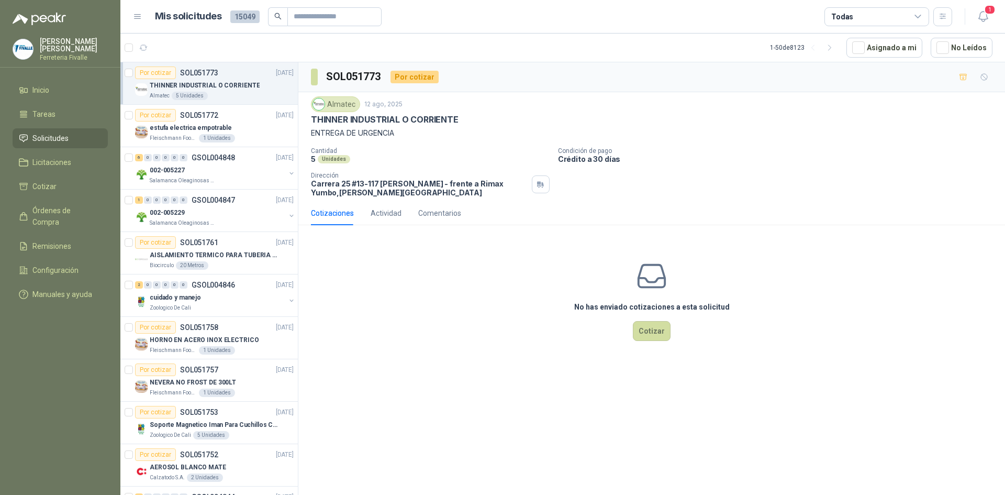
drag, startPoint x: 0, startPoint y: 143, endPoint x: 440, endPoint y: 357, distance: 489.0
click at [440, 357] on div "No has enviado cotizaciones a esta solicitud Cotizar" at bounding box center [651, 299] width 707 height 133
click at [973, 11] on button "1" at bounding box center [982, 16] width 19 height 19
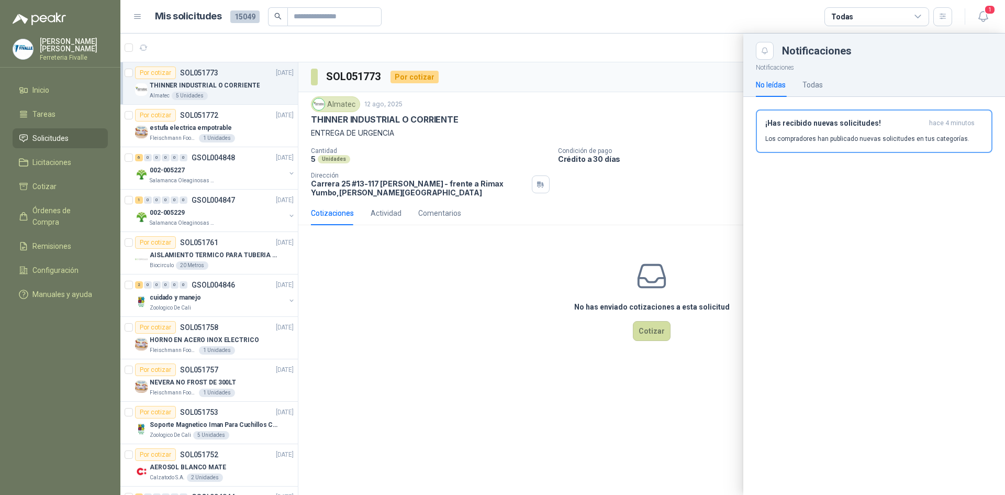
click at [493, 421] on div at bounding box center [562, 263] width 884 height 461
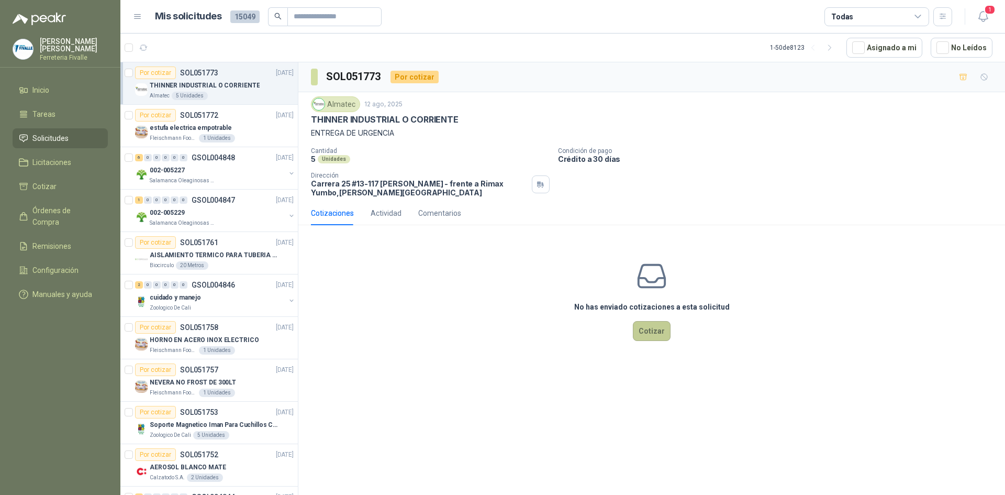
click at [659, 328] on button "Cotizar" at bounding box center [652, 331] width 38 height 20
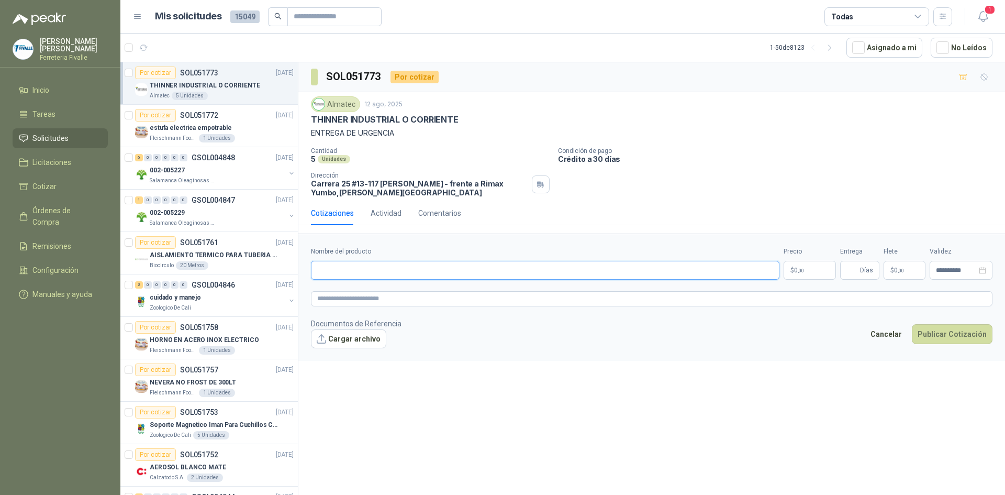
click at [401, 273] on input "Nombre del producto" at bounding box center [545, 270] width 468 height 19
type input "**********"
click at [819, 271] on body "CLAUDIA JARAMILLO HURTADO Ferreteria Fivalle Inicio Tareas Solicitudes Licitaci…" at bounding box center [502, 247] width 1005 height 495
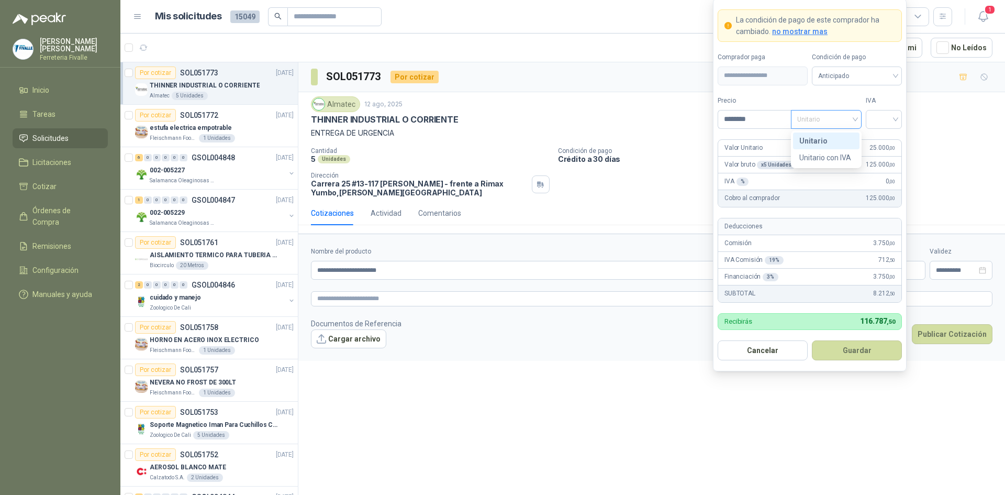
click at [836, 125] on span "Unitario" at bounding box center [826, 119] width 58 height 16
type input "********"
click at [846, 133] on div "Unitario" at bounding box center [826, 140] width 66 height 17
click at [883, 116] on input "search" at bounding box center [884, 118] width 24 height 16
click at [887, 144] on div "19%" at bounding box center [883, 141] width 19 height 12
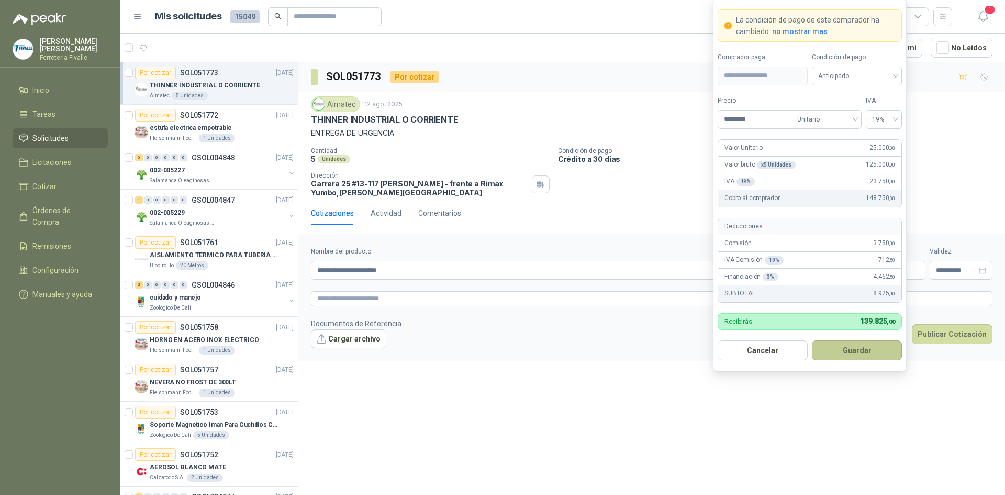
click at [854, 349] on button "Guardar" at bounding box center [857, 350] width 90 height 20
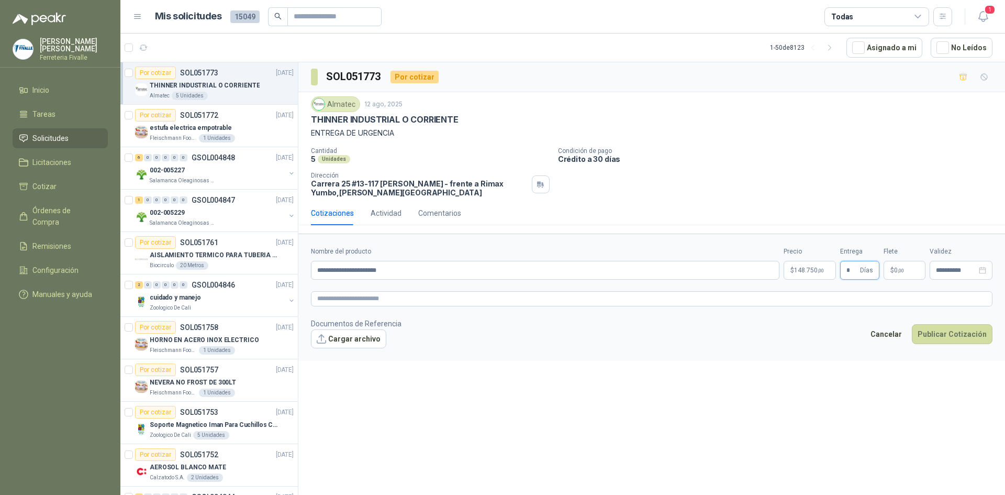
type input "*"
click at [909, 269] on p "$ 0 ,00" at bounding box center [904, 270] width 42 height 19
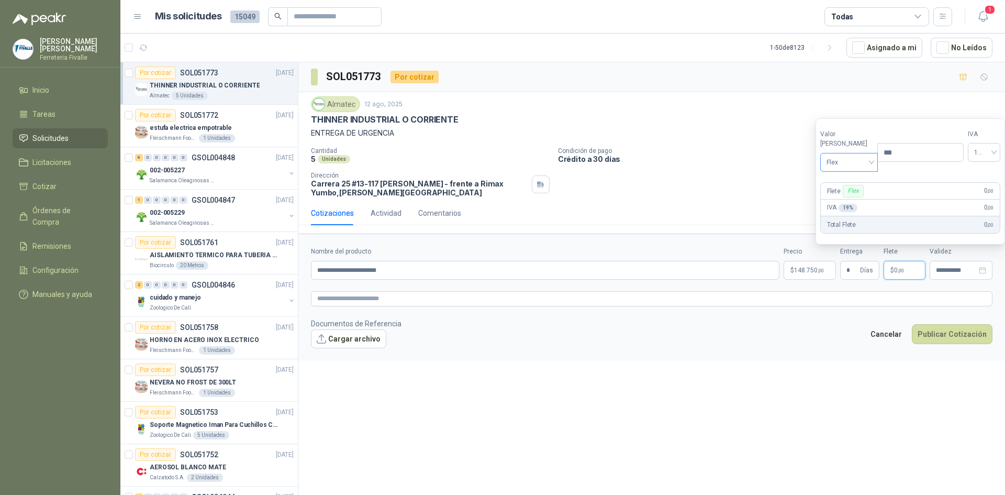
click at [866, 163] on span "Flex" at bounding box center [849, 162] width 46 height 16
click at [847, 198] on div "Incluido" at bounding box center [846, 201] width 36 height 12
click at [898, 270] on span ",00" at bounding box center [901, 270] width 6 height 6
click at [877, 225] on div "Total Flete 0 ,00" at bounding box center [909, 224] width 181 height 17
click at [875, 252] on label "Entrega" at bounding box center [859, 251] width 39 height 10
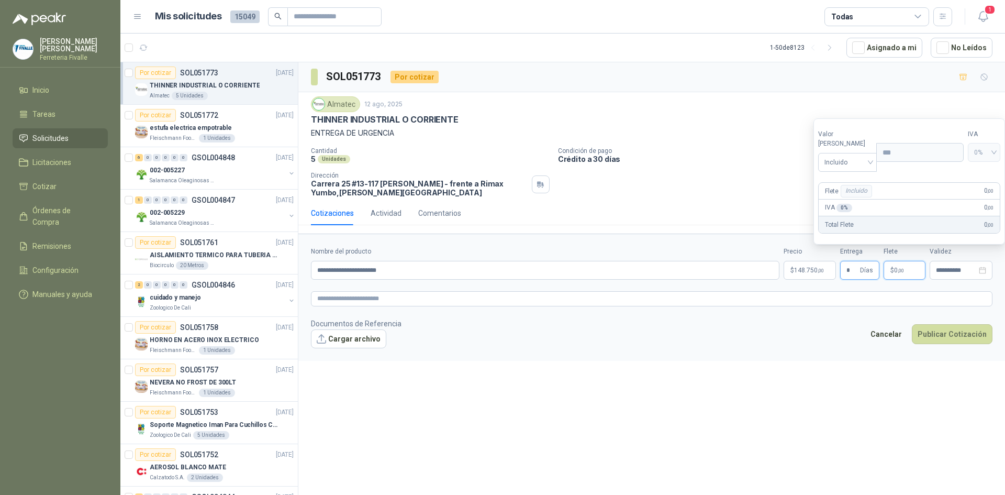
click at [858, 261] on input "*" at bounding box center [852, 270] width 12 height 18
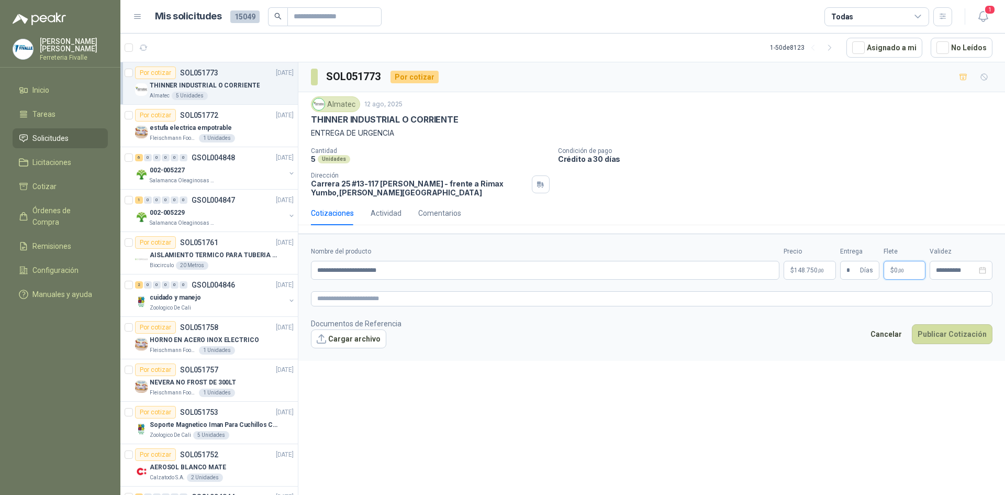
click at [901, 272] on span ",00" at bounding box center [901, 270] width 6 height 6
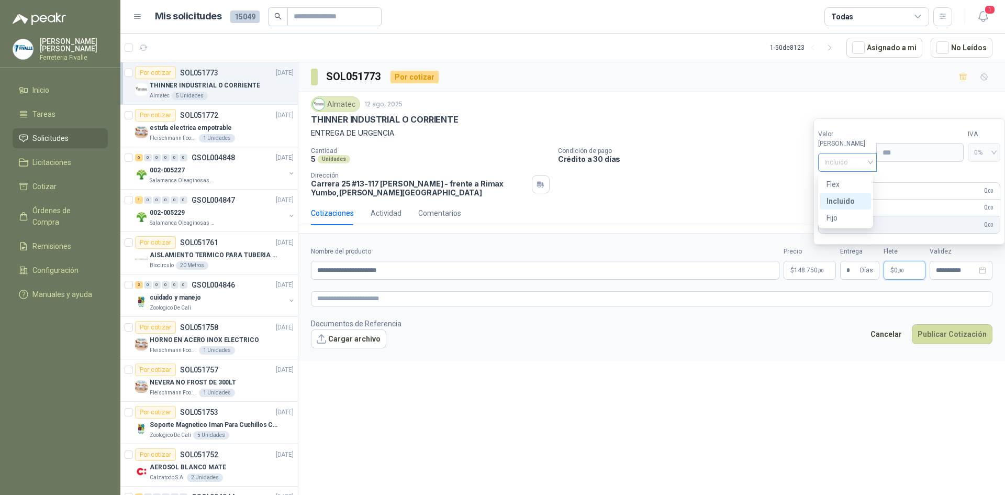
click at [870, 164] on div "Incluido" at bounding box center [847, 162] width 59 height 19
click at [842, 199] on div "Incluido" at bounding box center [845, 201] width 38 height 12
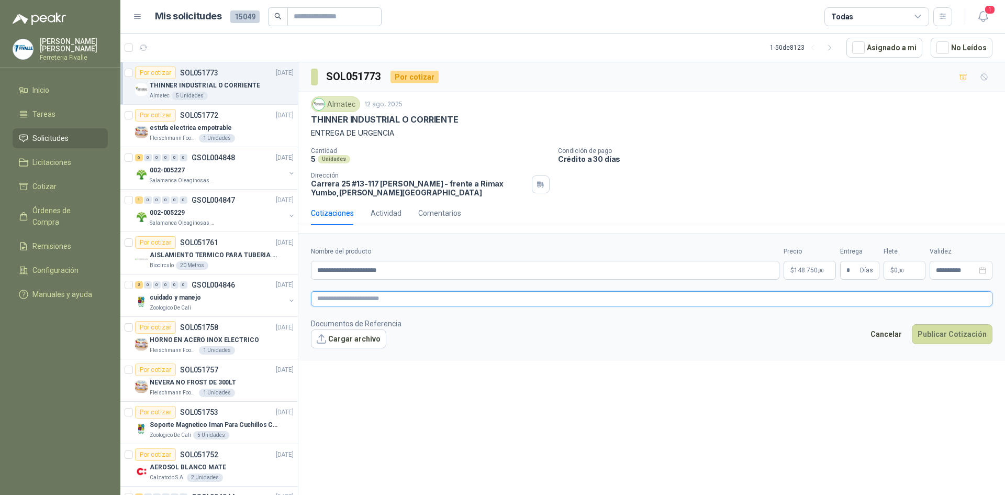
click at [901, 299] on textarea at bounding box center [651, 298] width 681 height 15
click at [938, 269] on input "**********" at bounding box center [956, 270] width 41 height 7
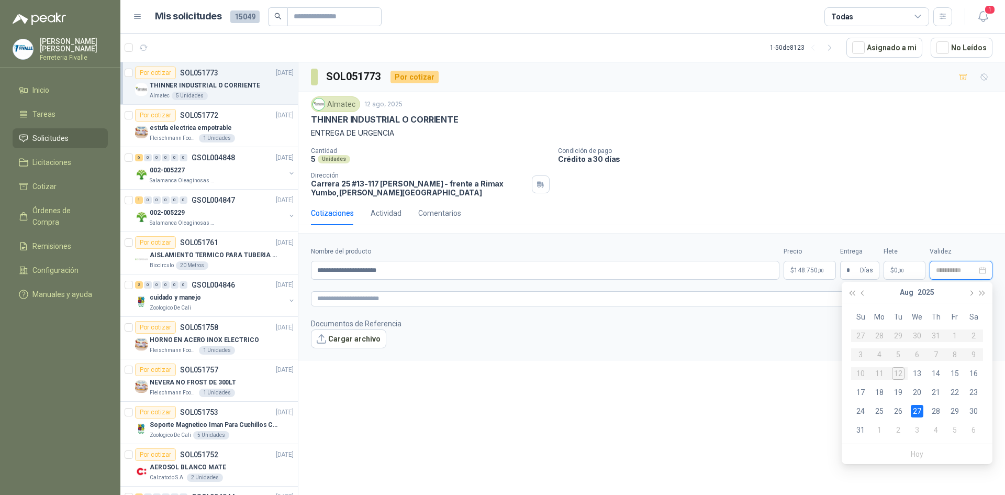
type input "**********"
click at [709, 400] on div "**********" at bounding box center [651, 280] width 707 height 436
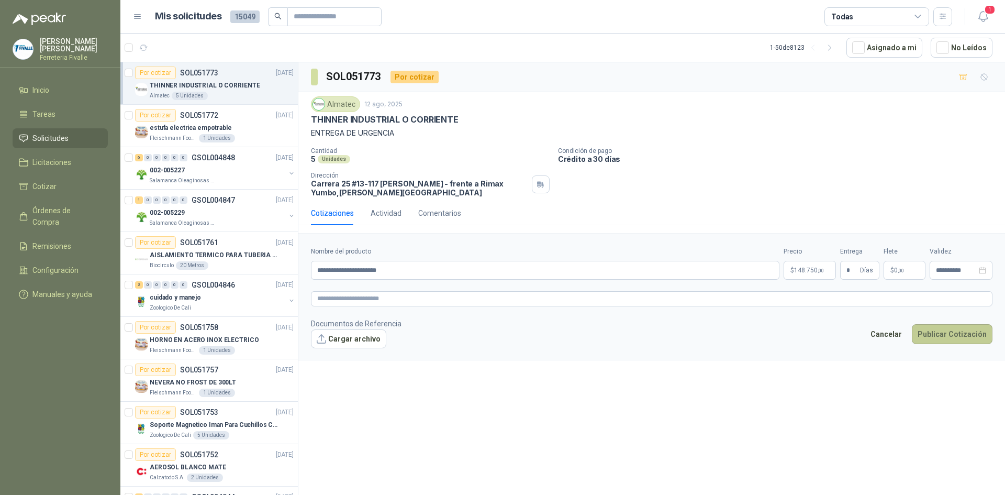
click at [946, 335] on button "Publicar Cotización" at bounding box center [952, 334] width 81 height 20
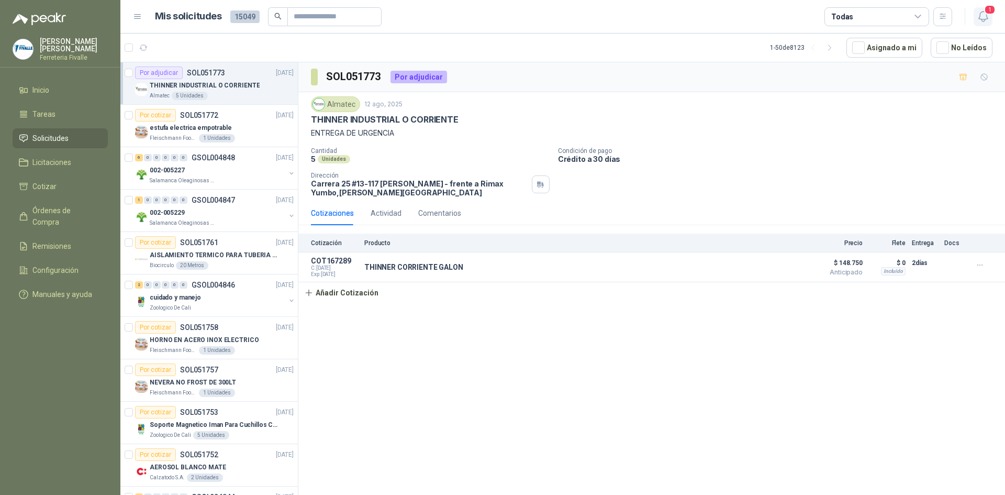
click at [983, 19] on icon "button" at bounding box center [982, 17] width 9 height 10
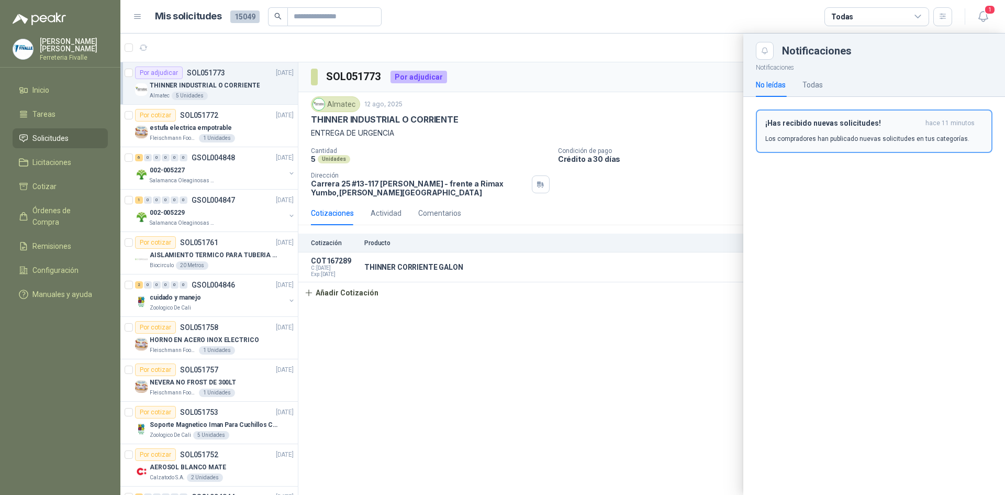
click at [878, 122] on h3 "¡Has recibido nuevas solicitudes!" at bounding box center [843, 123] width 156 height 9
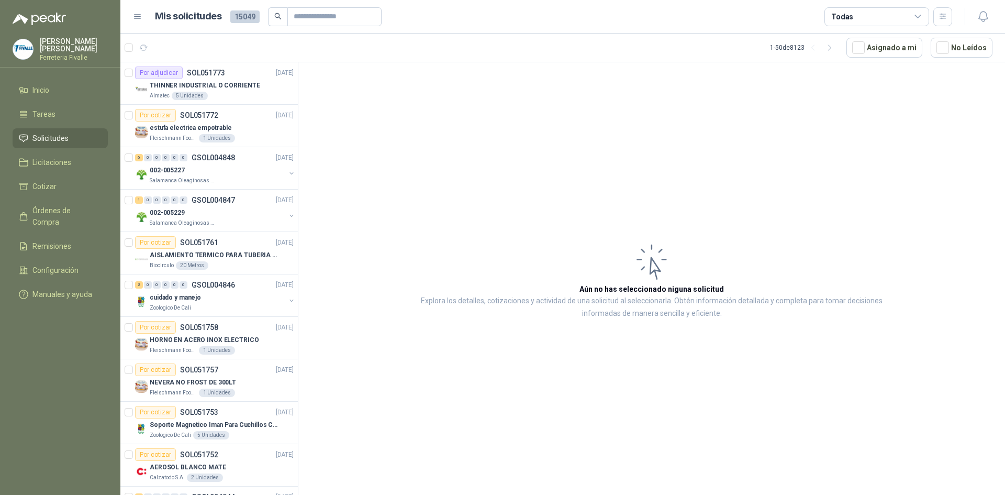
drag, startPoint x: 608, startPoint y: 405, endPoint x: 481, endPoint y: 464, distance: 140.0
click at [608, 405] on article "Aún no has seleccionado niguna solicitud Explora los detalles, cotizaciones y a…" at bounding box center [651, 280] width 707 height 436
click at [710, 189] on article "Aún no has seleccionado niguna solicitud Explora los detalles, cotizaciones y a…" at bounding box center [651, 280] width 707 height 436
